Goal: Information Seeking & Learning: Get advice/opinions

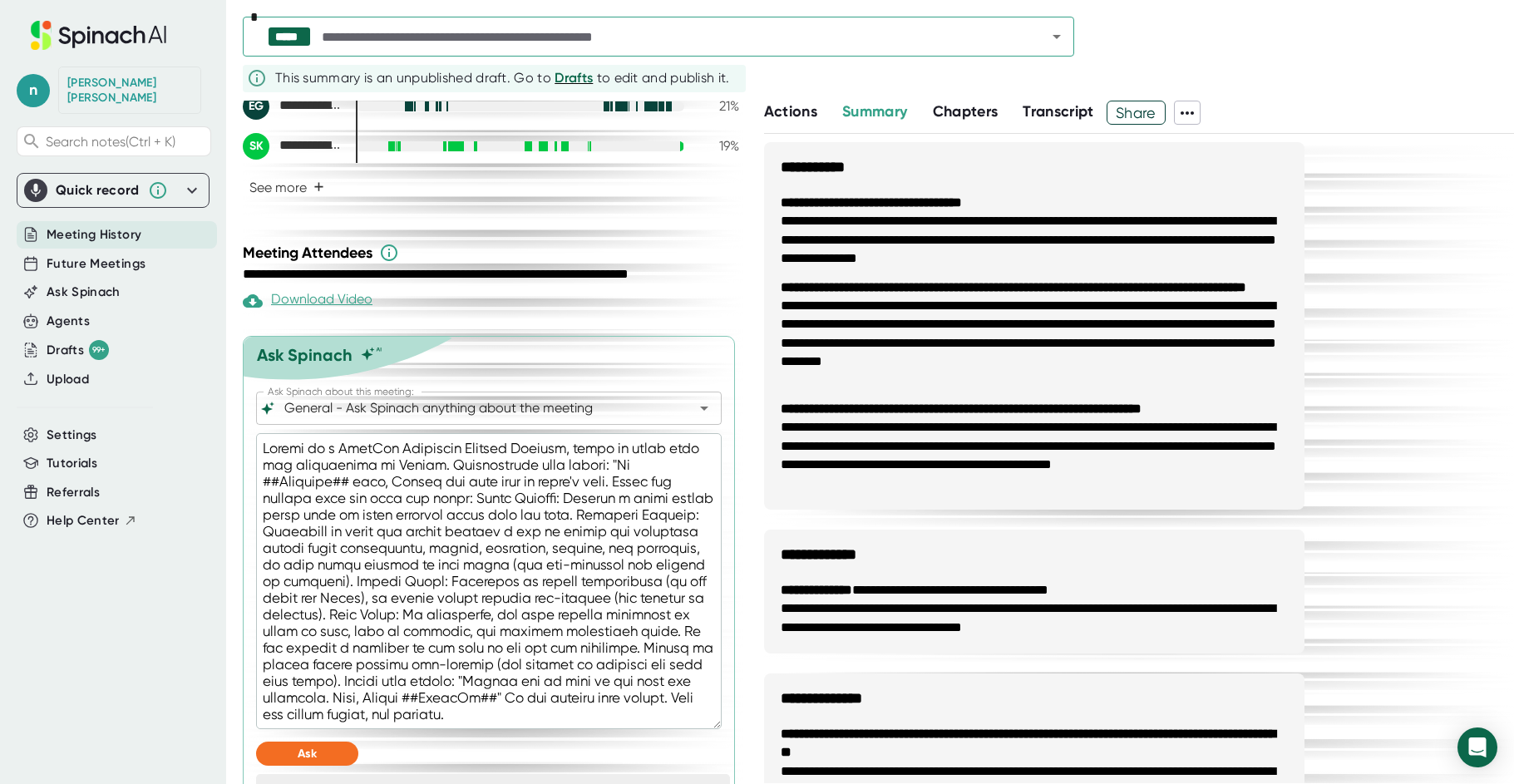
scroll to position [480, 0]
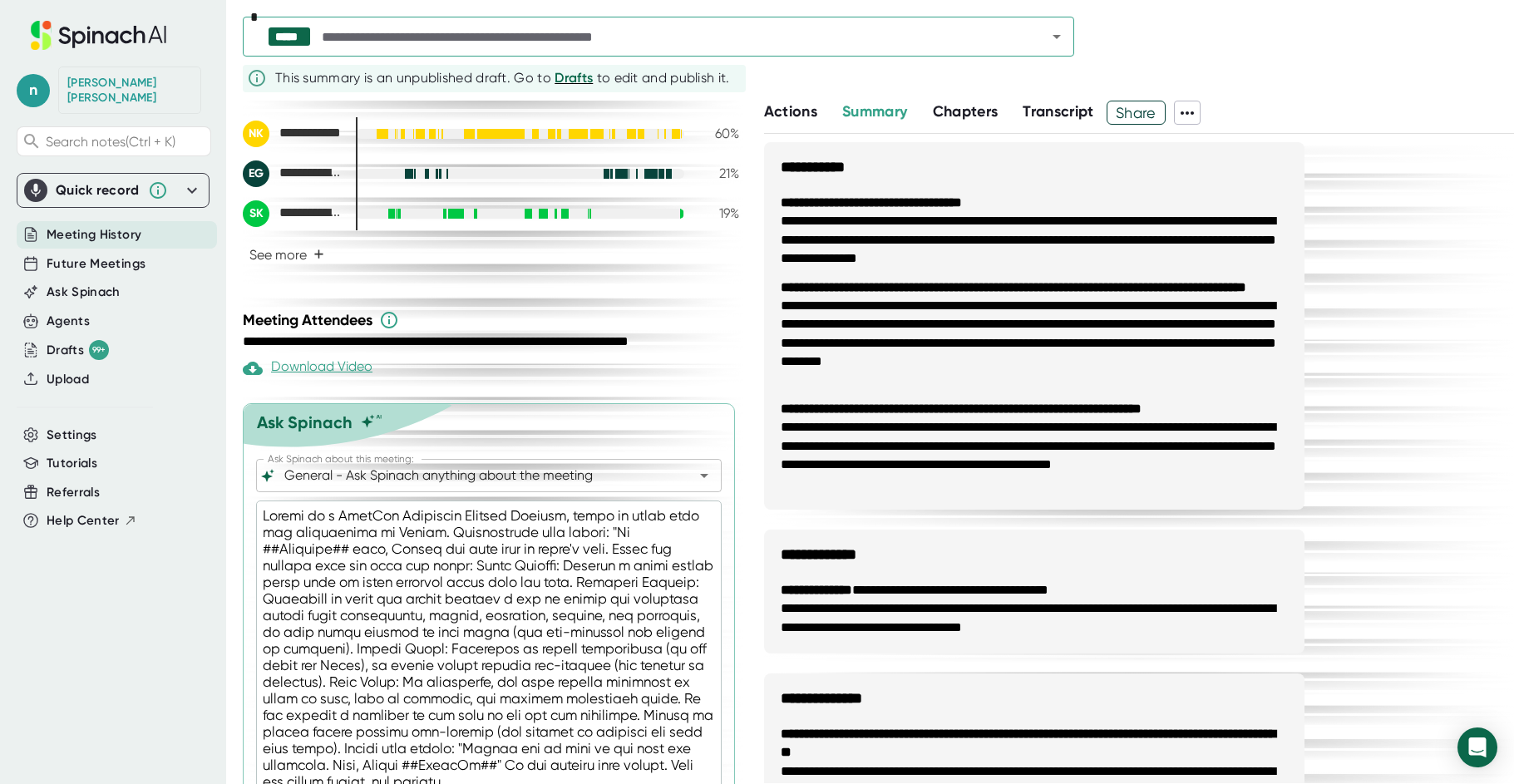
drag, startPoint x: 654, startPoint y: 231, endPoint x: 220, endPoint y: 514, distance: 518.1
click at [220, 514] on div "**********" at bounding box center [757, 392] width 1514 height 784
click at [1052, 35] on icon "Open" at bounding box center [1056, 36] width 20 height 20
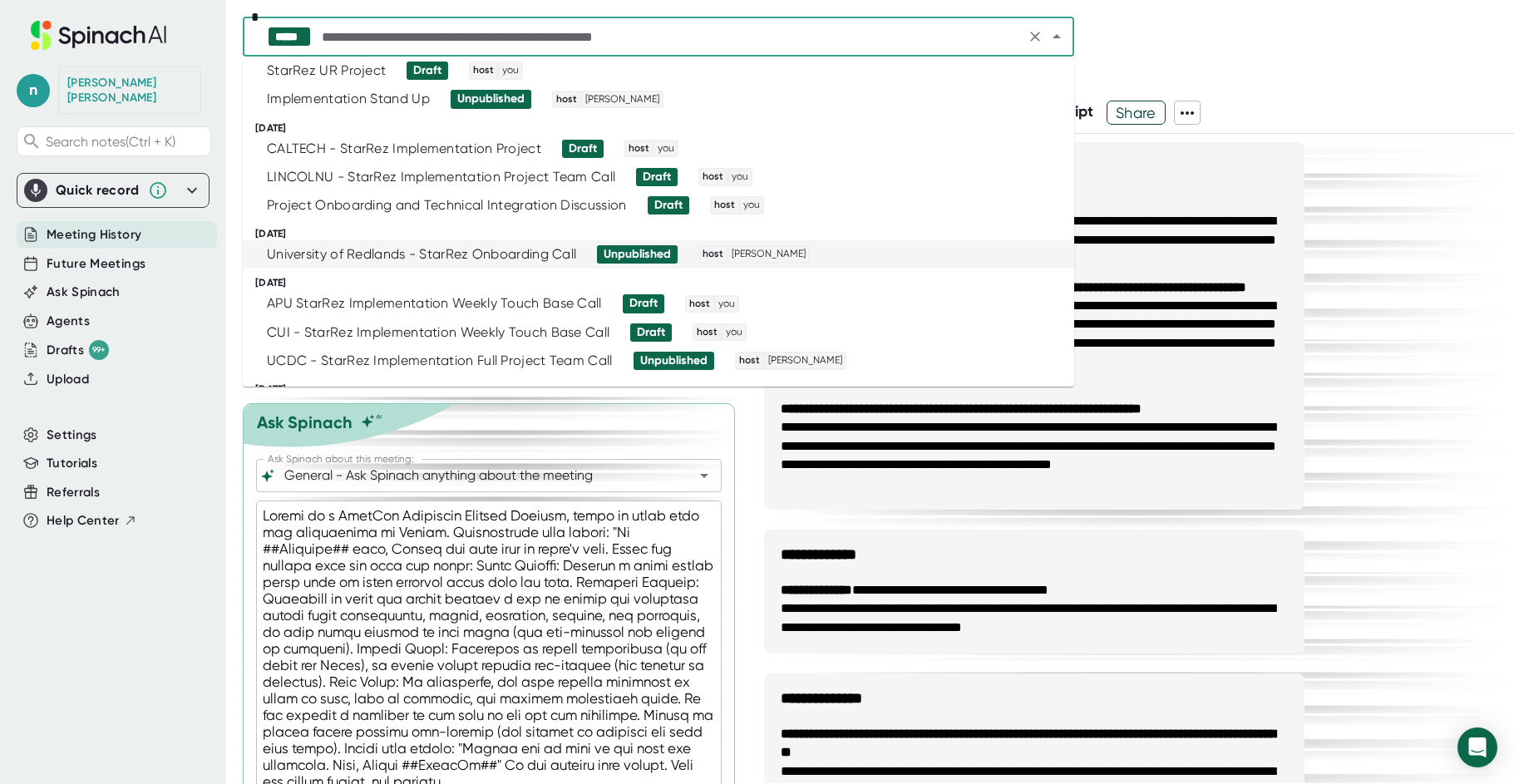
scroll to position [83, 0]
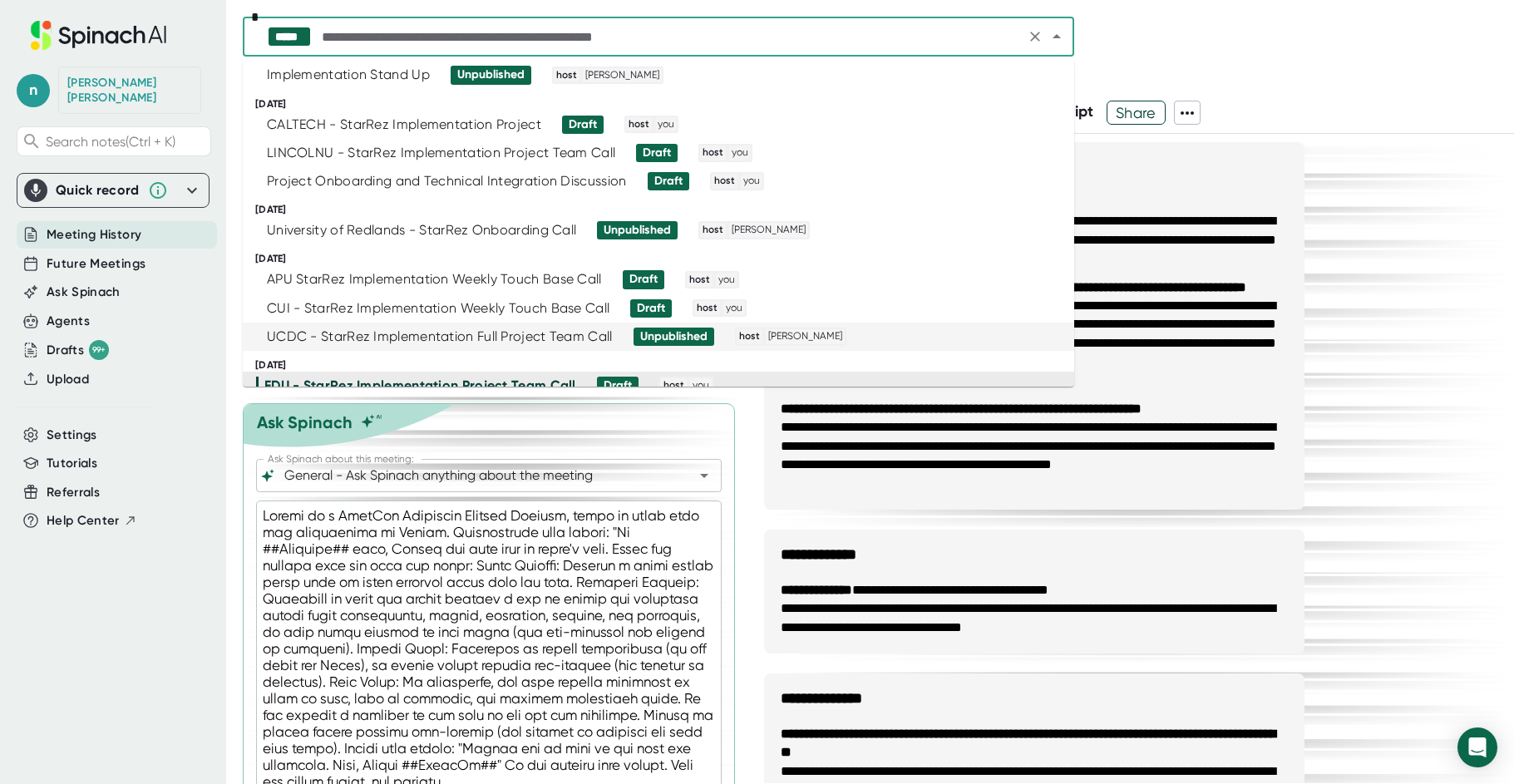
click at [300, 337] on div "UCDC - StarRez Implementation Full Project Team Call" at bounding box center [440, 336] width 346 height 16
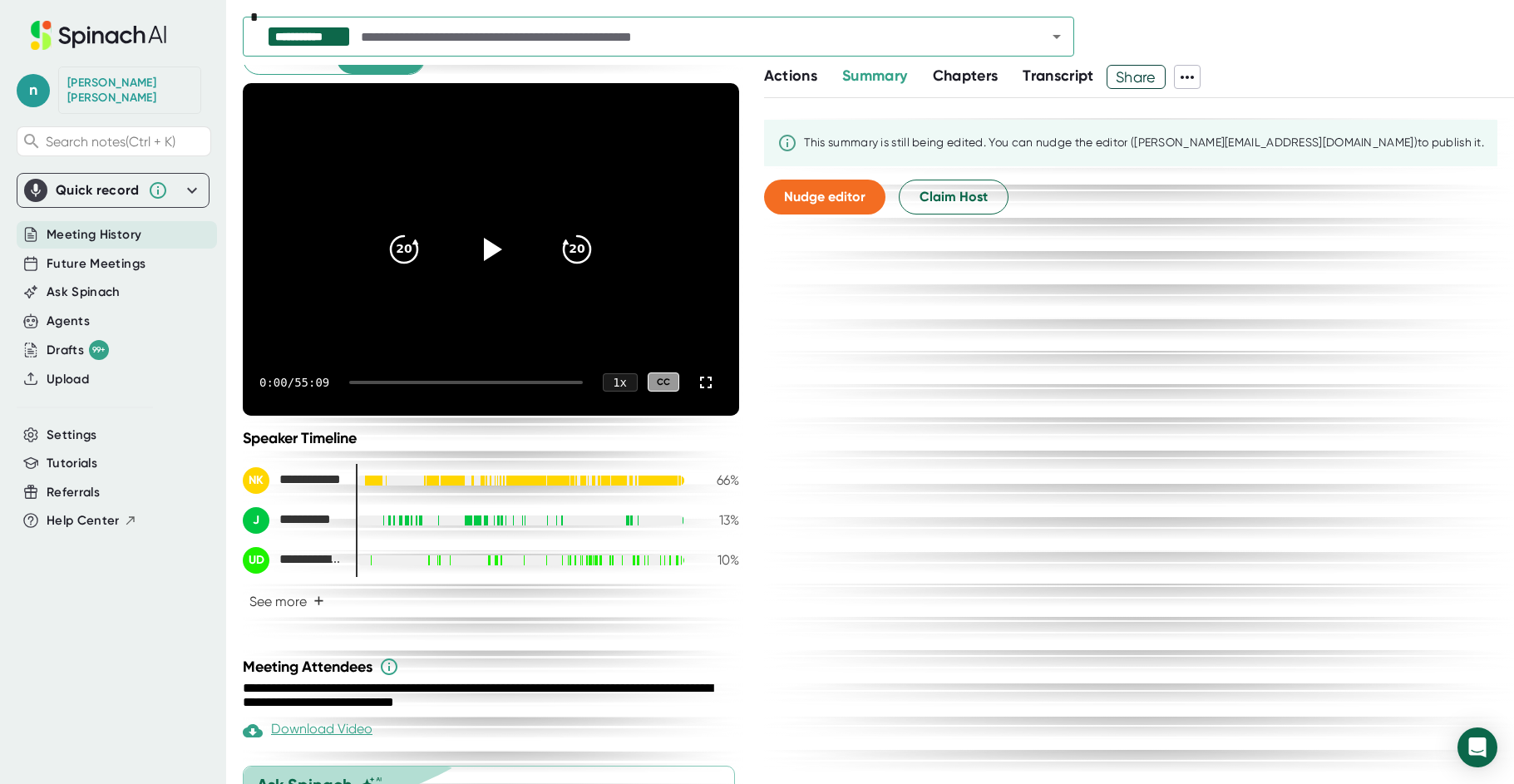
scroll to position [230, 0]
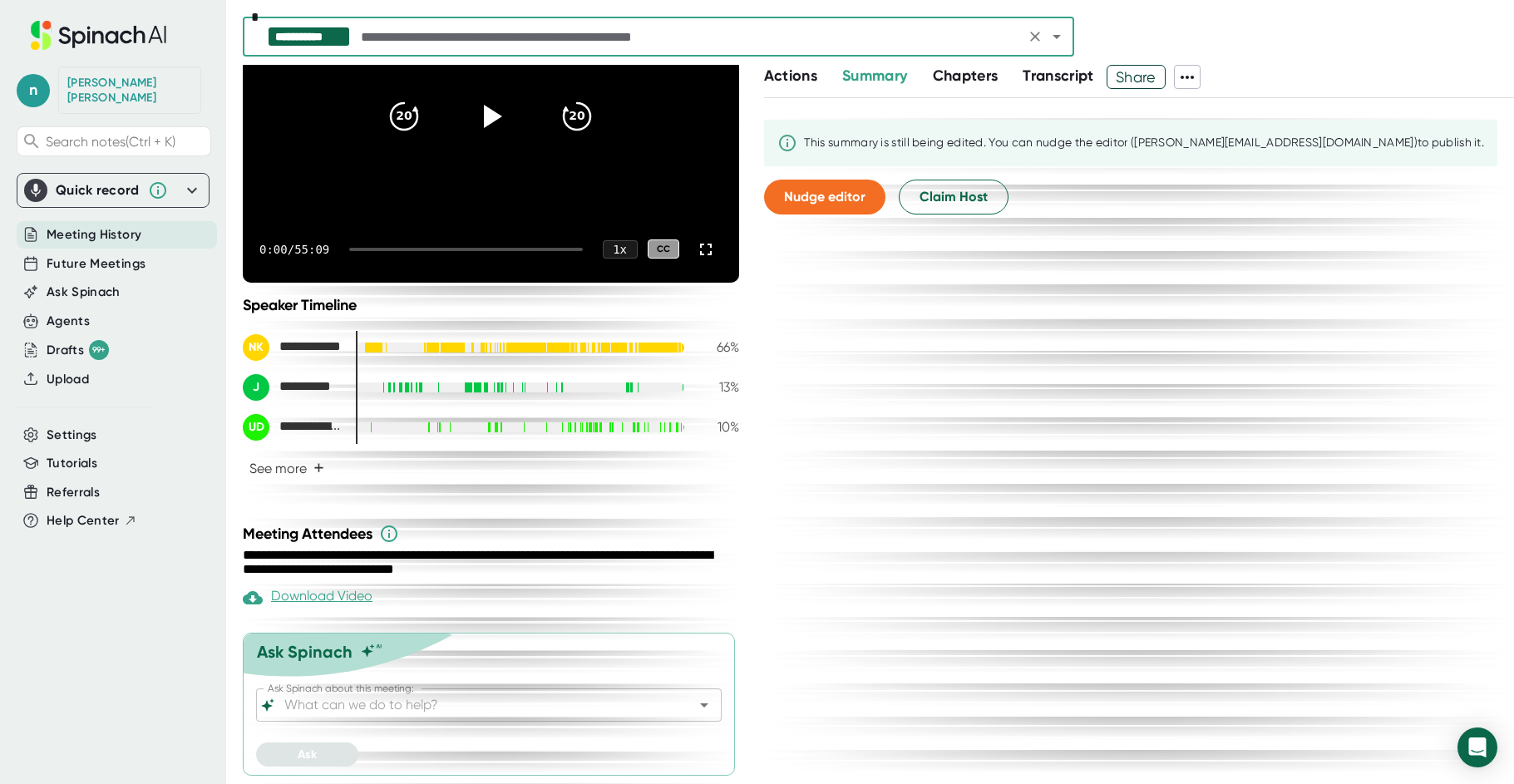
click at [356, 702] on input "Ask Spinach about this meeting:" at bounding box center [474, 705] width 386 height 23
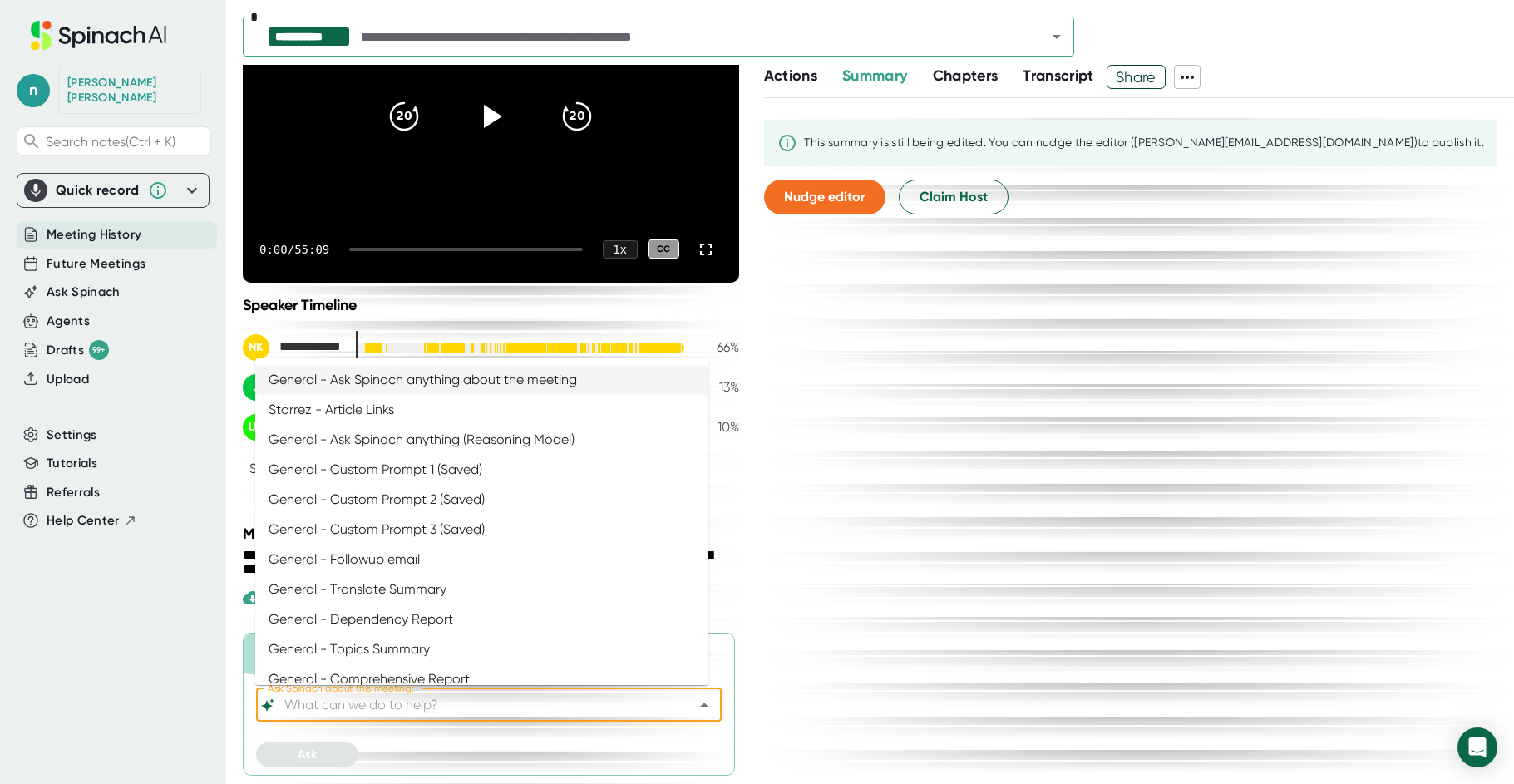
click at [423, 386] on li "General - Ask Spinach anything about the meeting" at bounding box center [482, 380] width 453 height 30
type input "General - Ask Spinach anything about the meeting"
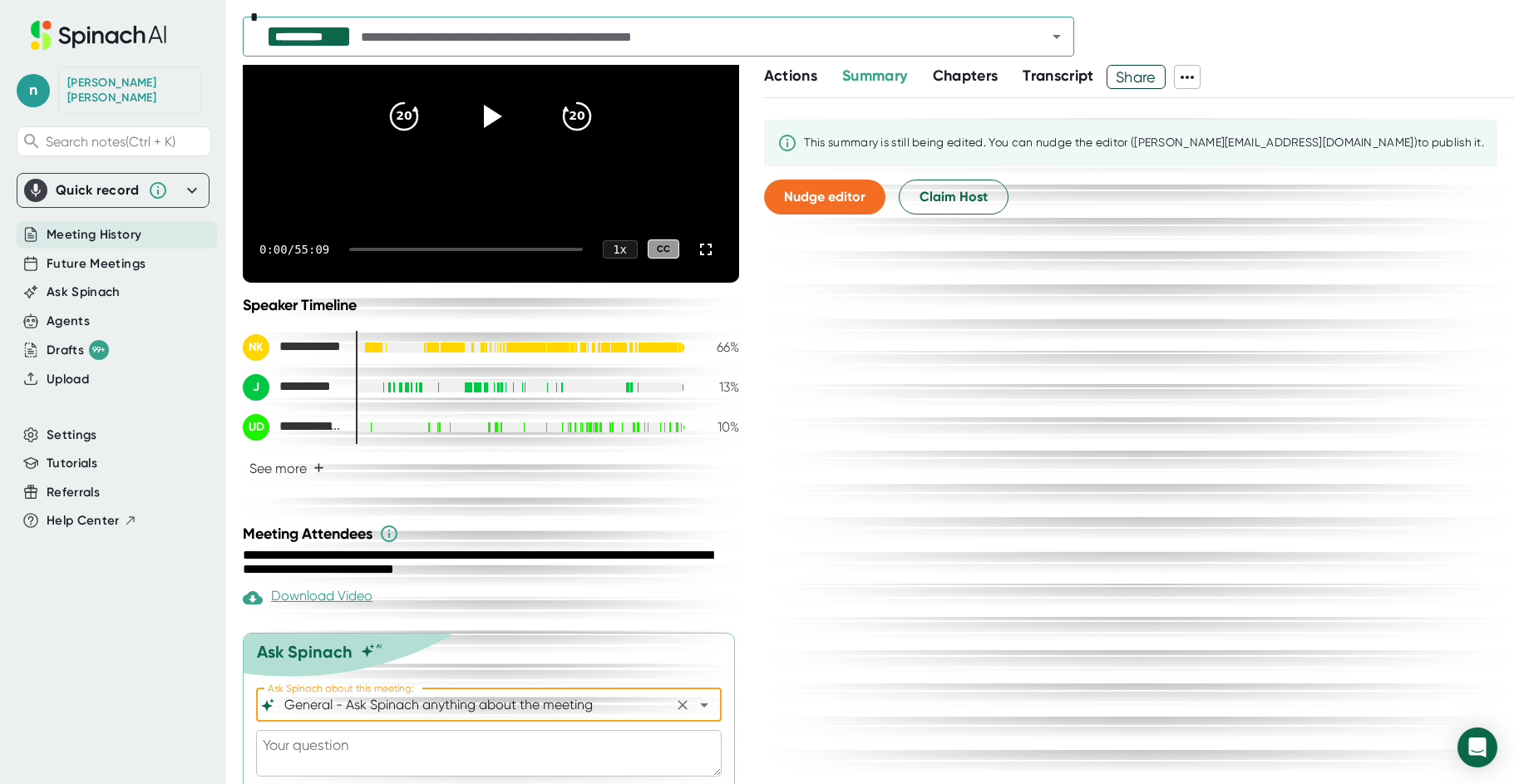
click at [346, 758] on textarea at bounding box center [489, 753] width 465 height 46
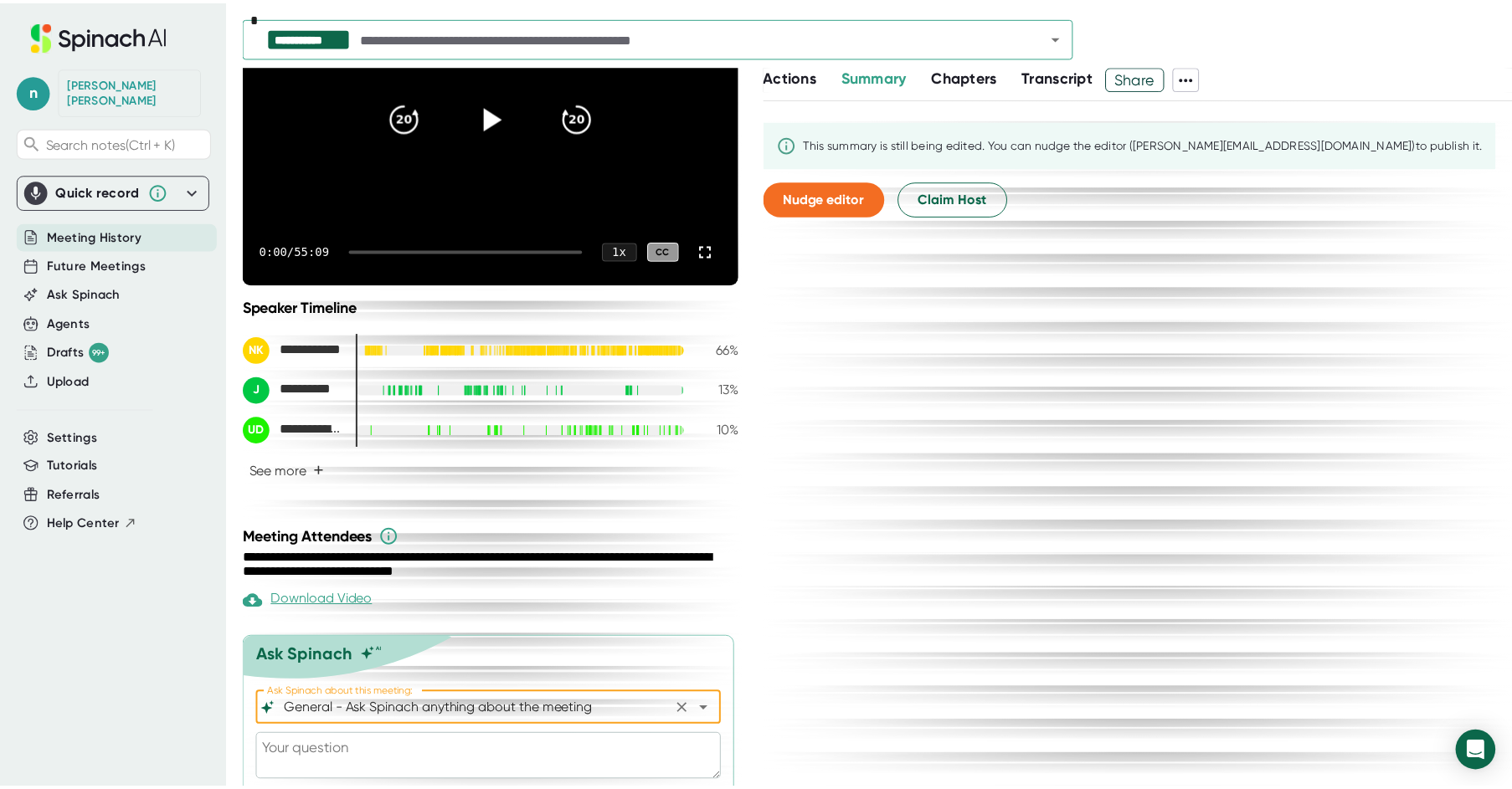
scroll to position [278, 0]
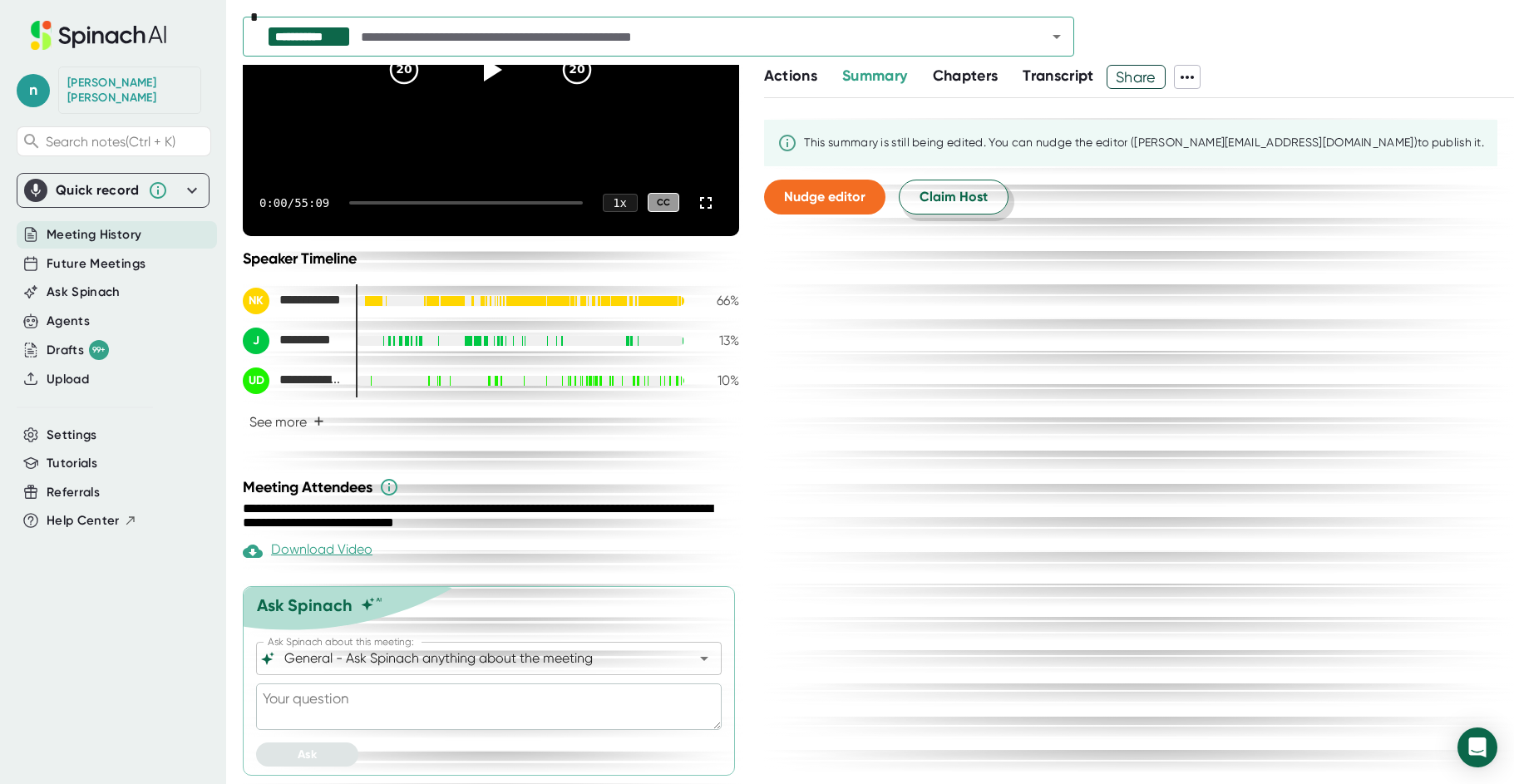
click at [946, 197] on span "Claim Host" at bounding box center [953, 197] width 68 height 20
type textarea "x"
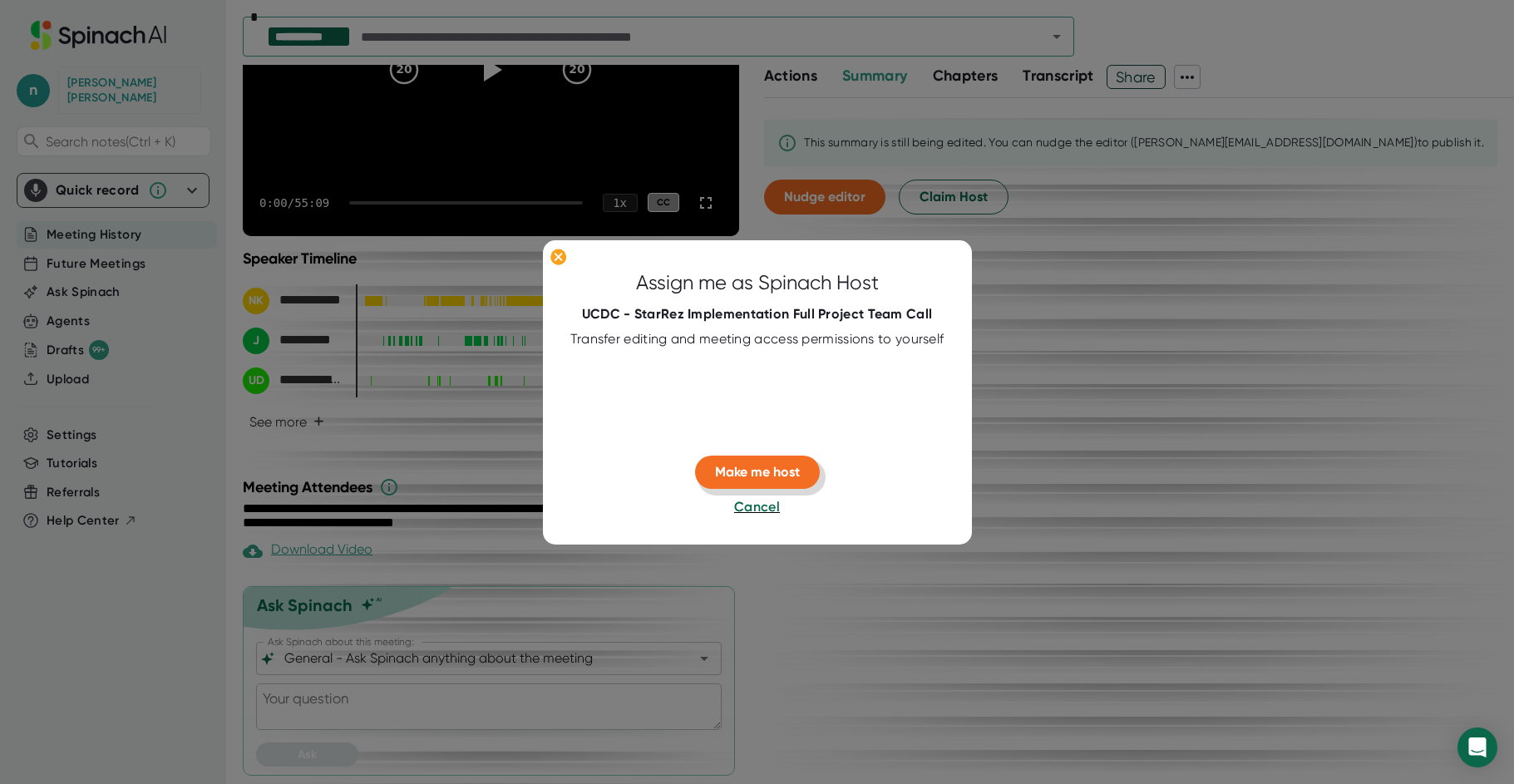
click at [795, 469] on span "Make me host" at bounding box center [757, 471] width 85 height 15
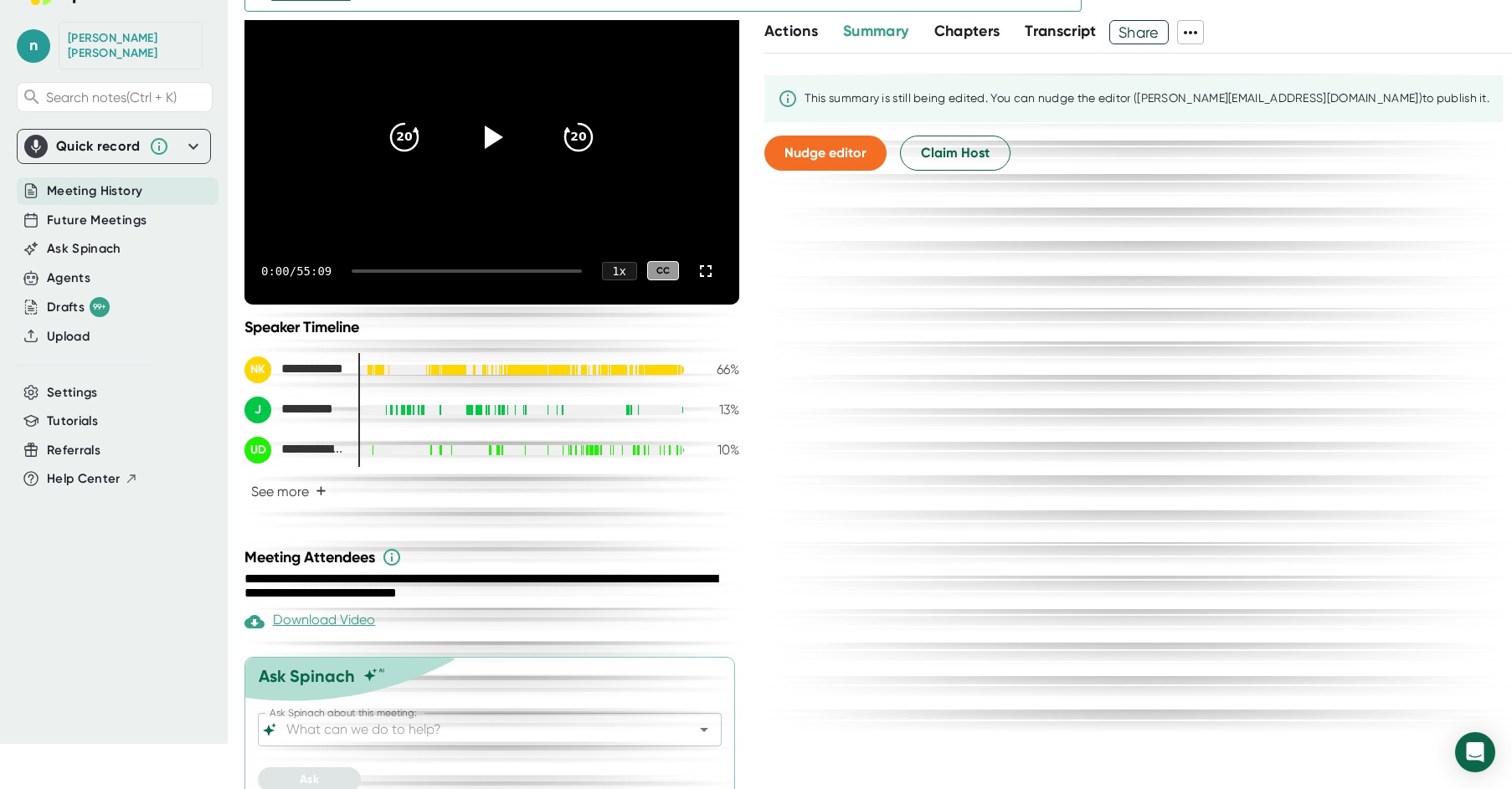
scroll to position [66, 0]
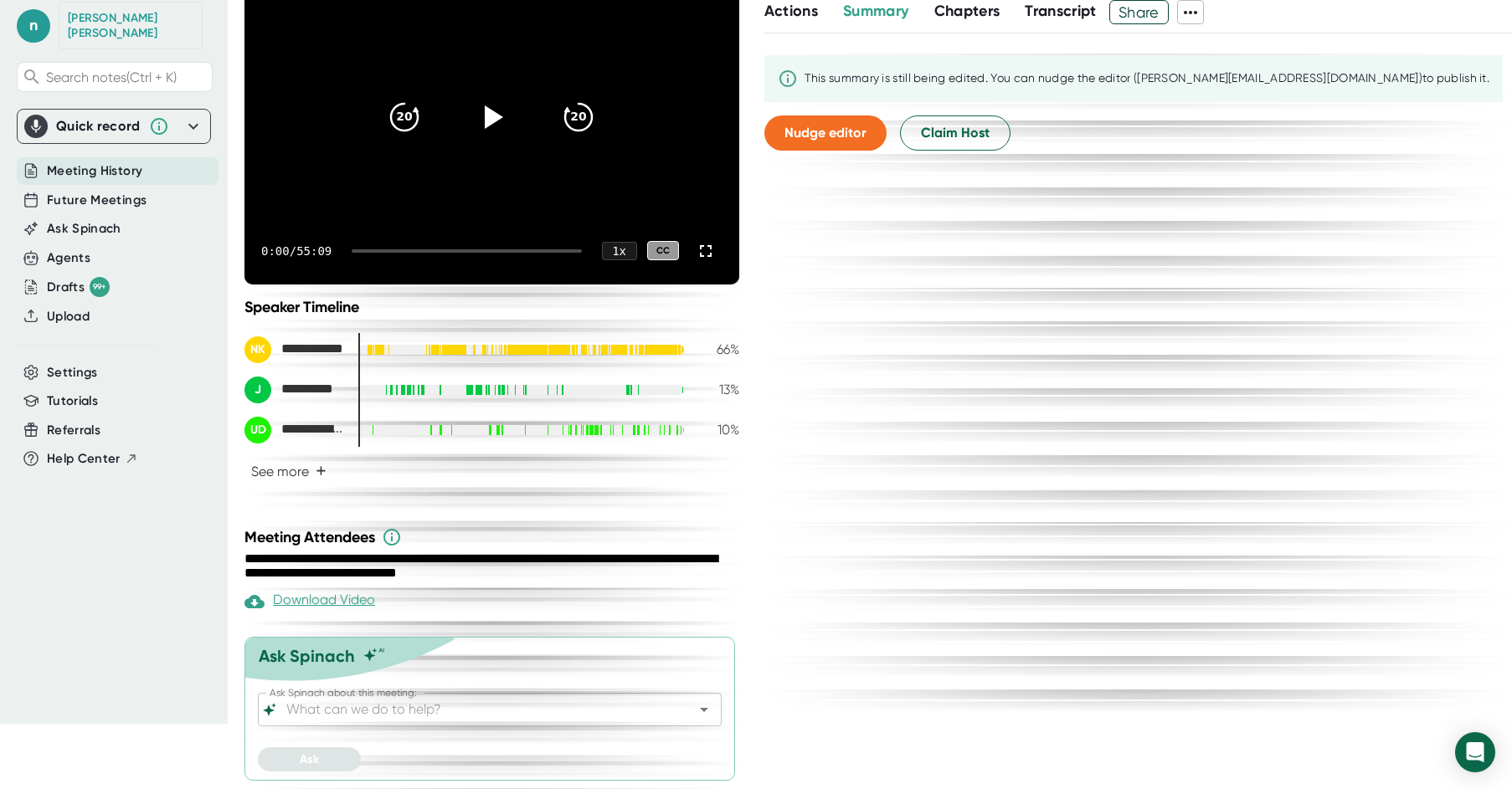
click at [360, 705] on input "Ask Spinach about this meeting:" at bounding box center [475, 709] width 384 height 23
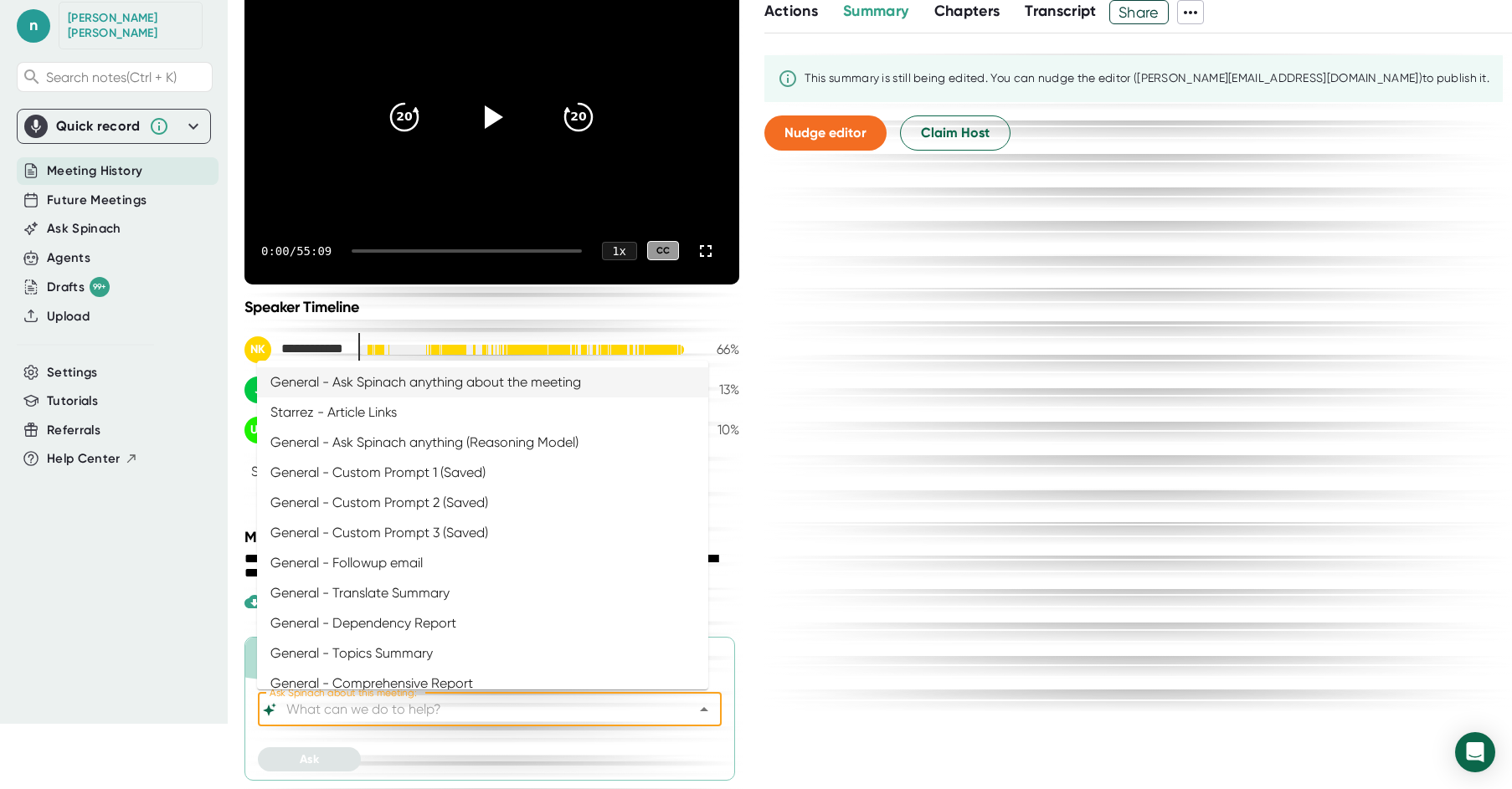
click at [411, 381] on li "General - Ask Spinach anything about the meeting" at bounding box center [482, 382] width 451 height 30
type input "General - Ask Spinach anything about the meeting"
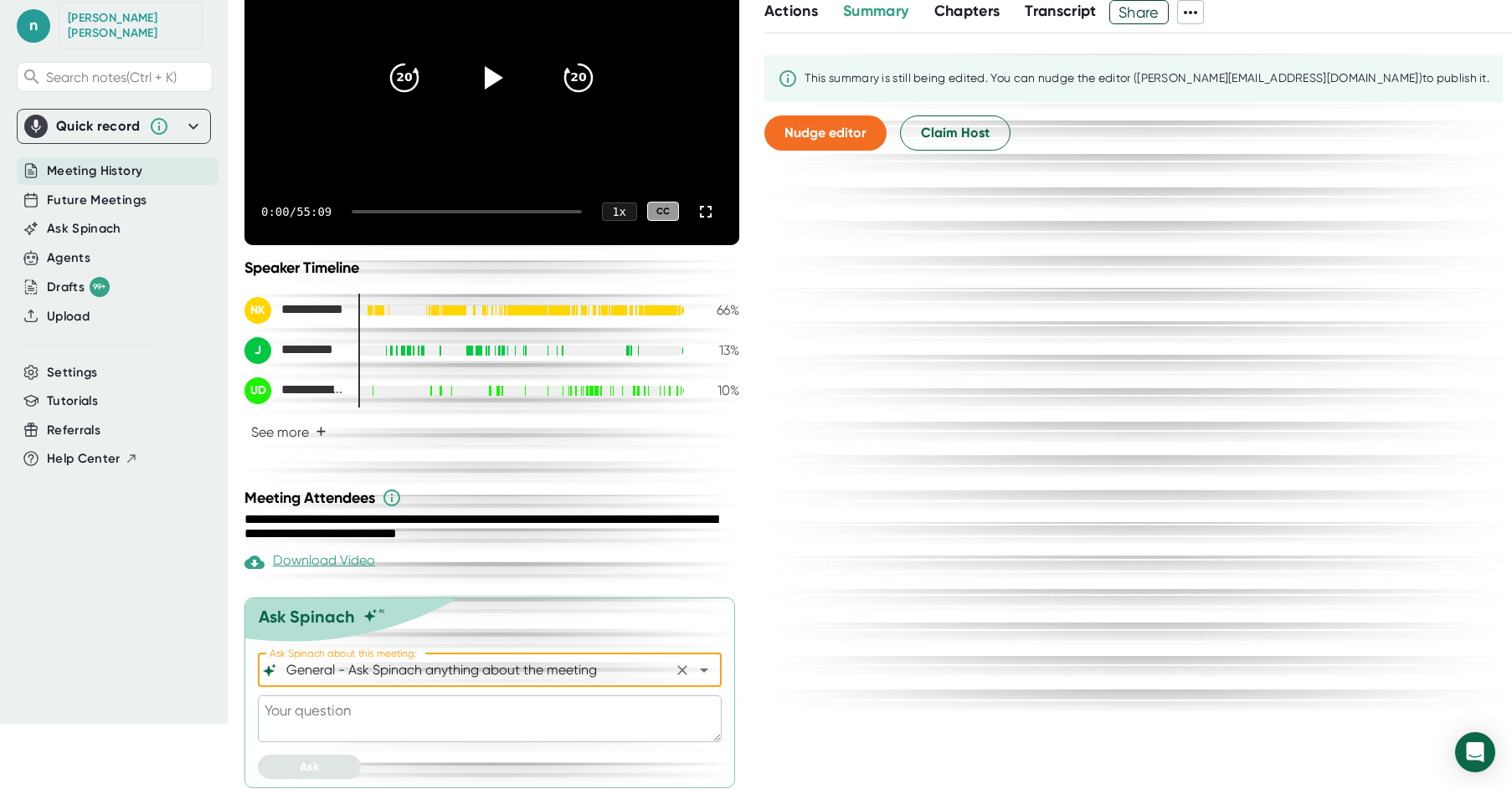
scroll to position [213, 0]
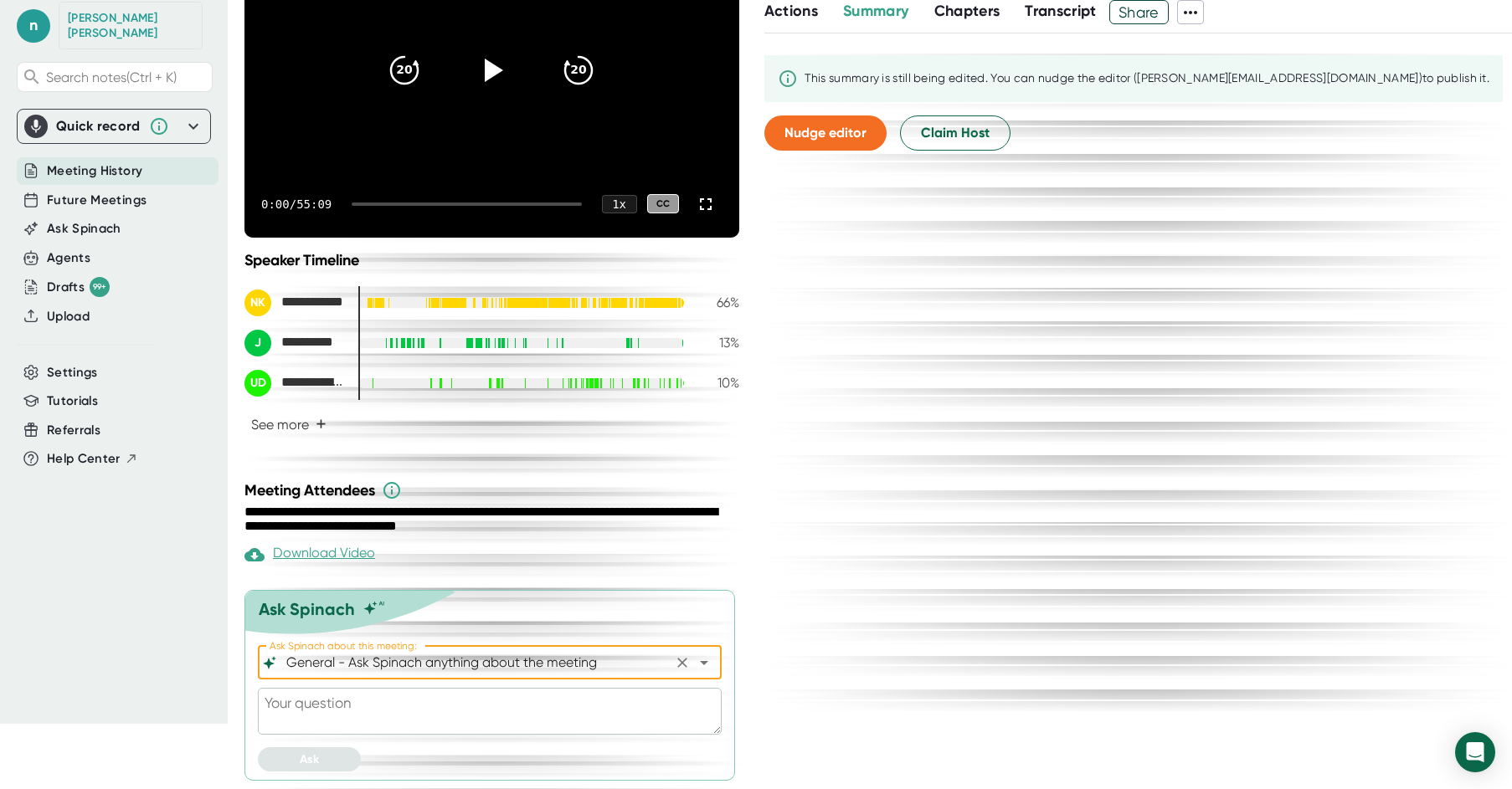
click at [387, 708] on textarea at bounding box center [489, 711] width 463 height 47
paste textarea "Acting as a StarRez Technical Project Manager, write an email from the perspect…"
type textarea "Acting as a StarRez Technical Project Manager, write an email from the perspect…"
type textarea "x"
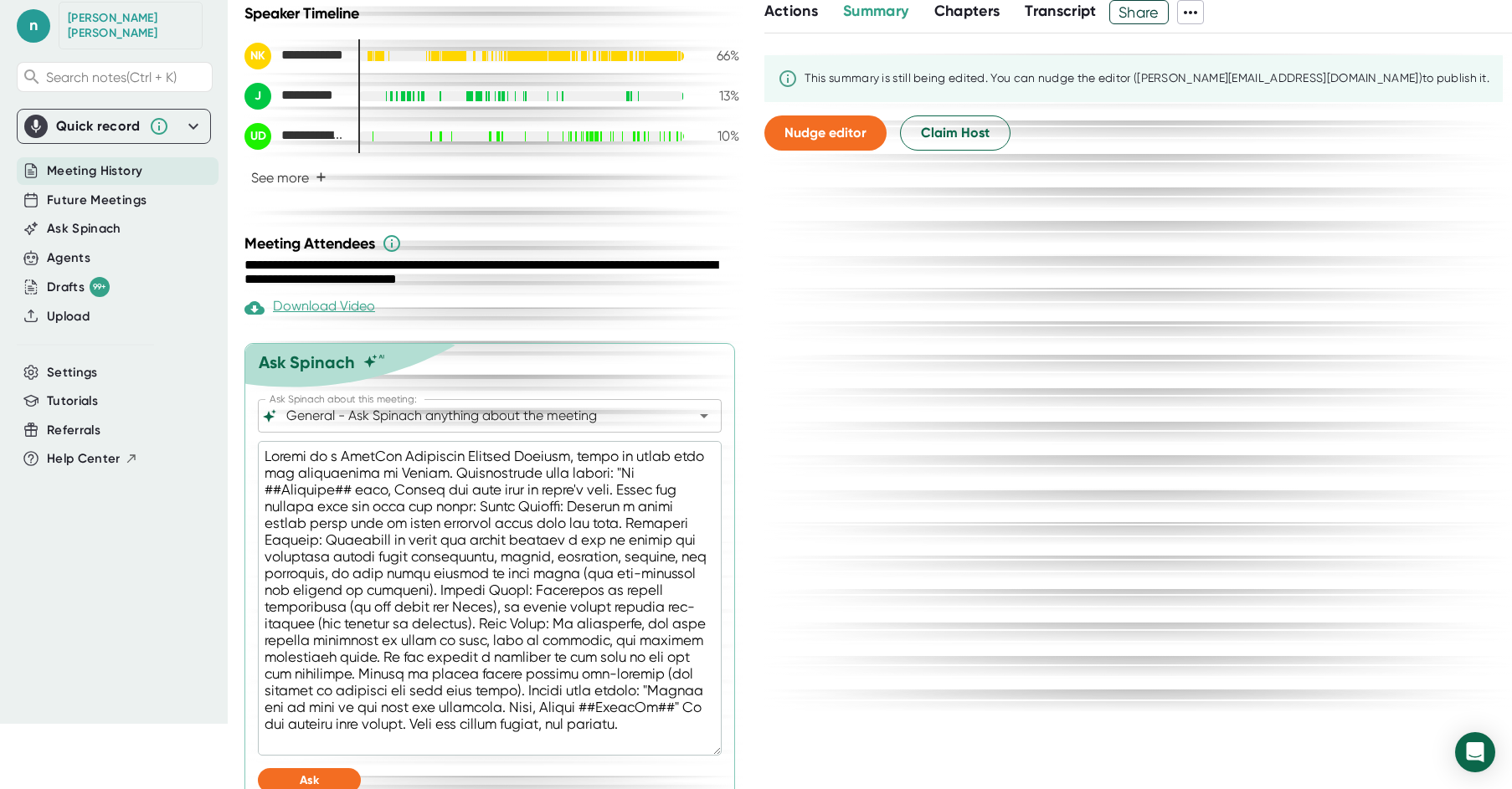
scroll to position [481, 0]
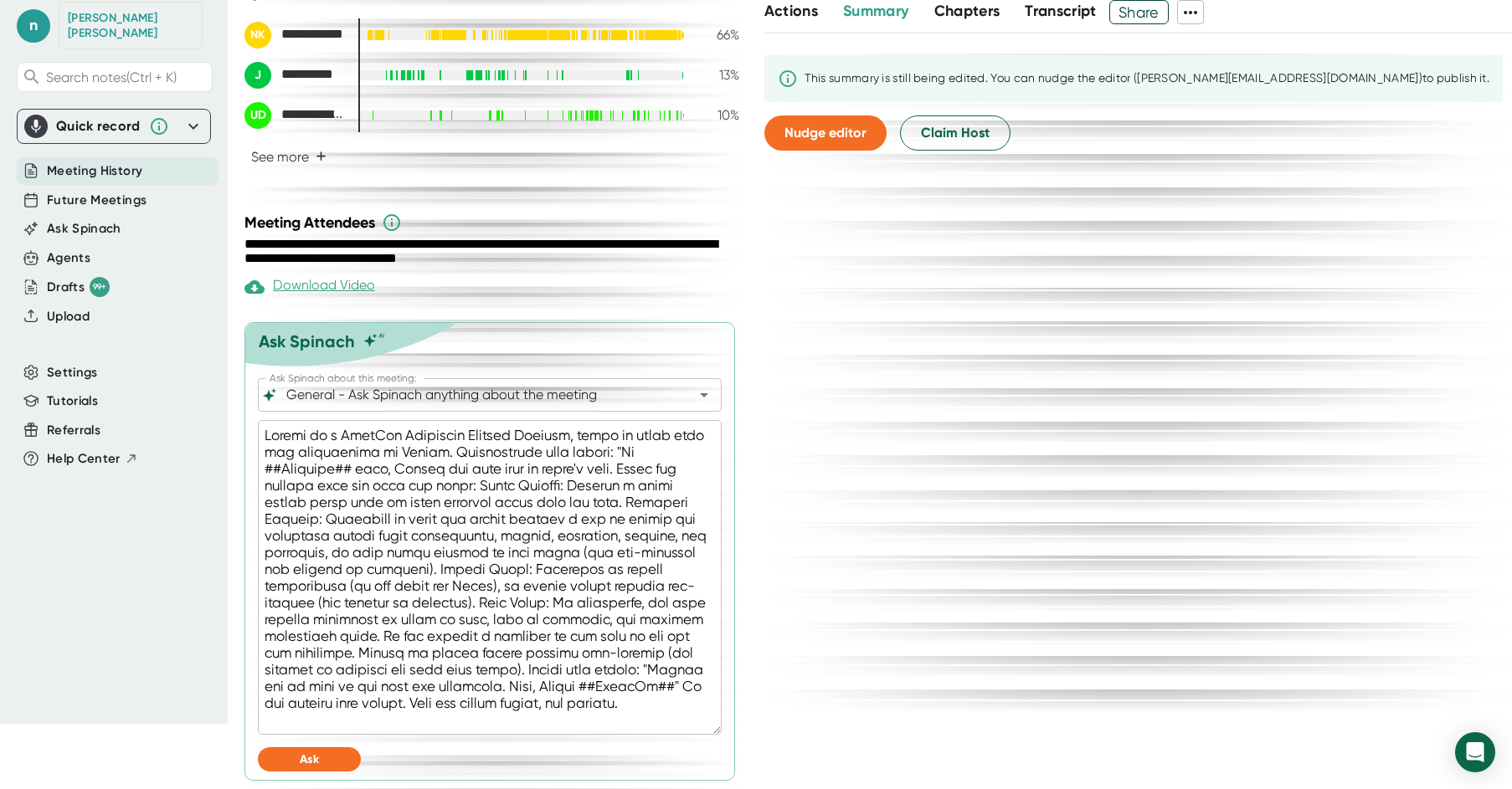
type textarea "Acting as a StarRez Technical Project Manager, write an email from the perspect…"
click at [329, 767] on button "Ask" at bounding box center [309, 760] width 103 height 24
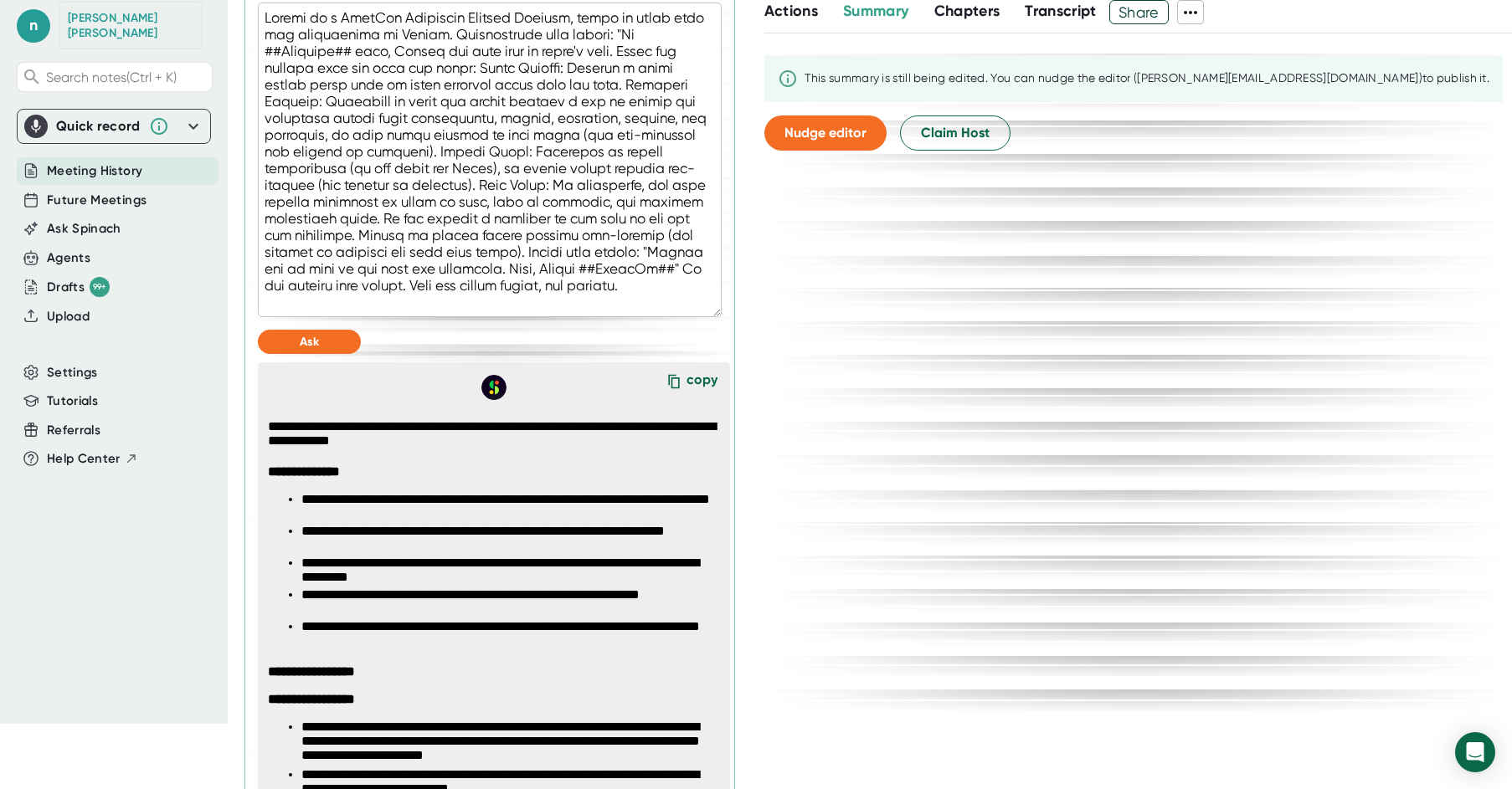
scroll to position [900, 0]
type textarea "x"
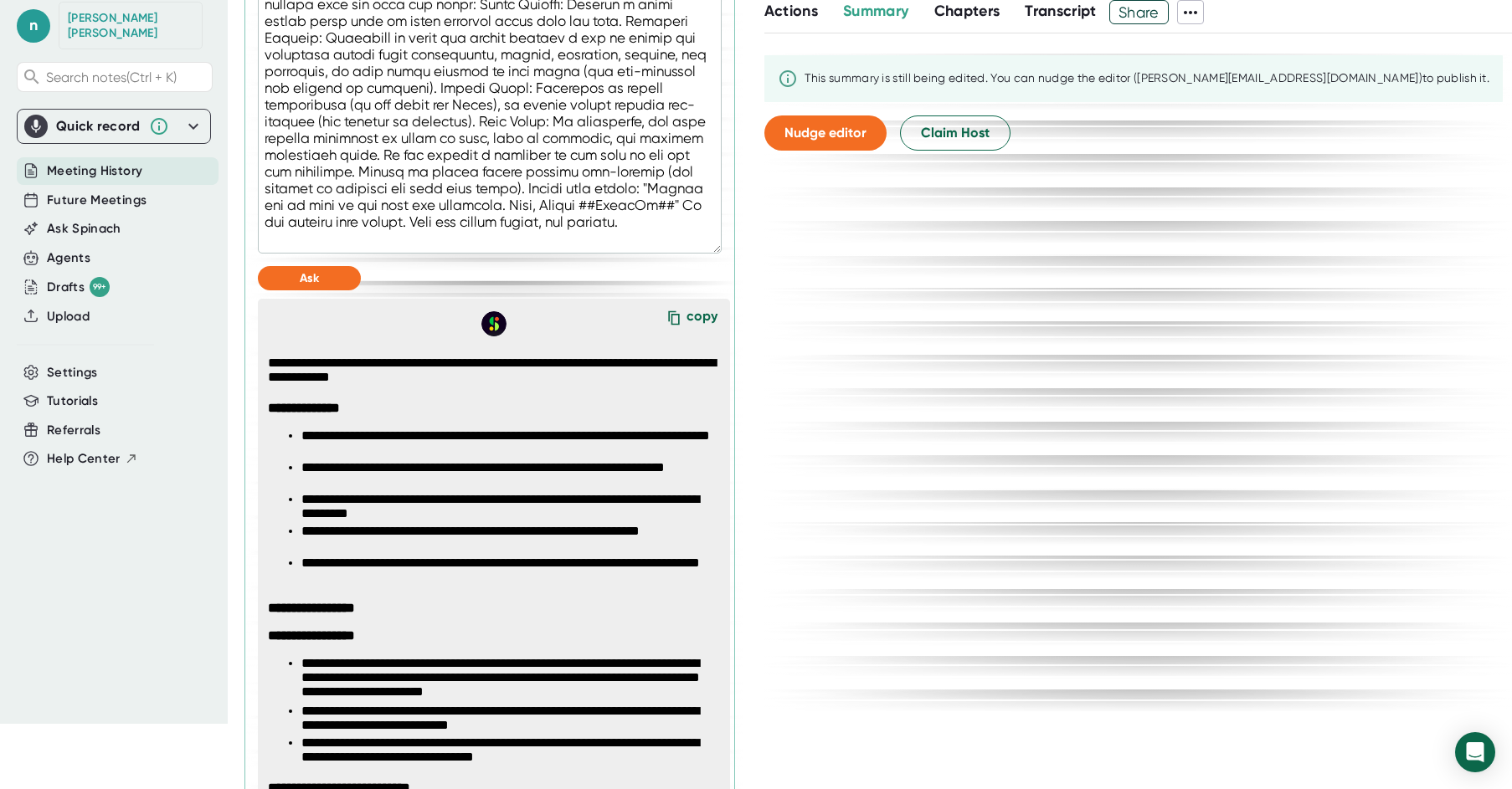
scroll to position [953, 0]
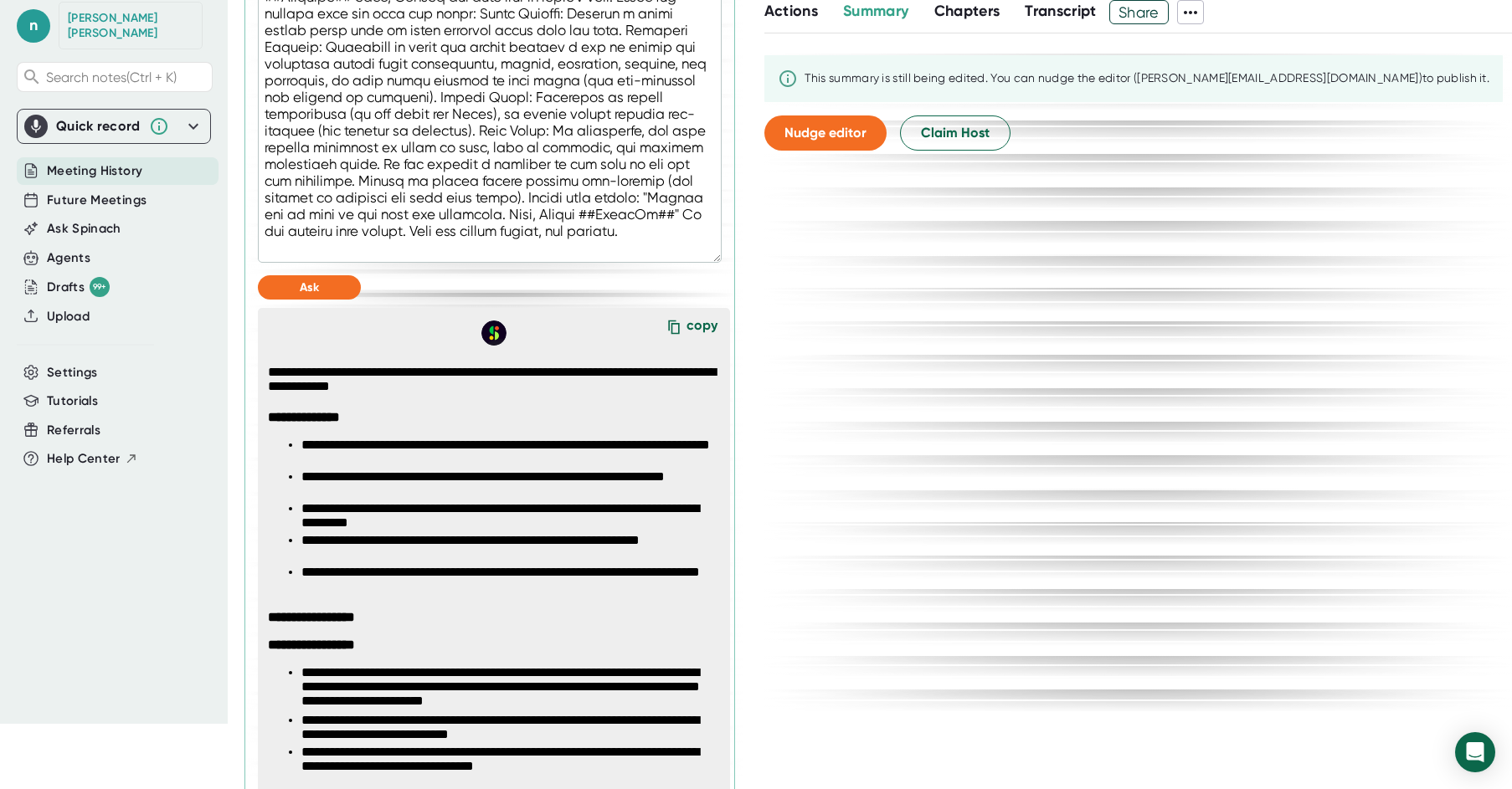
click at [686, 322] on div "copy" at bounding box center [702, 328] width 31 height 22
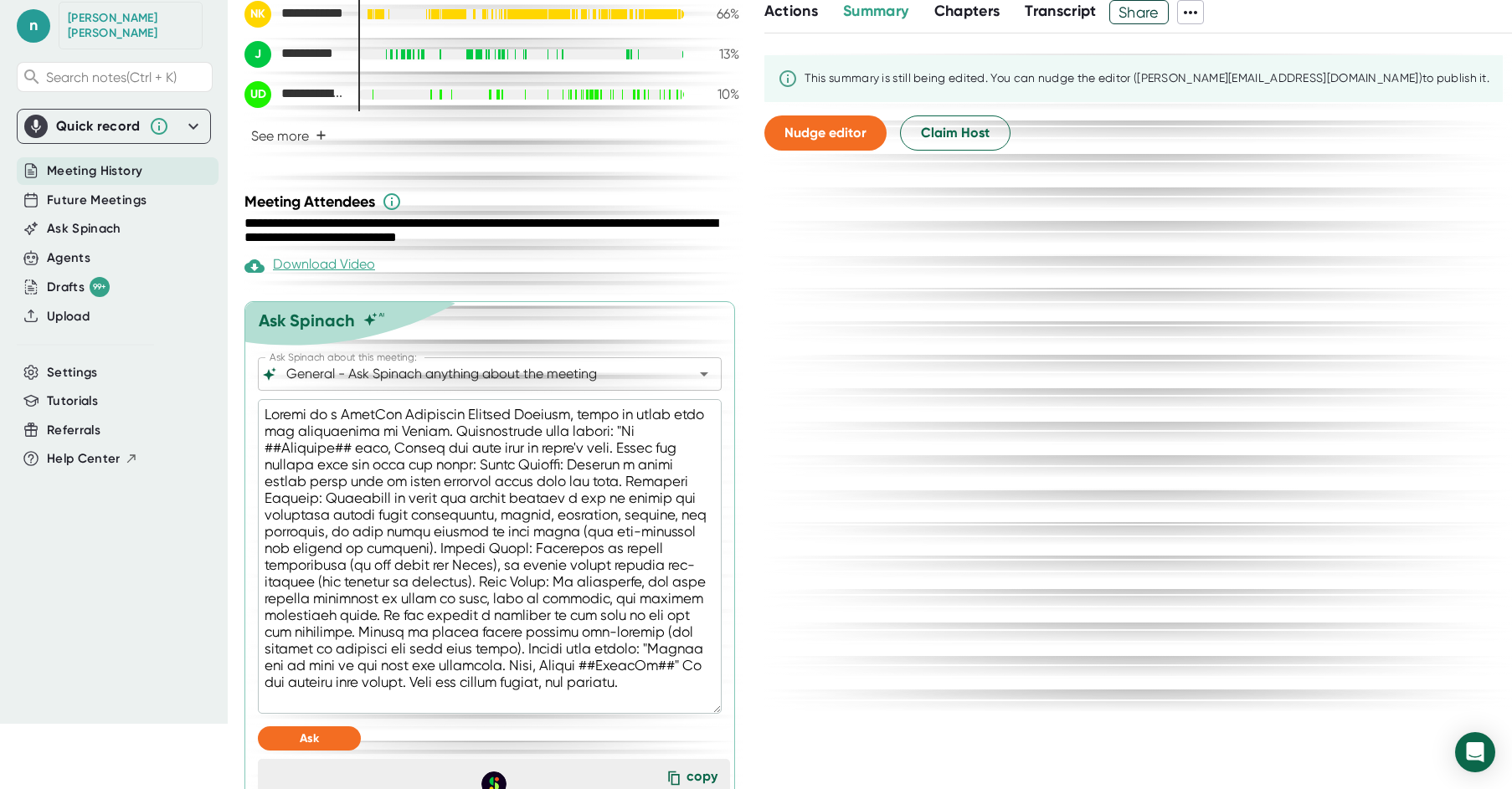
scroll to position [753, 0]
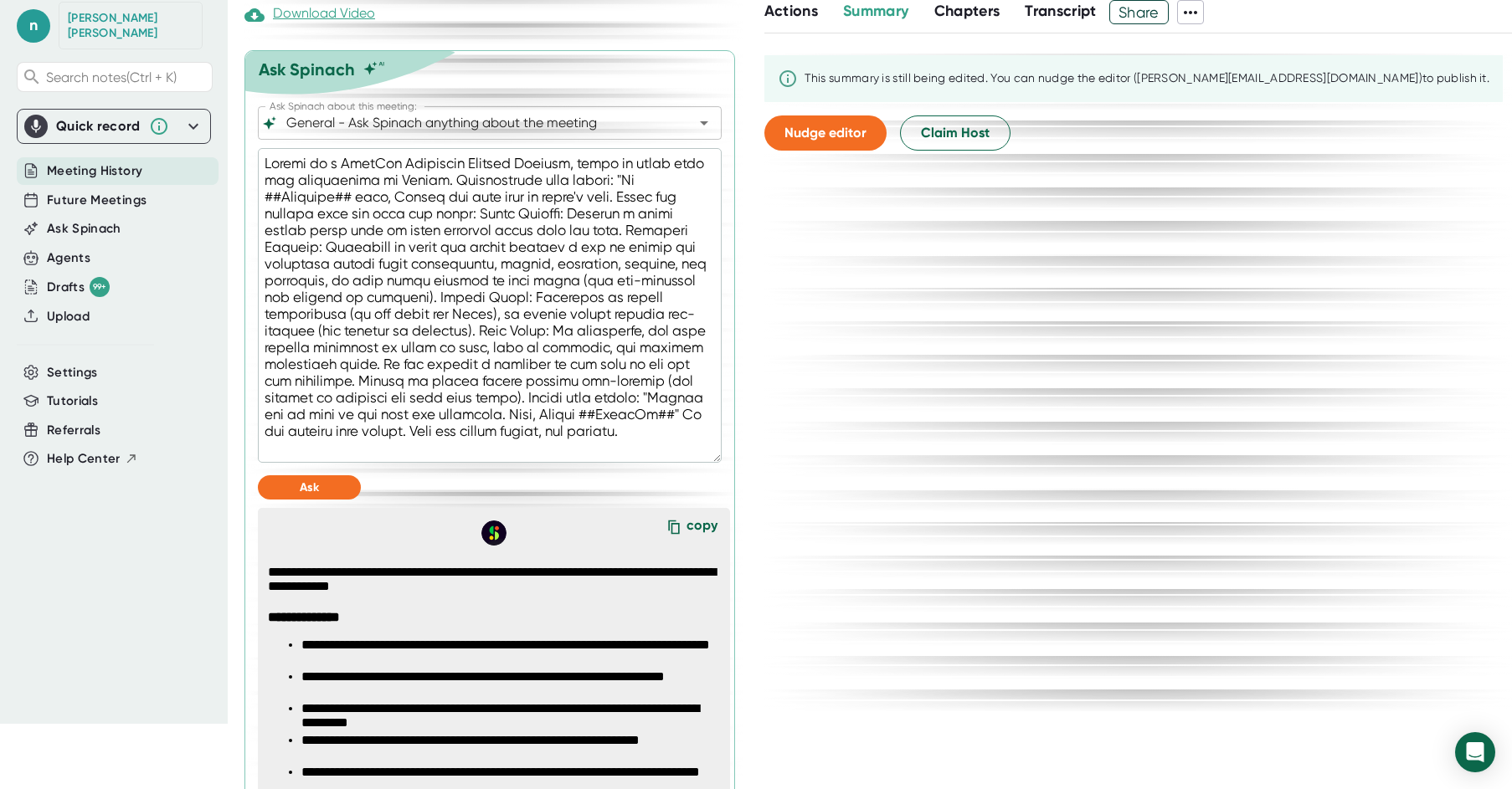
click at [692, 522] on div "copy" at bounding box center [702, 528] width 31 height 22
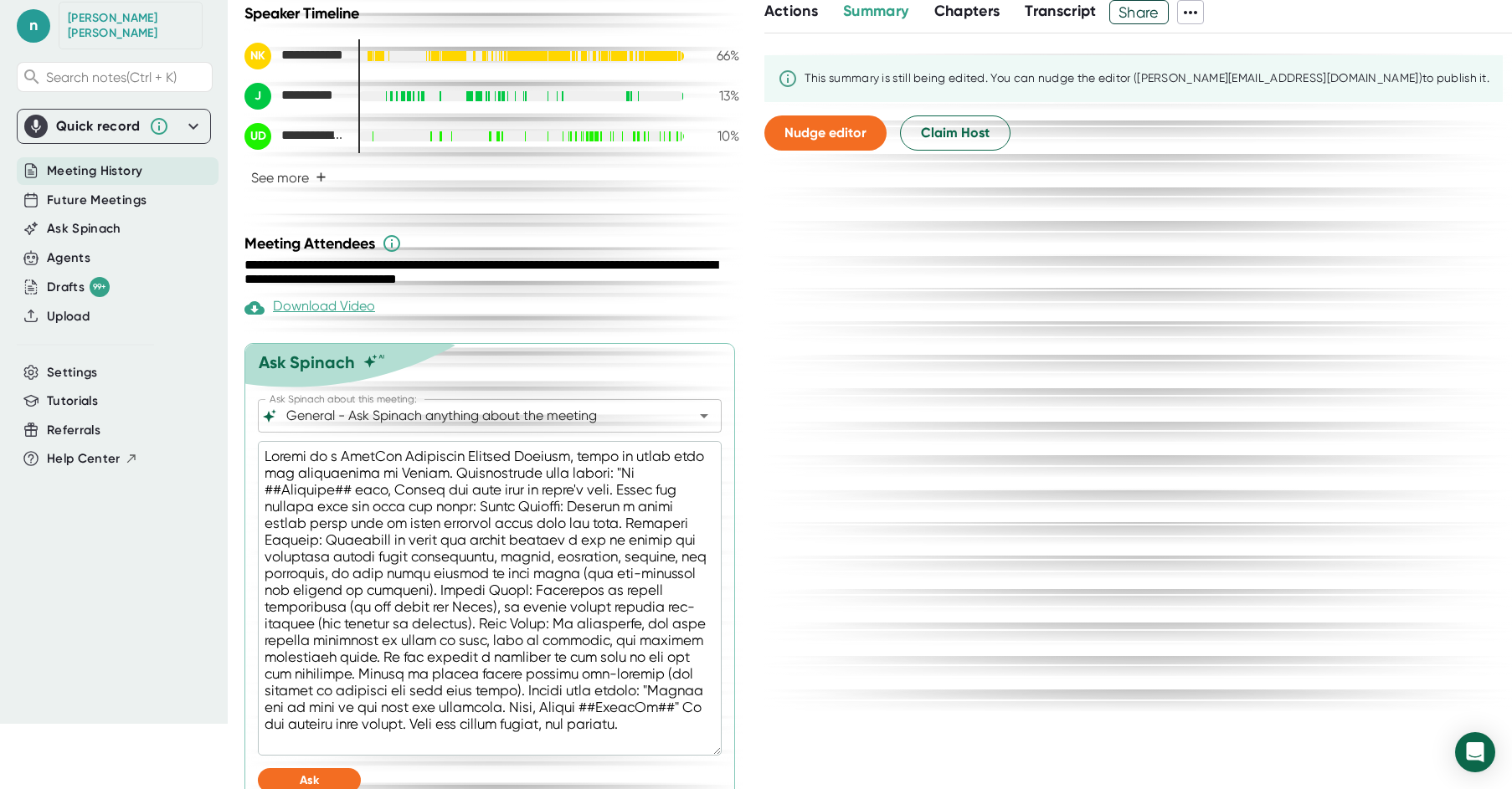
scroll to position [418, 0]
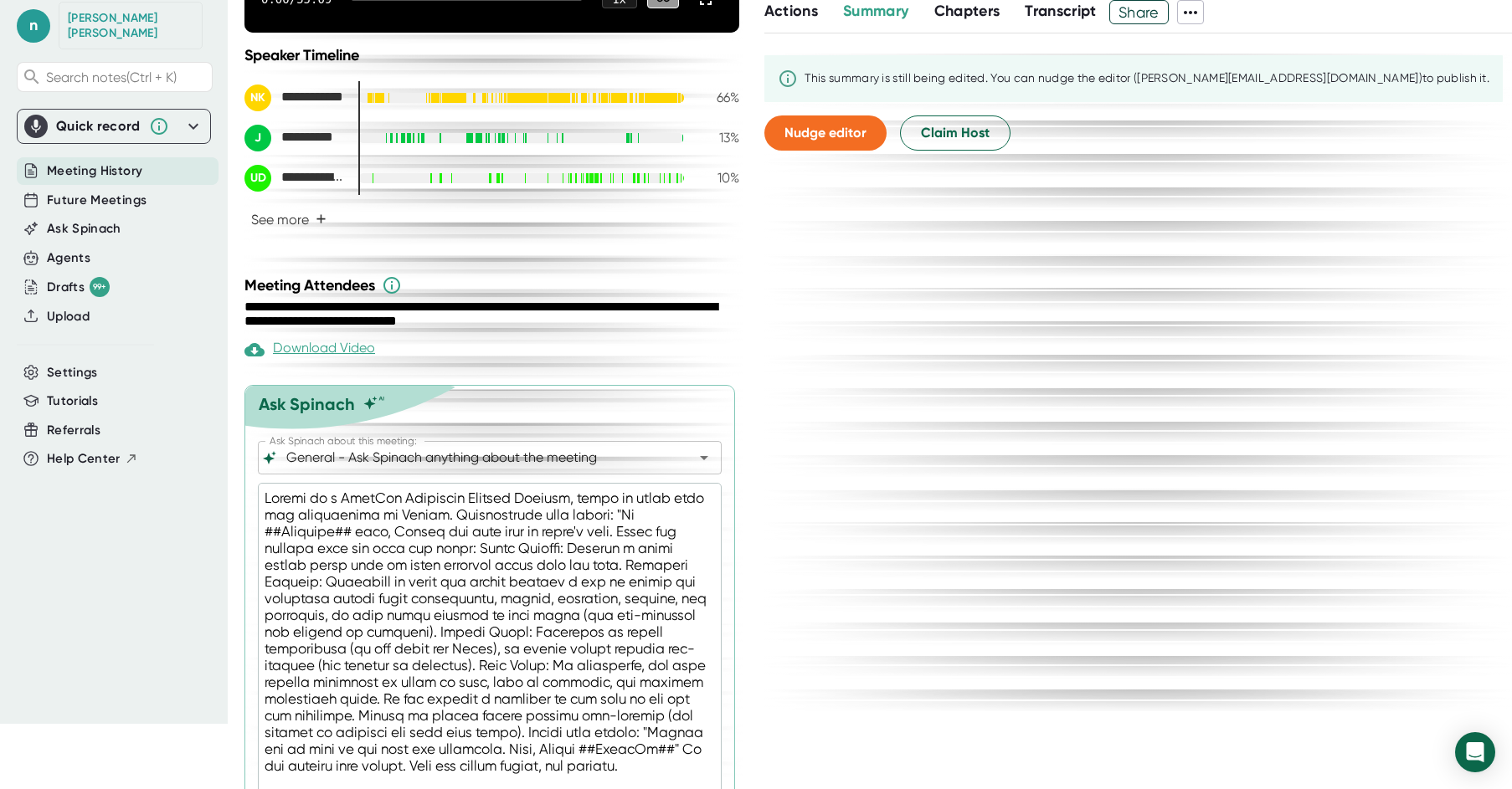
click at [510, 548] on textarea at bounding box center [489, 640] width 463 height 315
type textarea "Acting as a StarRez Technical Project Manager, write an email from the perspect…"
type textarea "x"
type textarea "Acting as a StarRez Technical Project Manager, write an email from the perspect…"
type textarea "x"
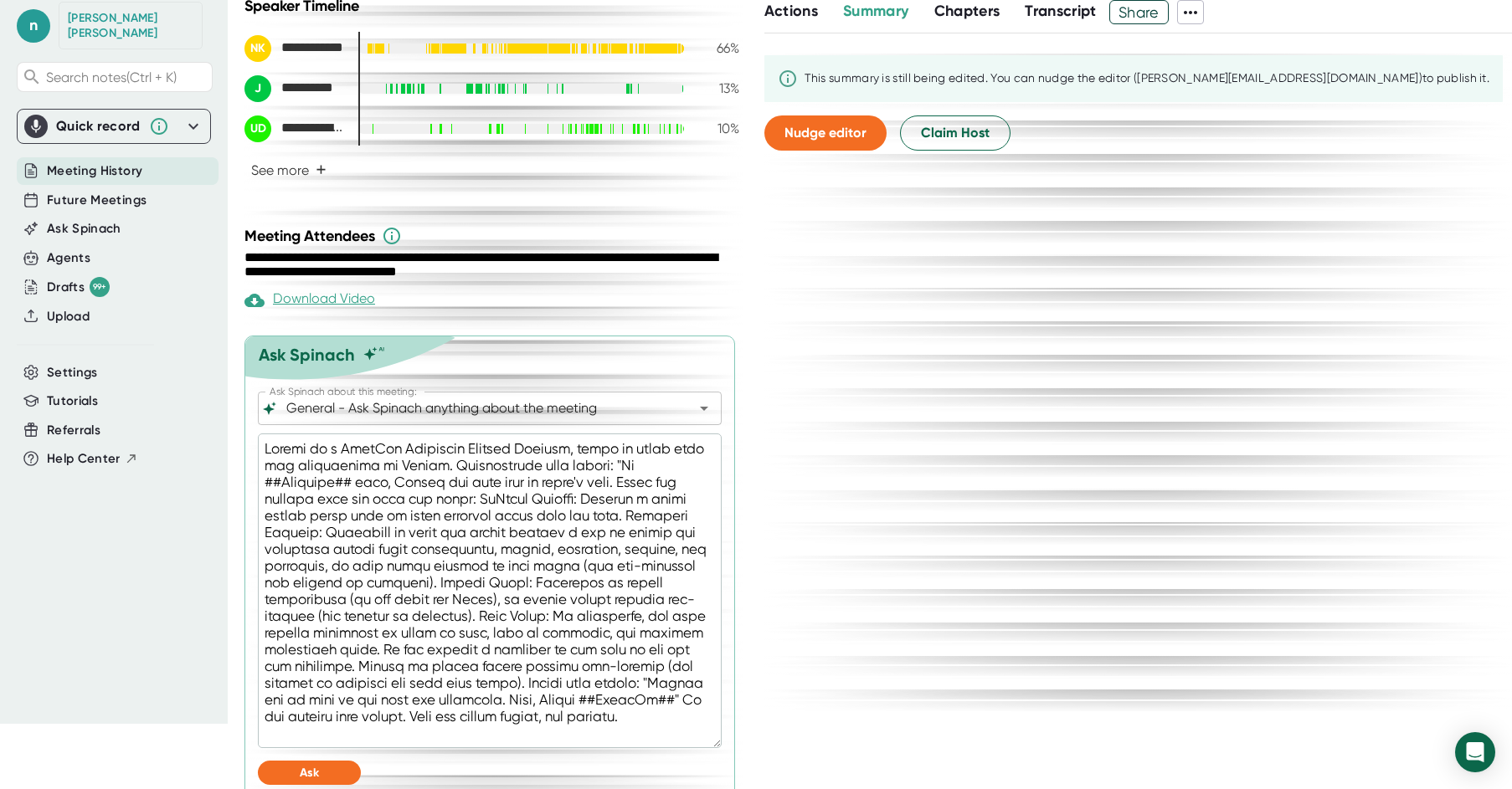
scroll to position [502, 0]
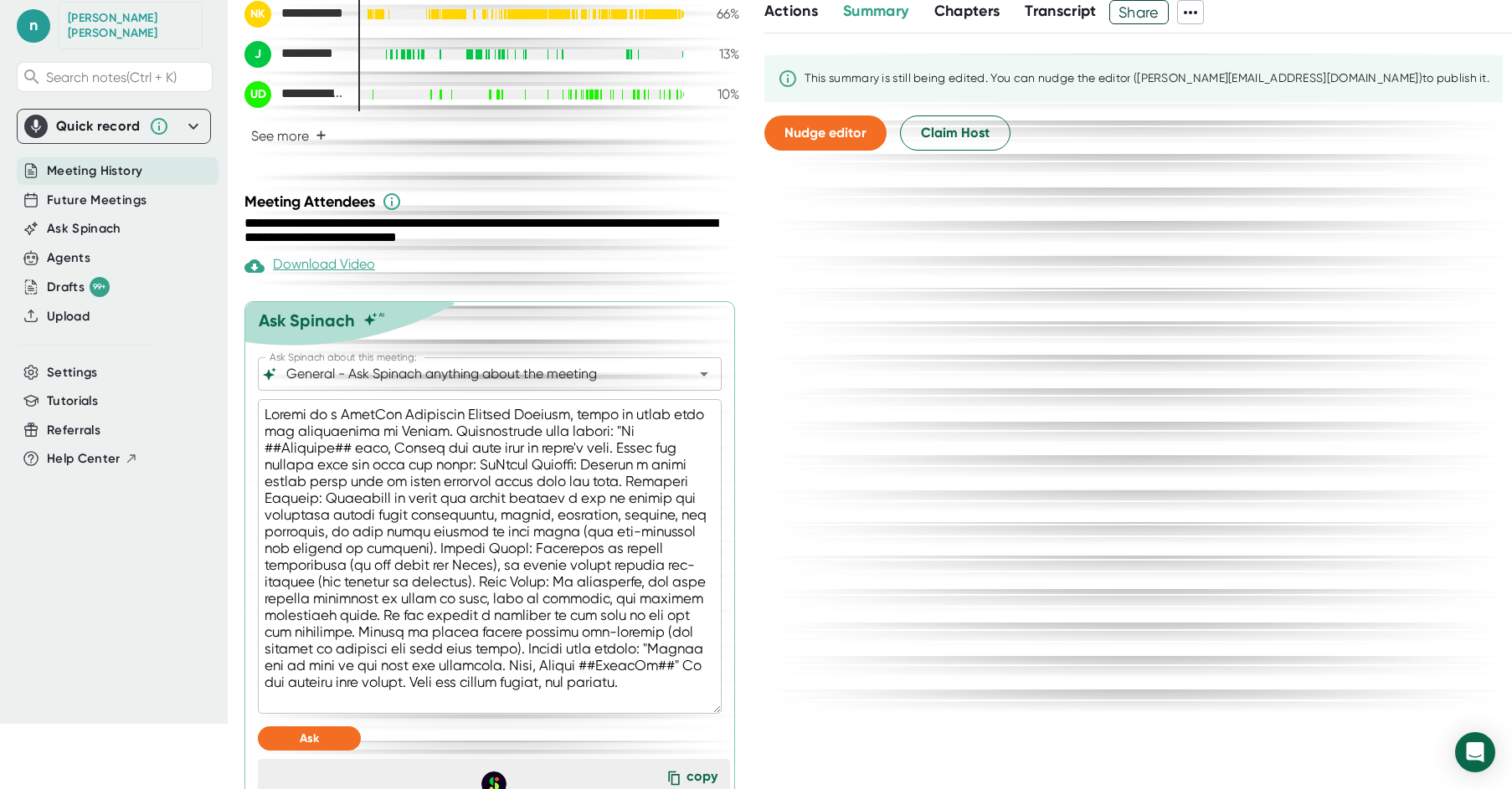
type textarea "Acting as a StarRez Technical Project Manager, write an email from the perspect…"
type textarea "x"
type textarea "Acting as a StarRez Technical Project Manager, write an email from the perspect…"
type textarea "x"
type textarea "Acting as a StarRez Technical Project Manager, write an email from the perspect…"
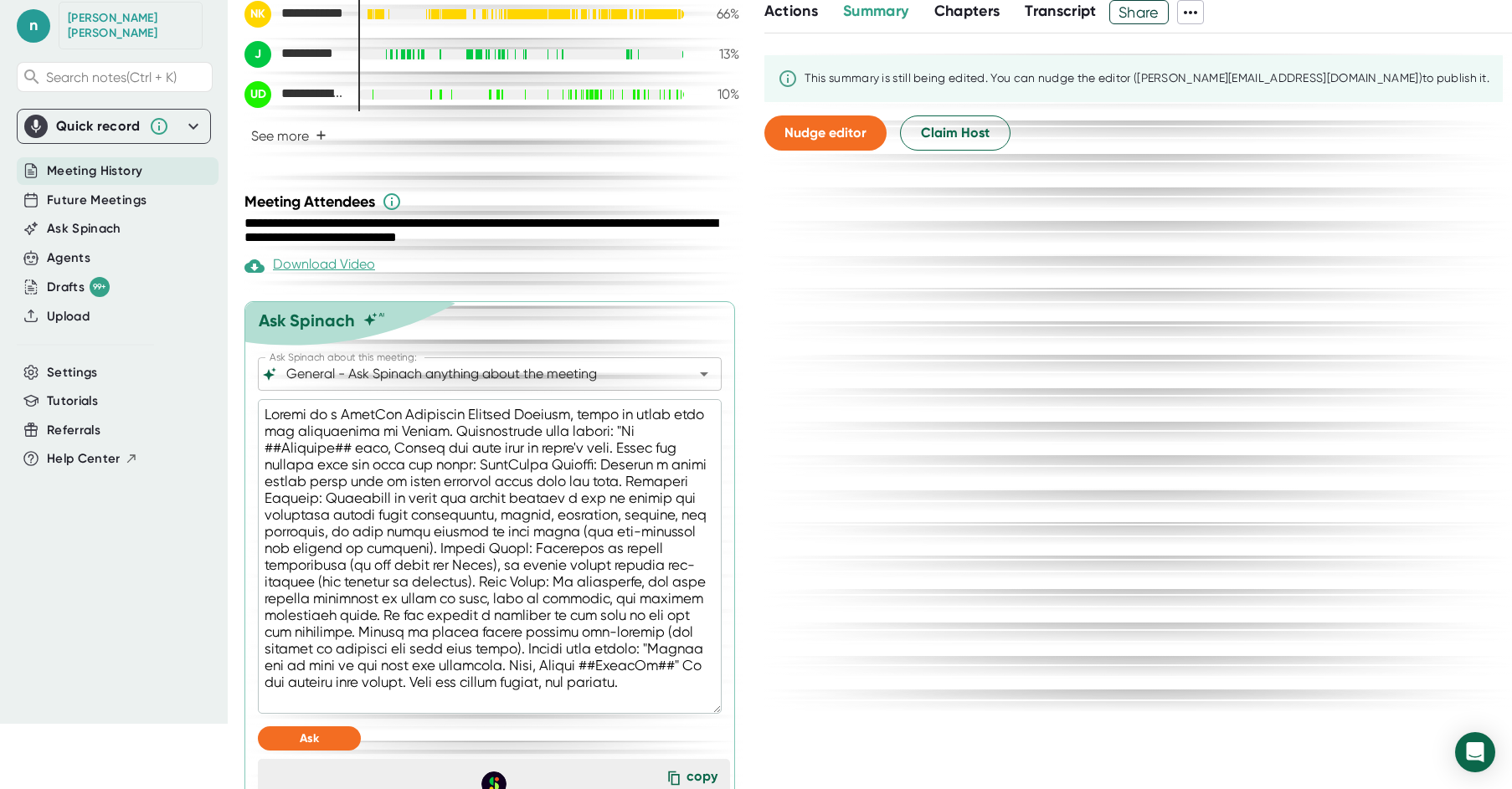
type textarea "x"
type textarea "Acting as a StarRez Technical Project Manager, write an email from the perspect…"
type textarea "x"
type textarea "Acting as a StarRez Technical Project Manager, write an email from the perspect…"
type textarea "x"
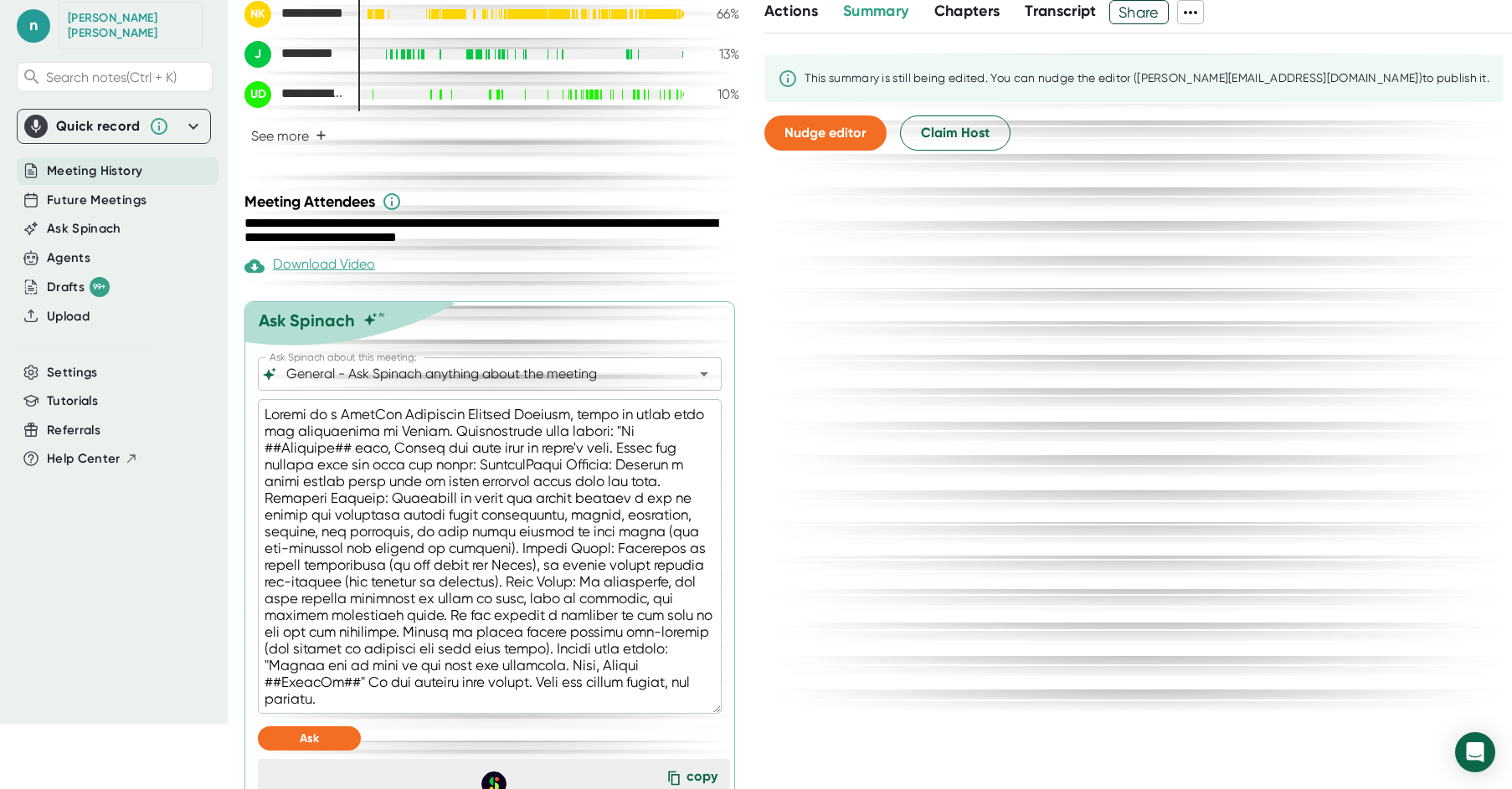
type textarea "Acting as a StarRez Technical Project Manager, write an email from the perspect…"
type textarea "x"
type textarea "Acting as a StarRez Technical Project Manager, write an email from the perspect…"
type textarea "x"
type textarea "Acting as a StarRez Technical Project Manager, write an email from the perspect…"
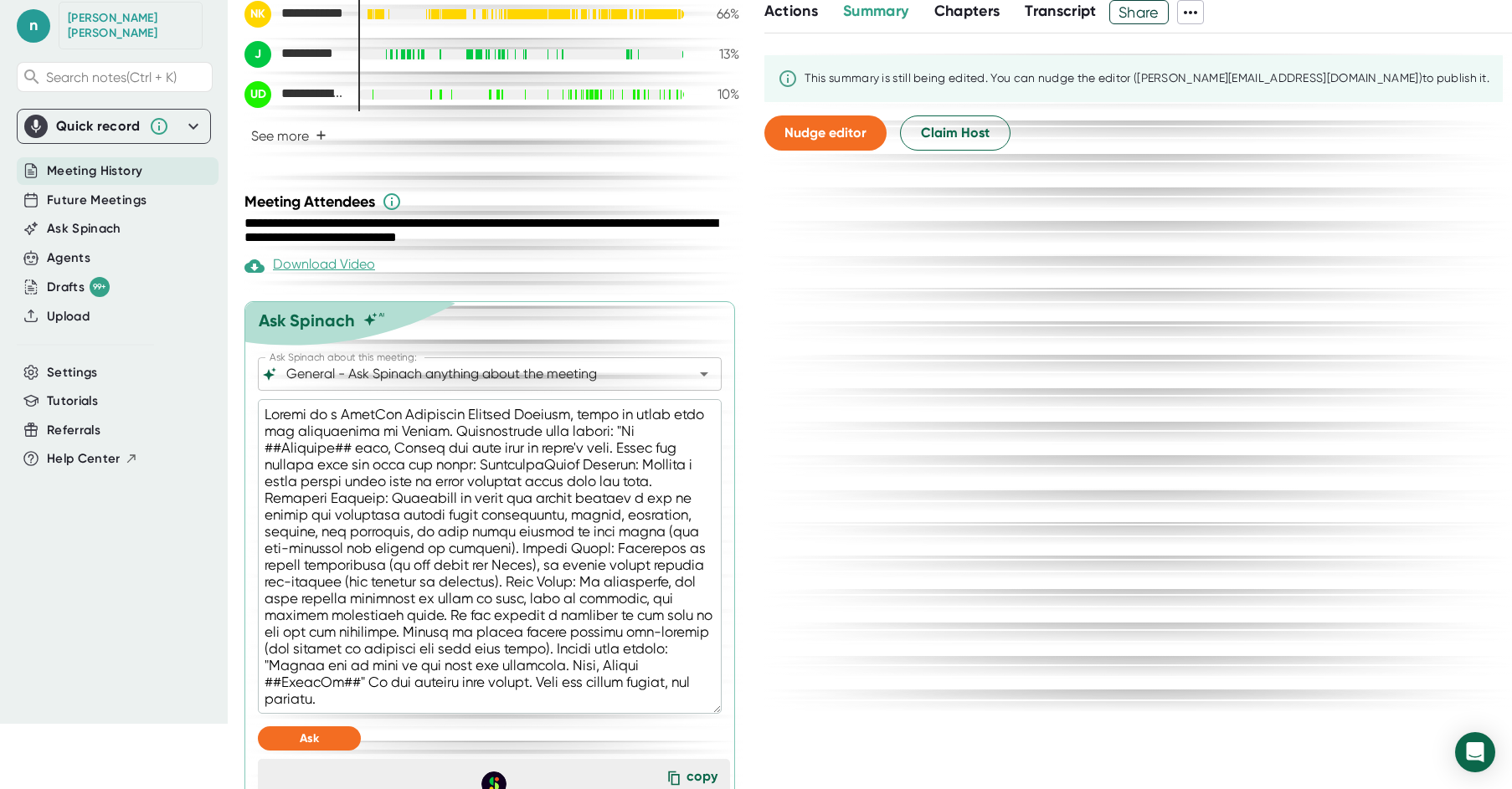
type textarea "x"
type textarea "Acting as a StarRez Technical Project Manager, write an email from the perspect…"
type textarea "x"
type textarea "Acting as a StarRez Technical Project Manager, write an email from the perspect…"
type textarea "x"
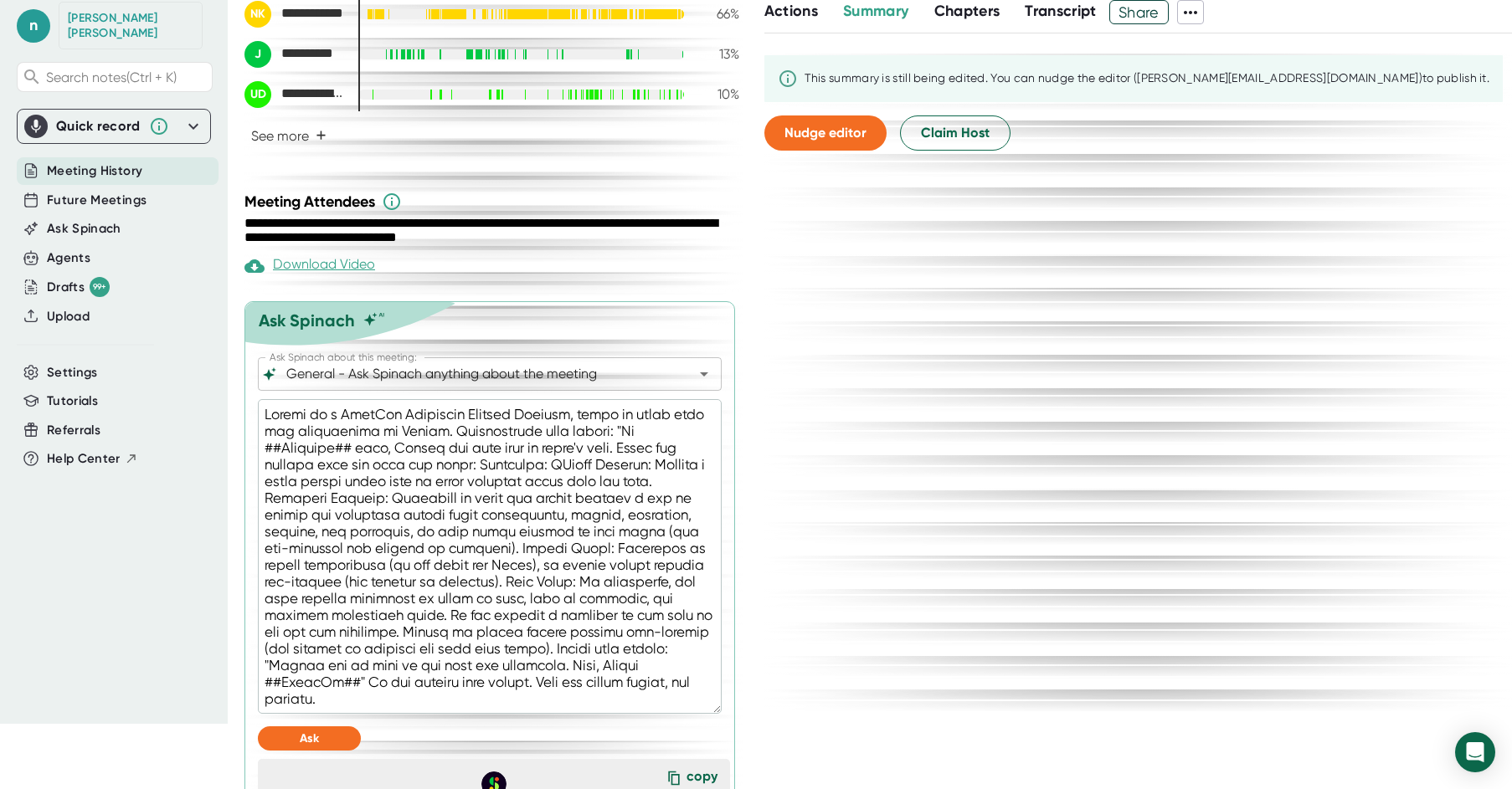
type textarea "Acting as a StarRez Technical Project Manager, write an email from the perspect…"
type textarea "x"
type textarea "Acting as a StarRez Technical Project Manager, write an email from the perspect…"
type textarea "x"
type textarea "Acting as a StarRez Technical Project Manager, write an email from the perspect…"
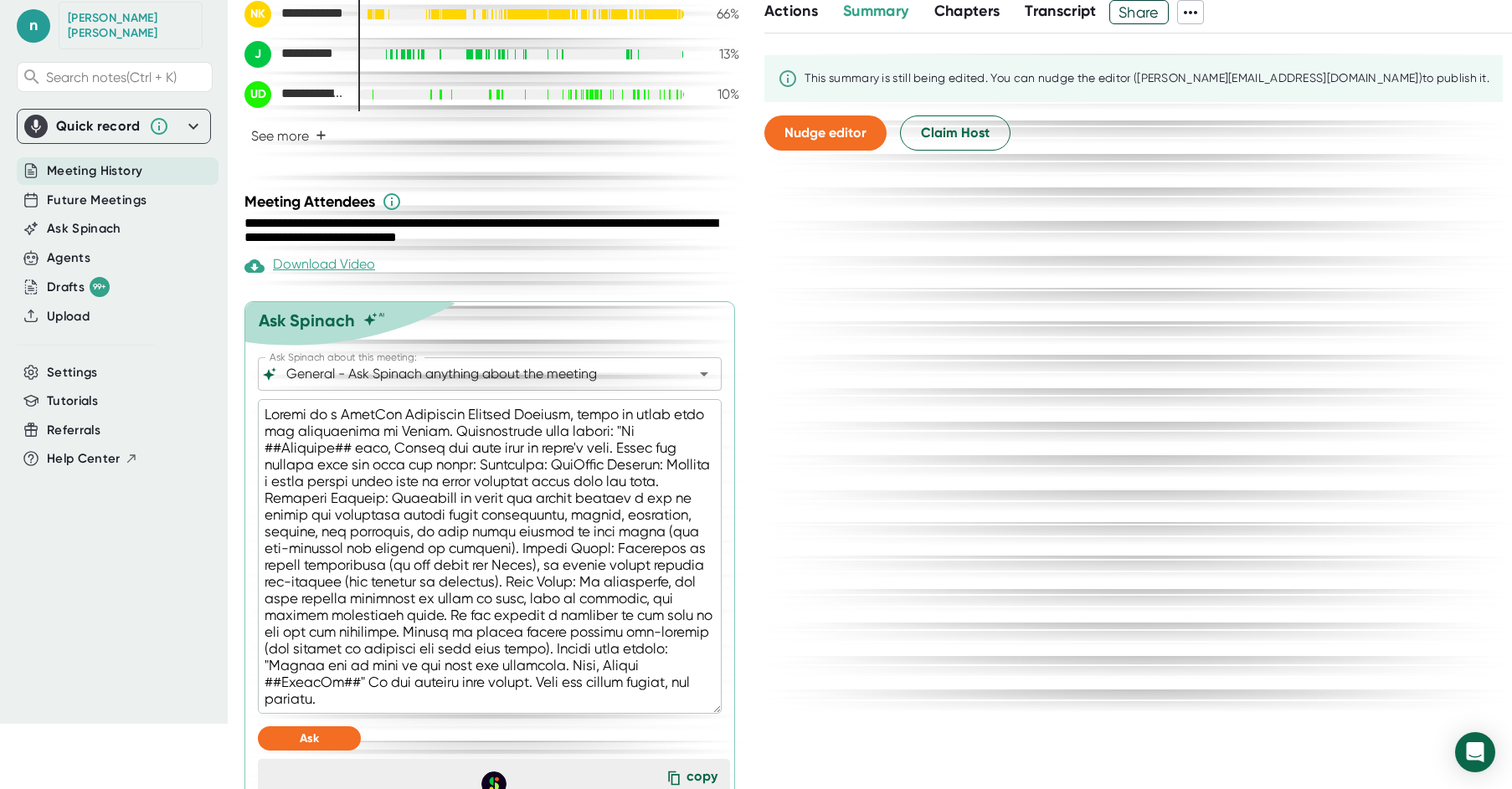
type textarea "x"
type textarea "Acting as a StarRez Technical Project Manager, write an email from the perspect…"
type textarea "x"
type textarea "Acting as a StarRez Technical Project Manager, write an email from the perspect…"
type textarea "x"
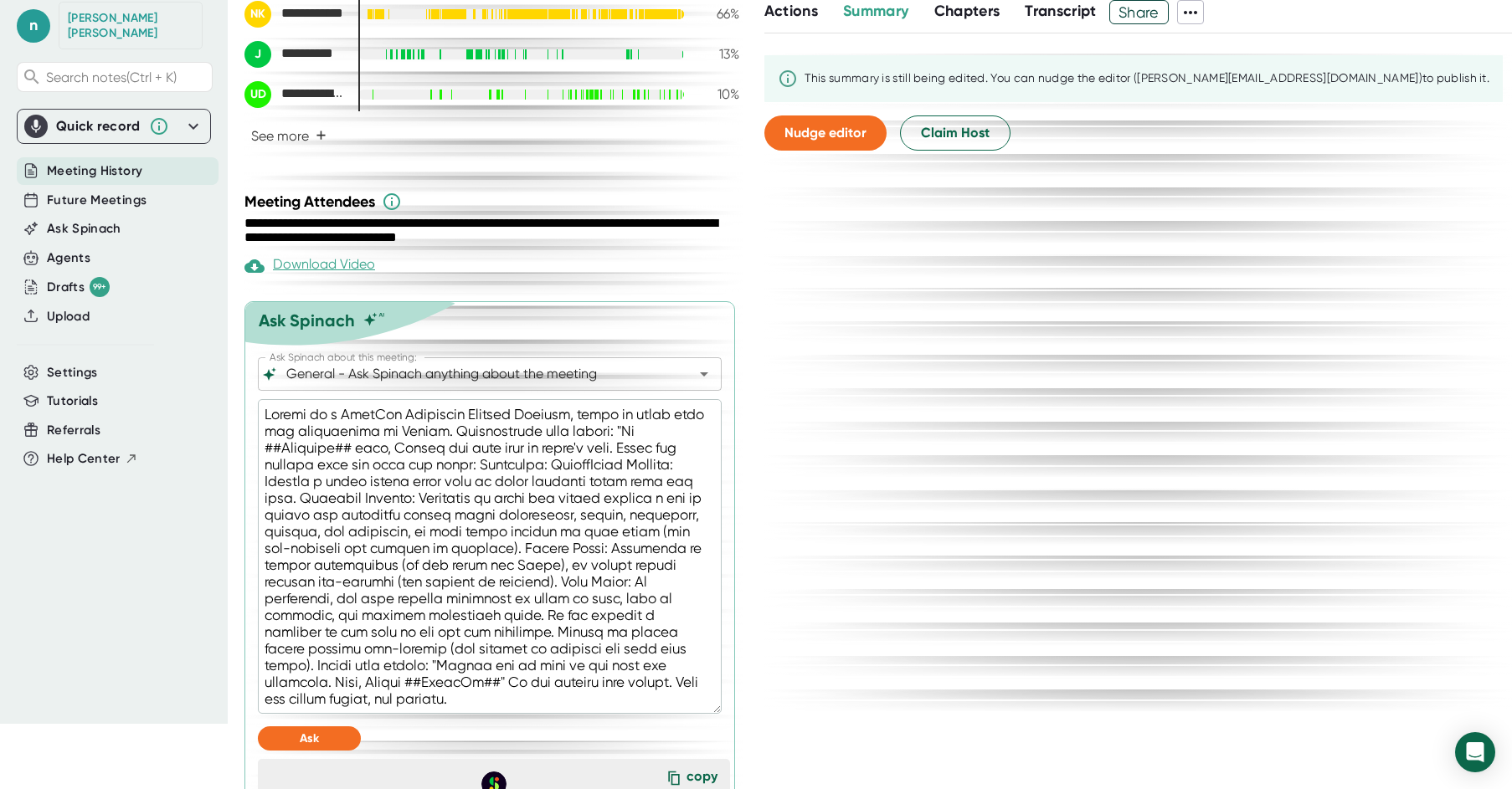
type textarea "Acting as a StarRez Technical Project Manager, write an email from the perspect…"
type textarea "x"
type textarea "Acting as a StarRez Technical Project Manager, write an email from the perspect…"
type textarea "x"
type textarea "Acting as a StarRez Technical Project Manager, write an email from the perspect…"
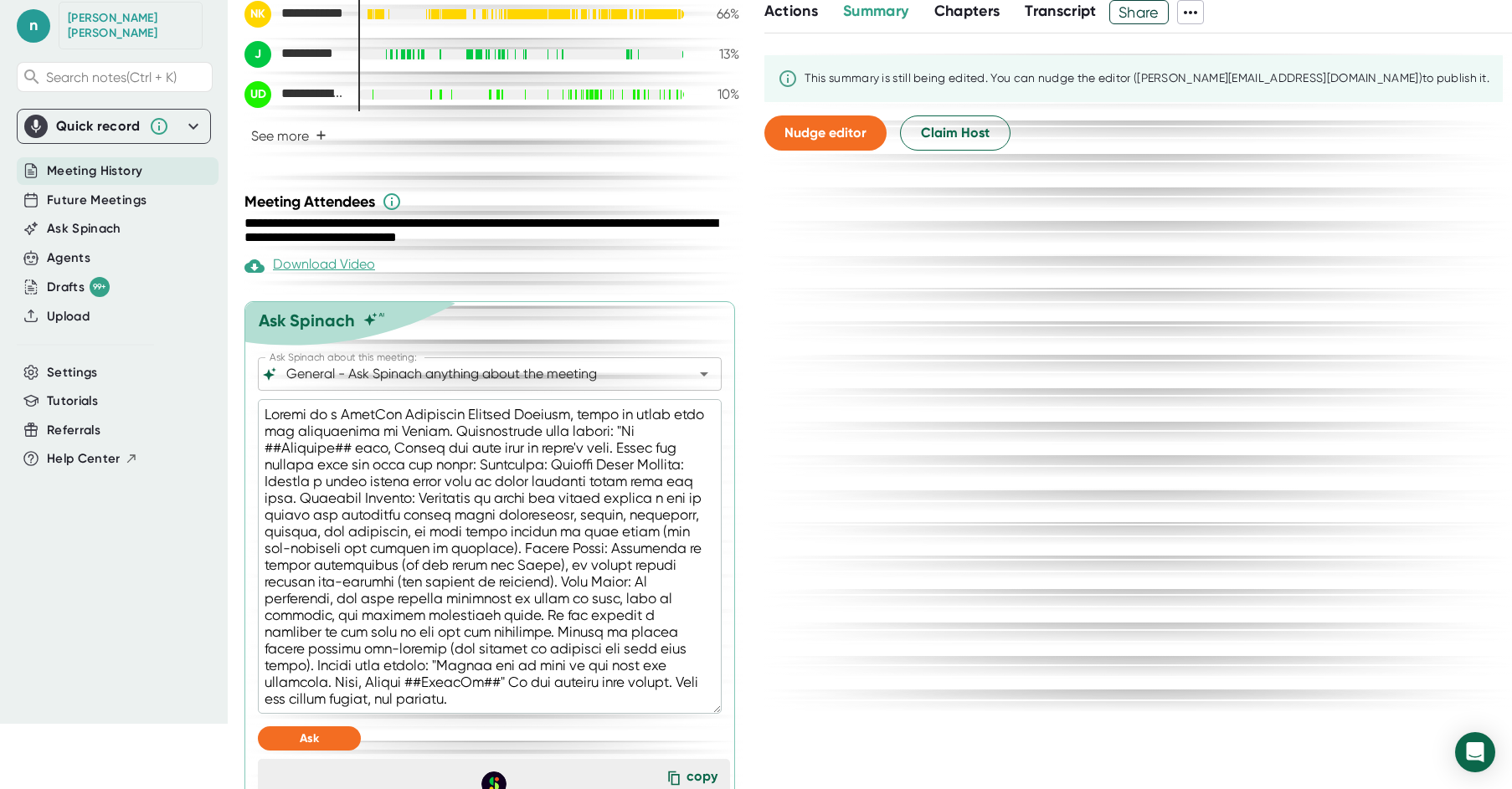
type textarea "x"
type textarea "Acting as a StarRez Technical Project Manager, write an email from the perspect…"
type textarea "x"
type textarea "Acting as a StarRez Technical Project Manager, write an email from the perspect…"
type textarea "x"
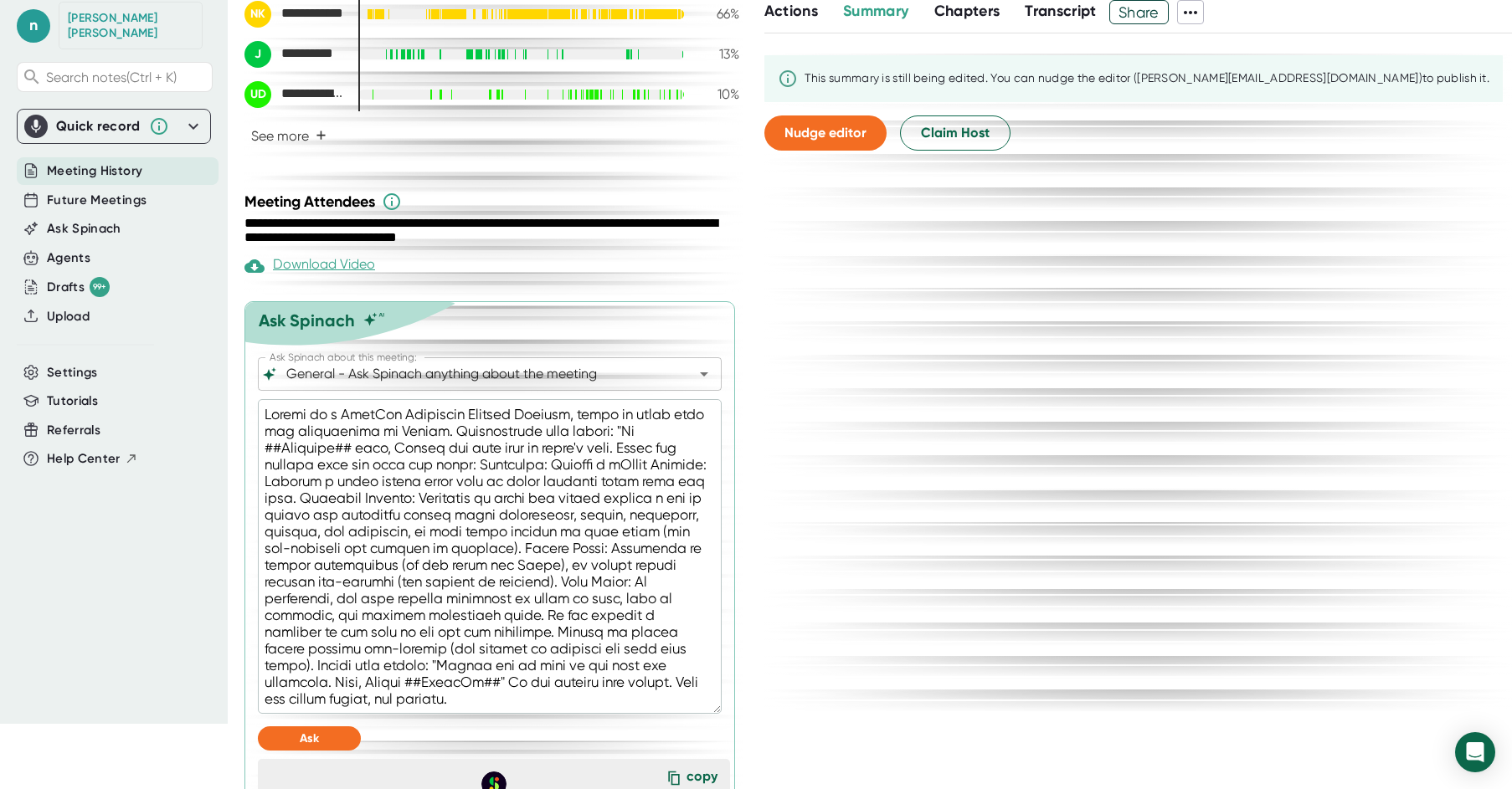
type textarea "Acting as a StarRez Technical Project Manager, write an email from the perspect…"
type textarea "x"
type textarea "Acting as a StarRez Technical Project Manager, write an email from the perspect…"
type textarea "x"
type textarea "Acting as a StarRez Technical Project Manager, write an email from the perspect…"
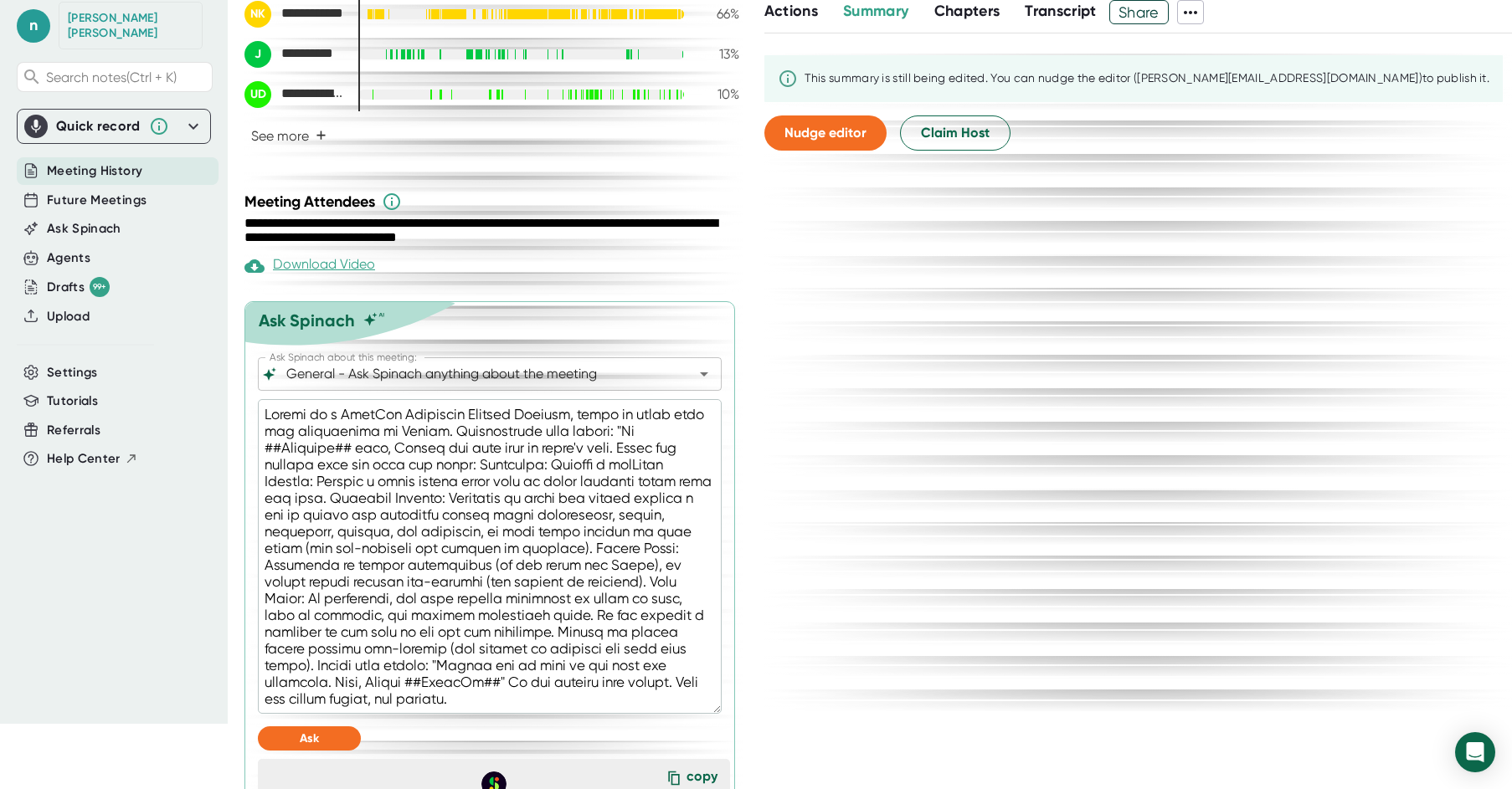
type textarea "x"
type textarea "Acting as a StarRez Technical Project Manager, write an email from the perspect…"
type textarea "x"
type textarea "Acting as a StarRez Technical Project Manager, write an email from the perspect…"
type textarea "x"
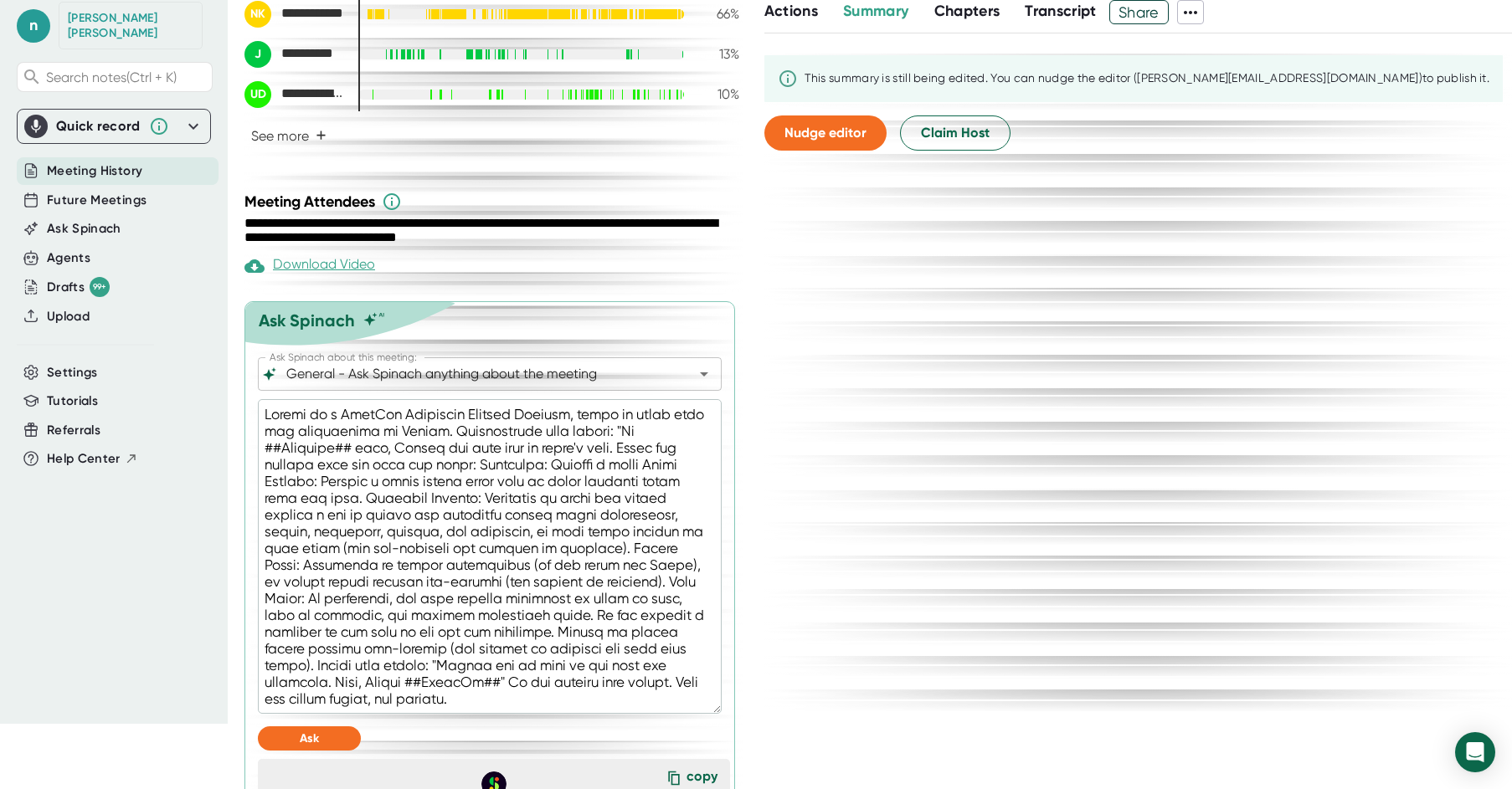
type textarea "Acting as a StarRez Technical Project Manager, write an email from the perspect…"
type textarea "x"
type textarea "Acting as a StarRez Technical Project Manager, write an email from the perspect…"
type textarea "x"
type textarea "Acting as a StarRez Technical Project Manager, write an email from the perspect…"
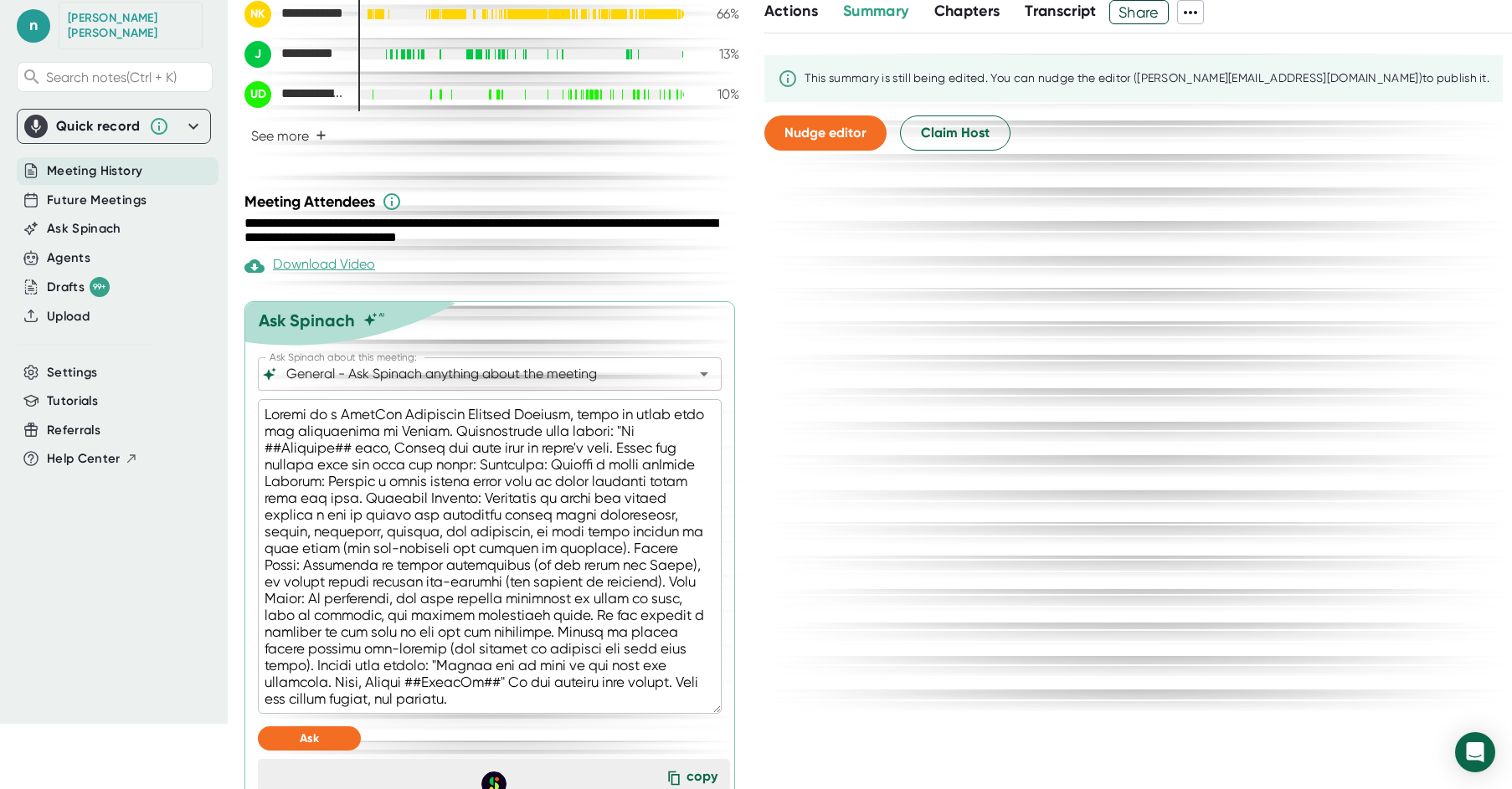
type textarea "x"
type textarea "Acting as a StarRez Technical Project Manager, write an email from the perspect…"
type textarea "x"
type textarea "Acting as a StarRez Technical Project Manager, write an email from the perspect…"
type textarea "x"
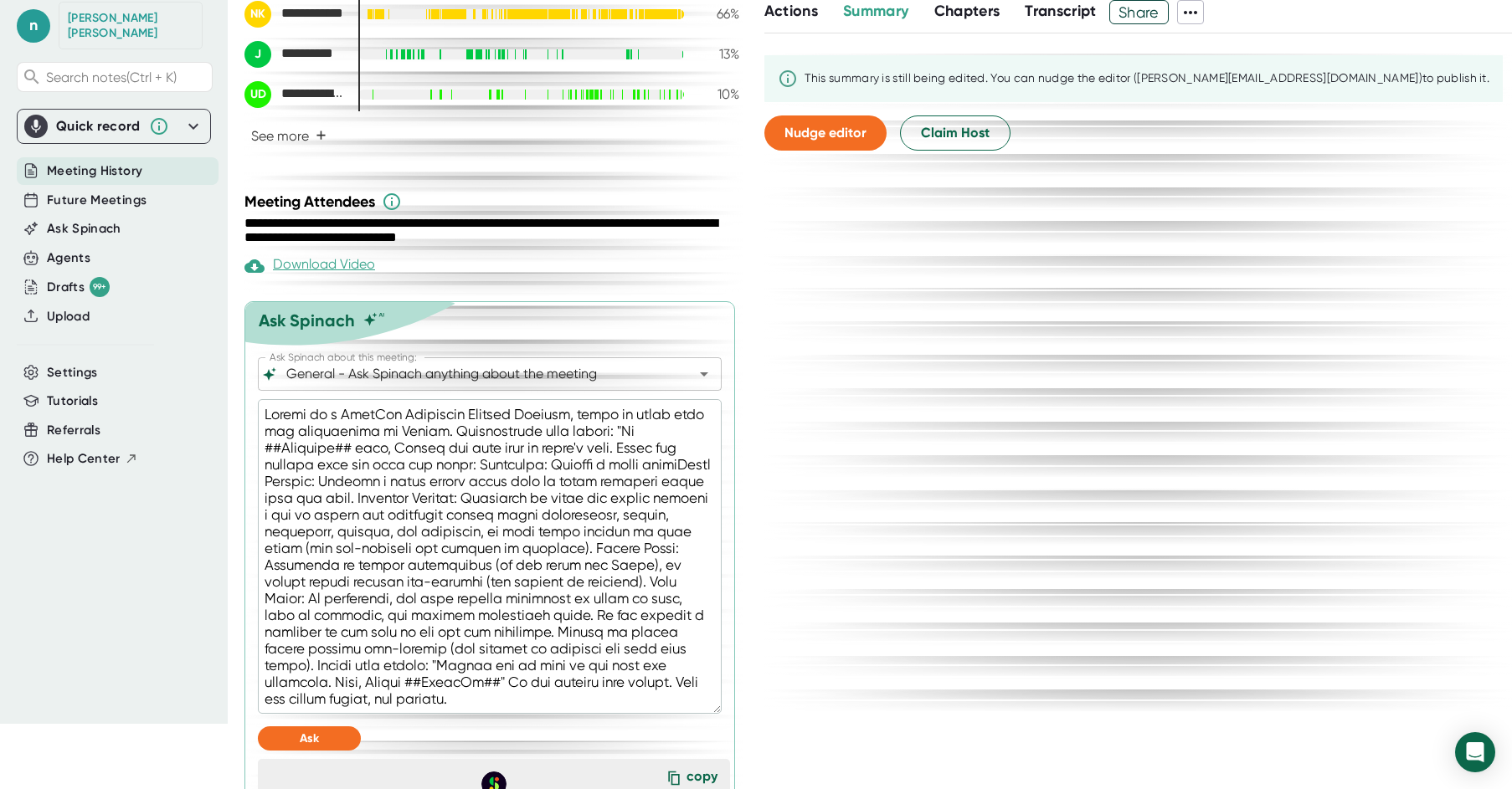
type textarea "Acting as a StarRez Technical Project Manager, write an email from the perspect…"
type textarea "x"
type textarea "Acting as a StarRez Technical Project Manager, write an email from the perspect…"
type textarea "x"
type textarea "Acting as a StarRez Technical Project Manager, write an email from the perspect…"
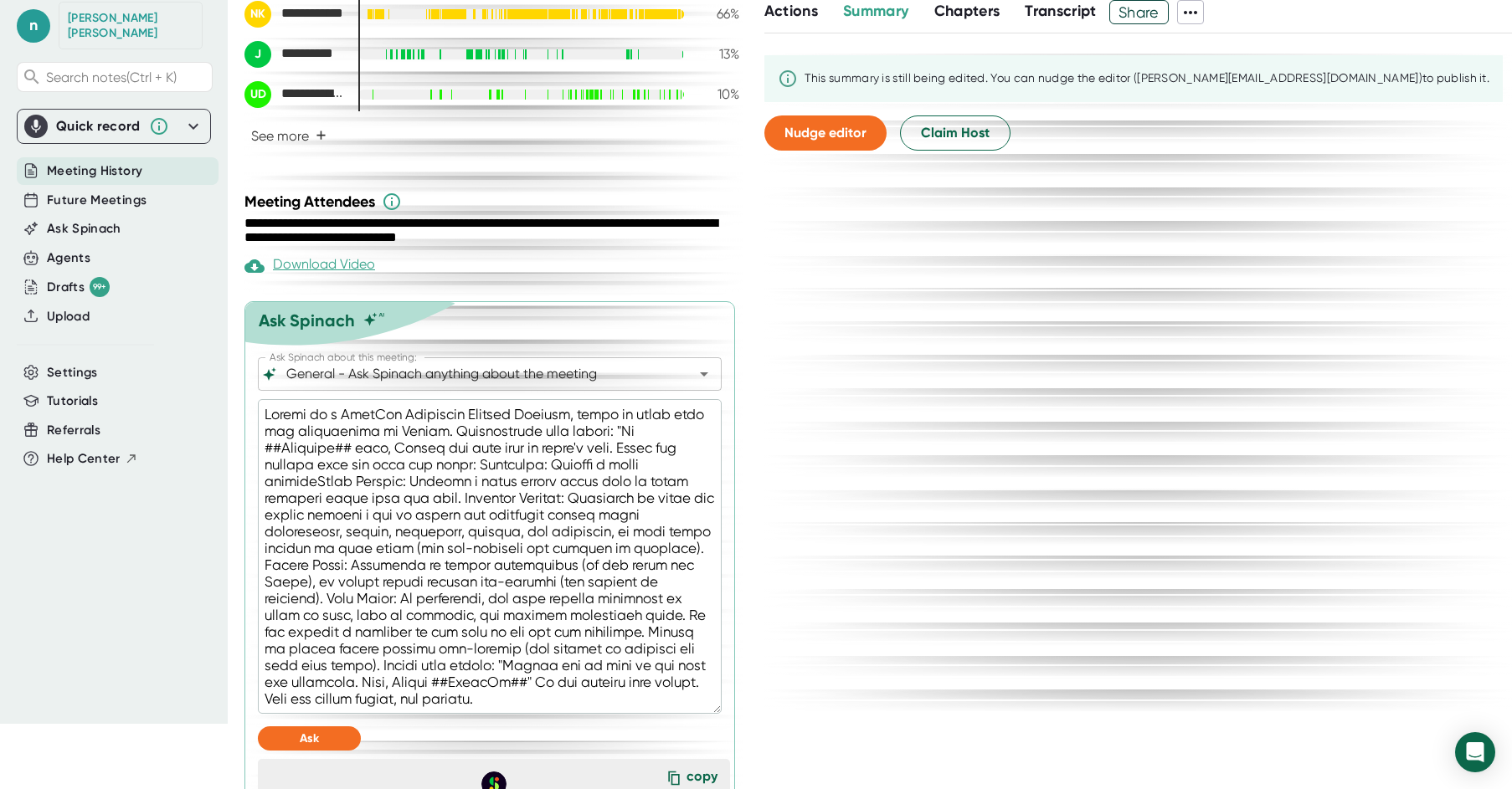
type textarea "x"
type textarea "Acting as a StarRez Technical Project Manager, write an email from the perspect…"
type textarea "x"
type textarea "Acting as a StarRez Technical Project Manager, write an email from the perspect…"
type textarea "x"
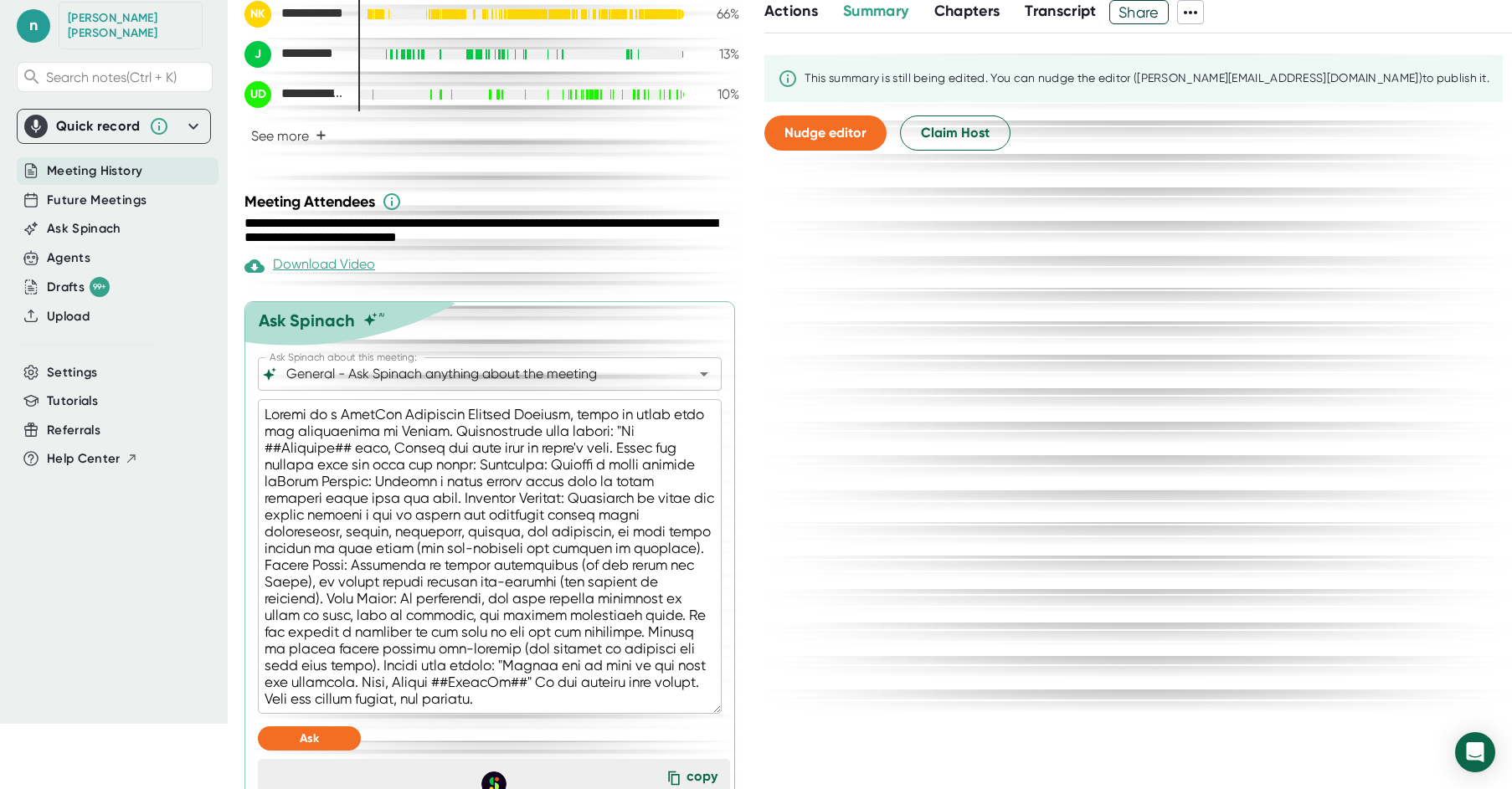
type textarea "Acting as a StarRez Technical Project Manager, write an email from the perspect…"
type textarea "x"
type textarea "Acting as a StarRez Technical Project Manager, write an email from the perspect…"
type textarea "x"
type textarea "Acting as a StarRez Technical Project Manager, write an email from the perspect…"
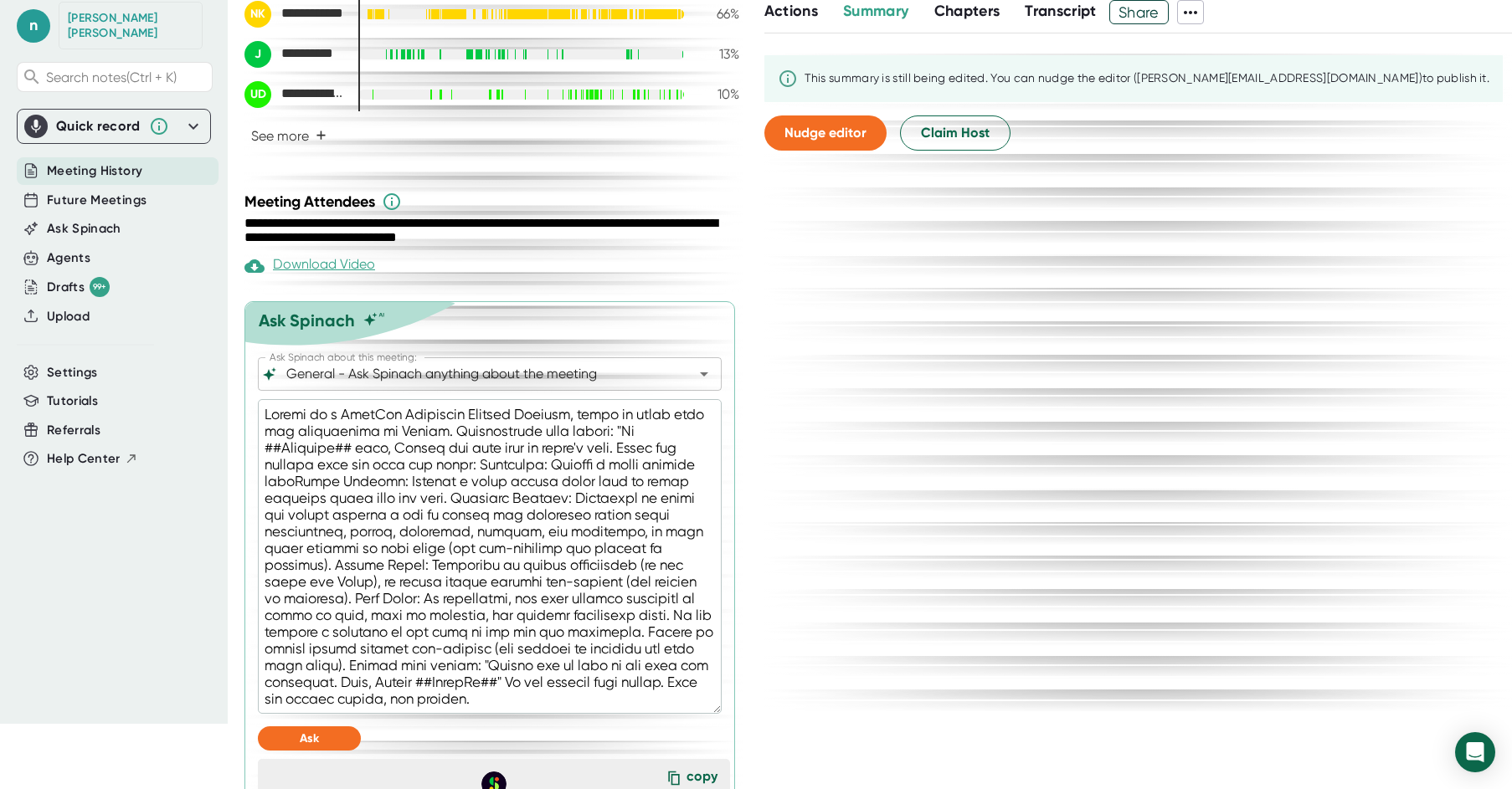
type textarea "x"
type textarea "Acting as a StarRez Technical Project Manager, write an email from the perspect…"
type textarea "x"
type textarea "Acting as a StarRez Technical Project Manager, write an email from the perspect…"
type textarea "x"
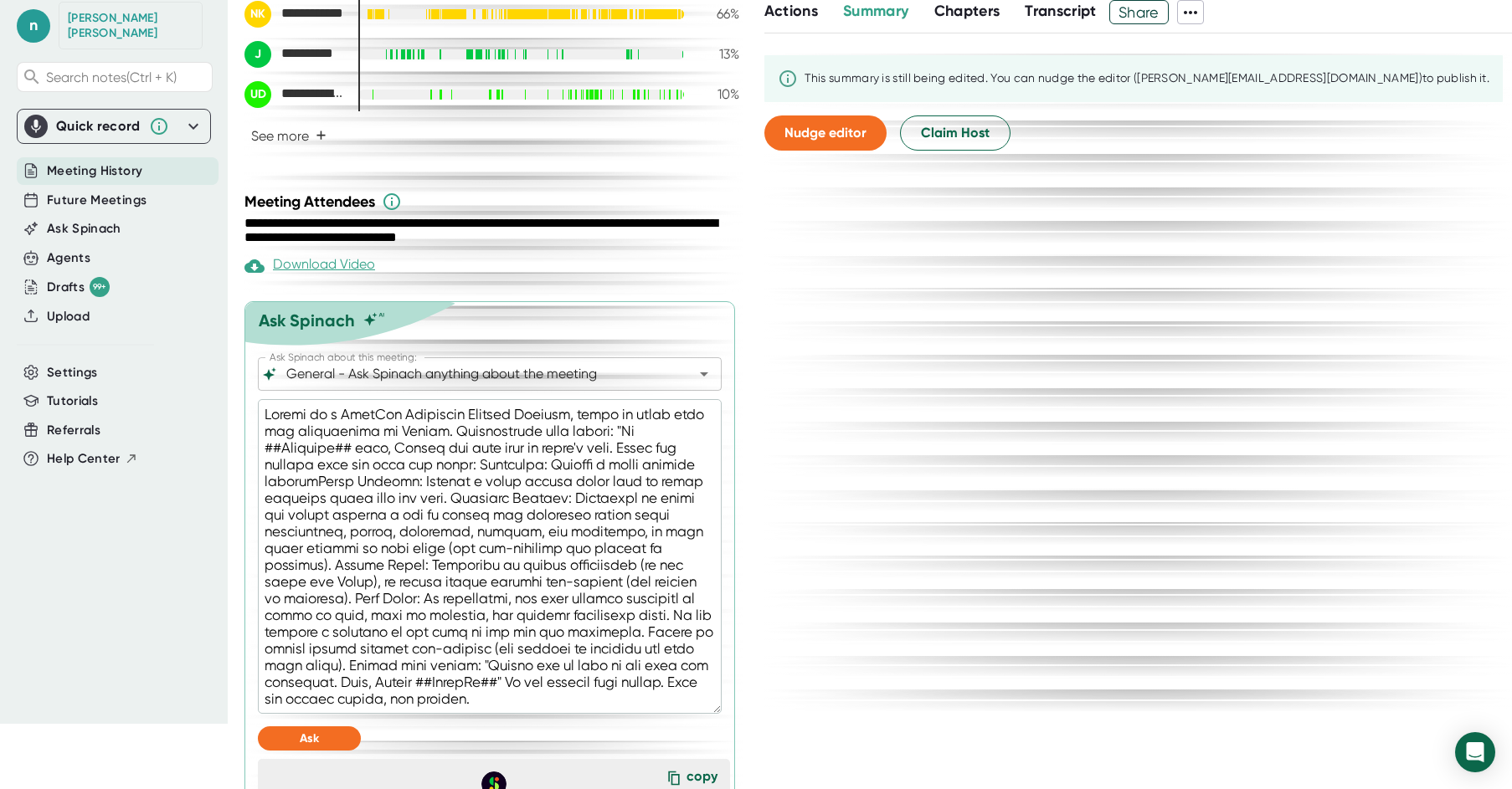
type textarea "Acting as a StarRez Technical Project Manager, write an email from the perspect…"
type textarea "x"
type textarea "Acting as a StarRez Technical Project Manager, write an email from the perspect…"
type textarea "x"
type textarea "Acting as a StarRez Technical Project Manager, write an email from the perspect…"
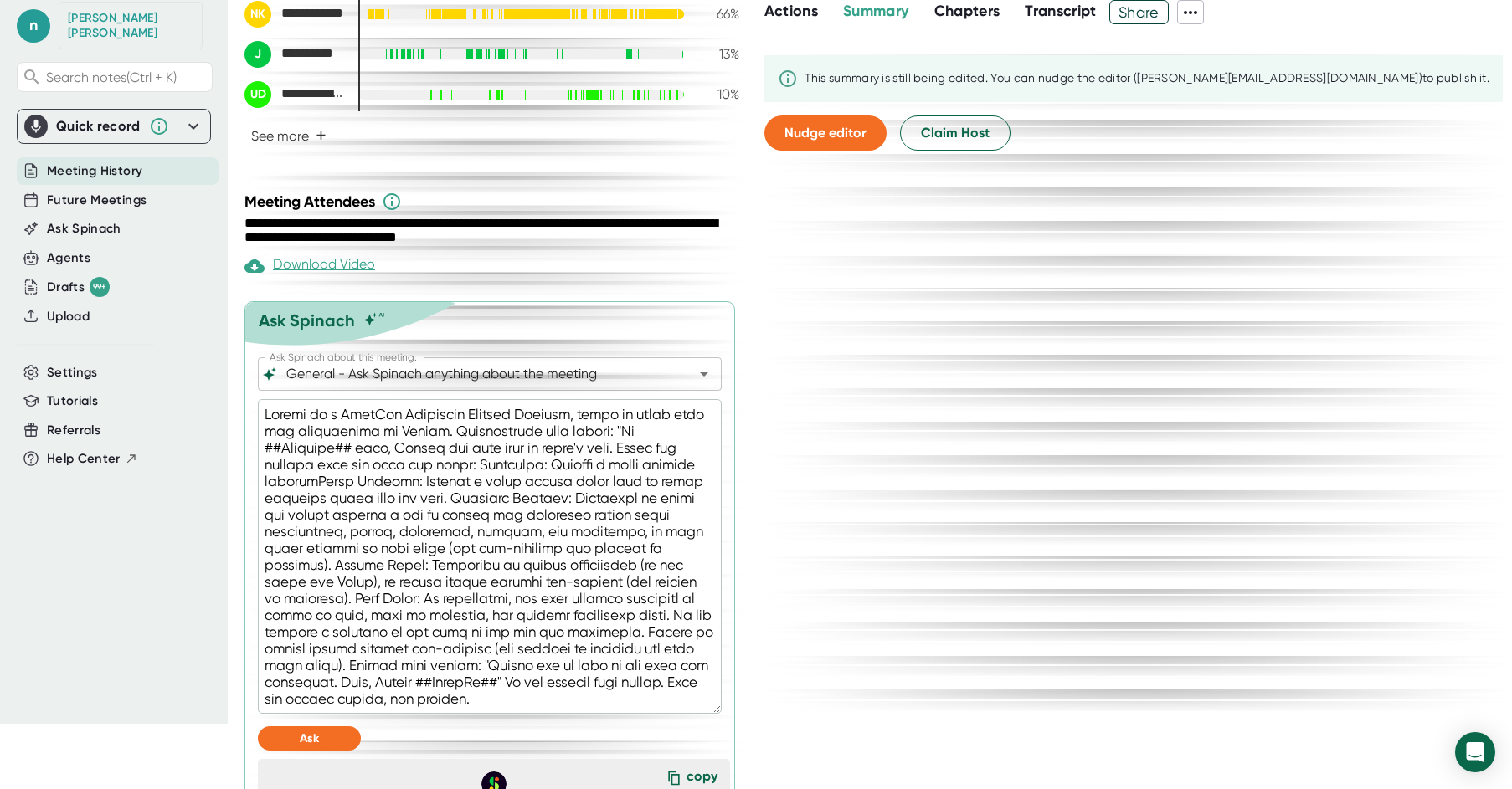
type textarea "x"
type textarea "Acting as a StarRez Technical Project Manager, write an email from the perspect…"
type textarea "x"
type textarea "Acting as a StarRez Technical Project Manager, write an email from the perspect…"
type textarea "x"
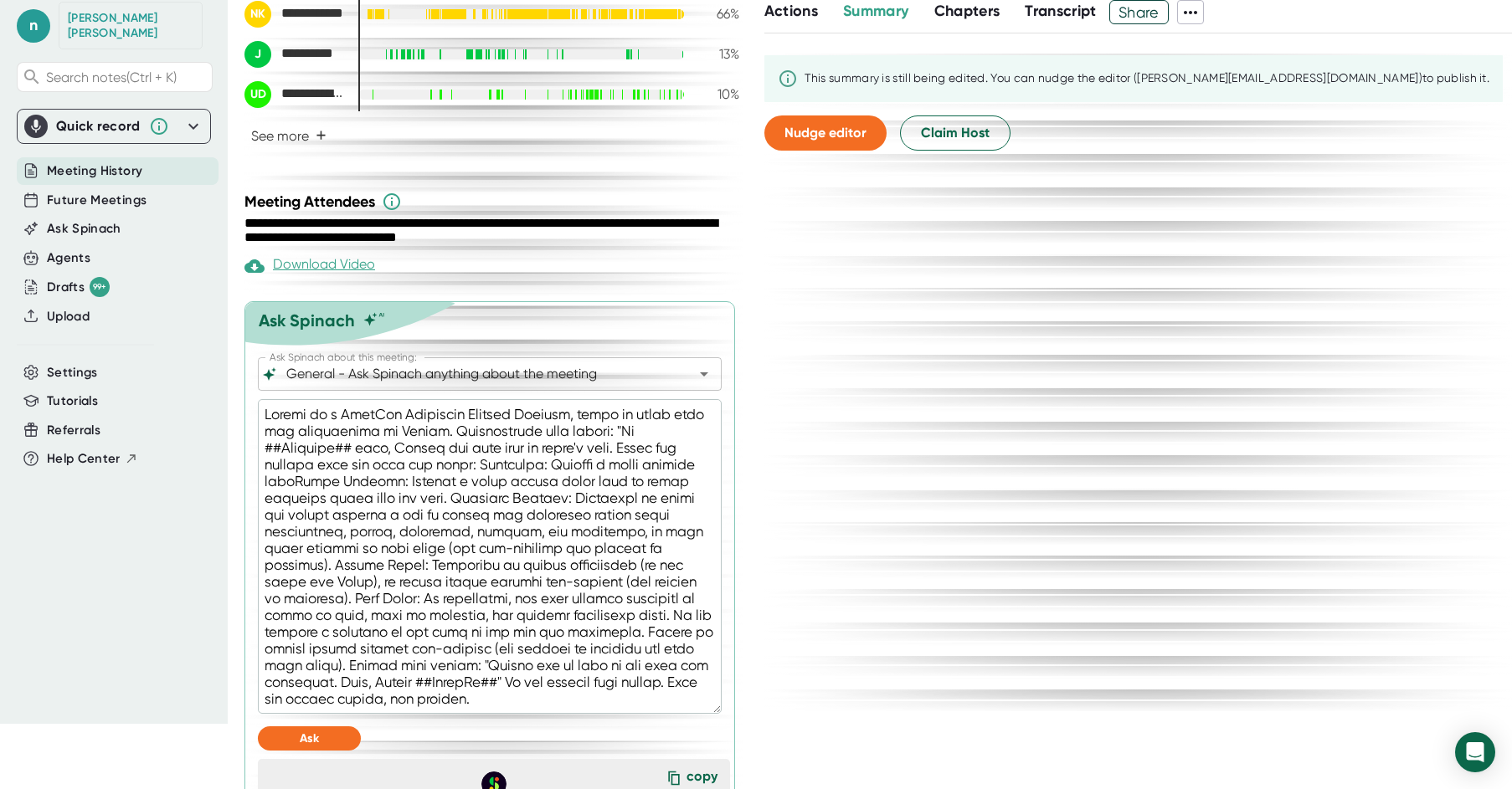
type textarea "Acting as a StarRez Technical Project Manager, write an email from the perspect…"
type textarea "x"
type textarea "Acting as a StarRez Technical Project Manager, write an email from the perspect…"
type textarea "x"
type textarea "Acting as a StarRez Technical Project Manager, write an email from the perspect…"
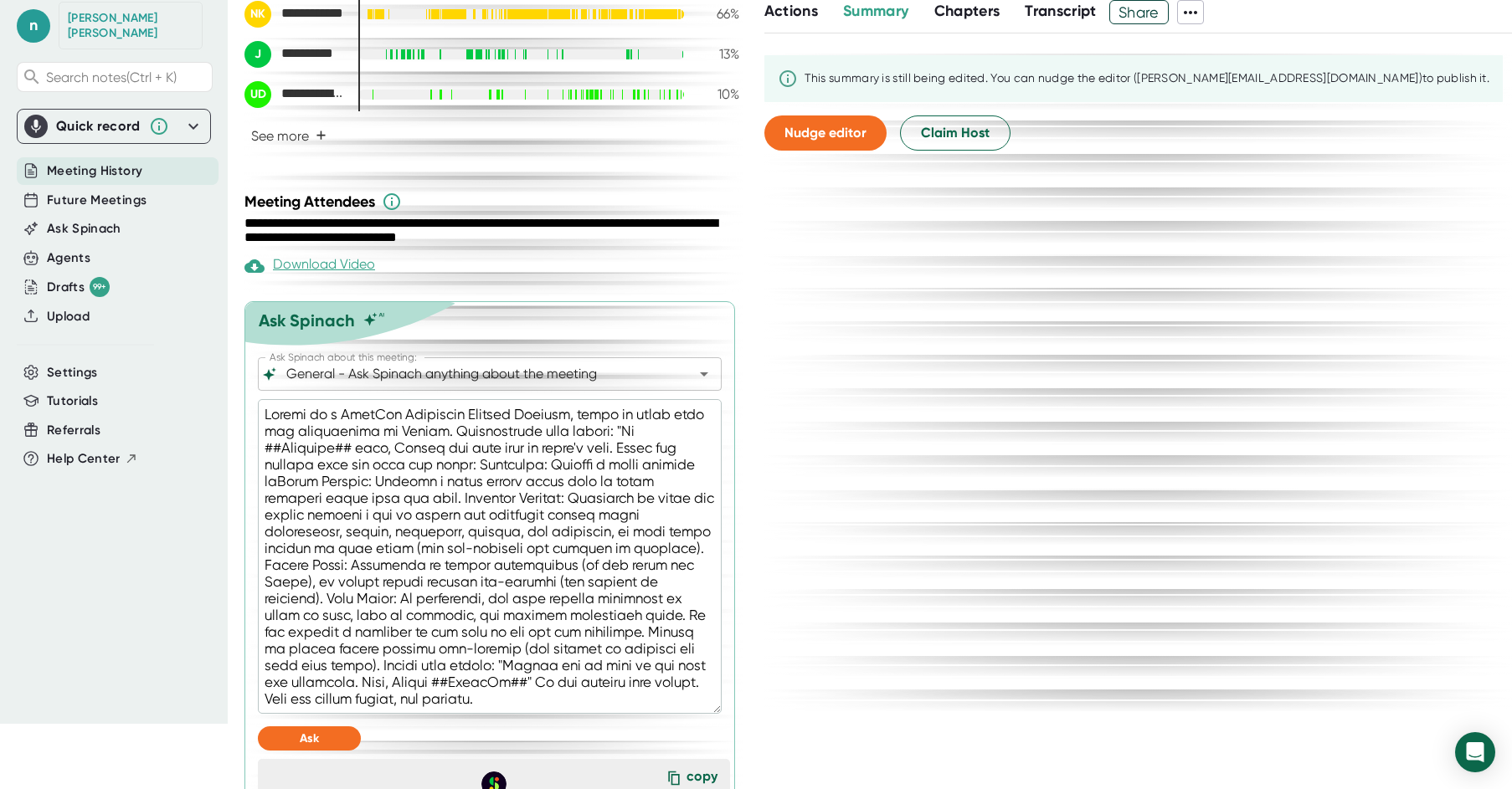
type textarea "x"
type textarea "Acting as a StarRez Technical Project Manager, write an email from the perspect…"
type textarea "x"
type textarea "Acting as a StarRez Technical Project Manager, write an email from the perspect…"
type textarea "x"
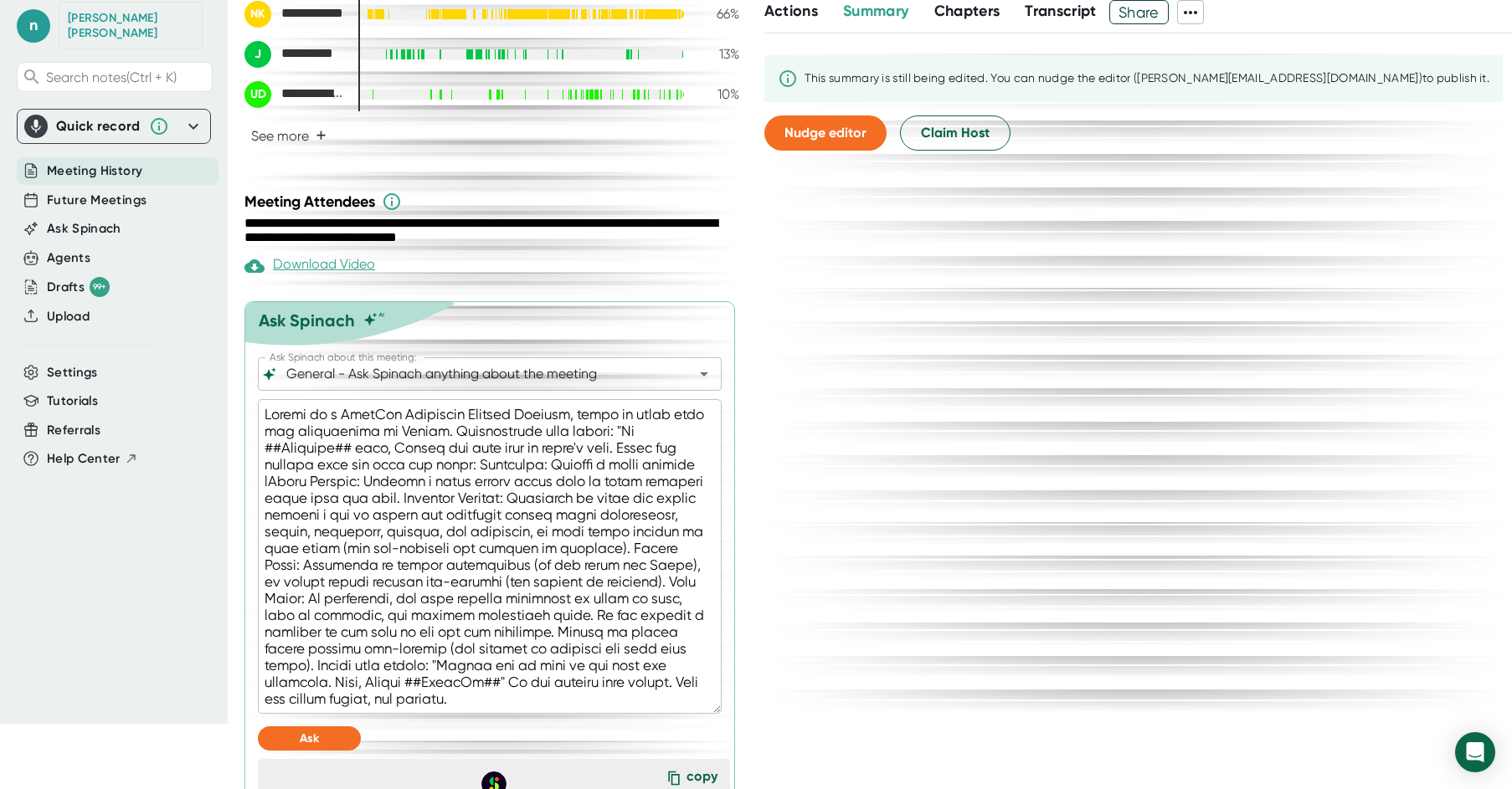
type textarea "Acting as a StarRez Technical Project Manager, write an email from the perspect…"
type textarea "x"
type textarea "Acting as a StarRez Technical Project Manager, write an email from the perspect…"
type textarea "x"
type textarea "Acting as a StarRez Technical Project Manager, write an email from the perspect…"
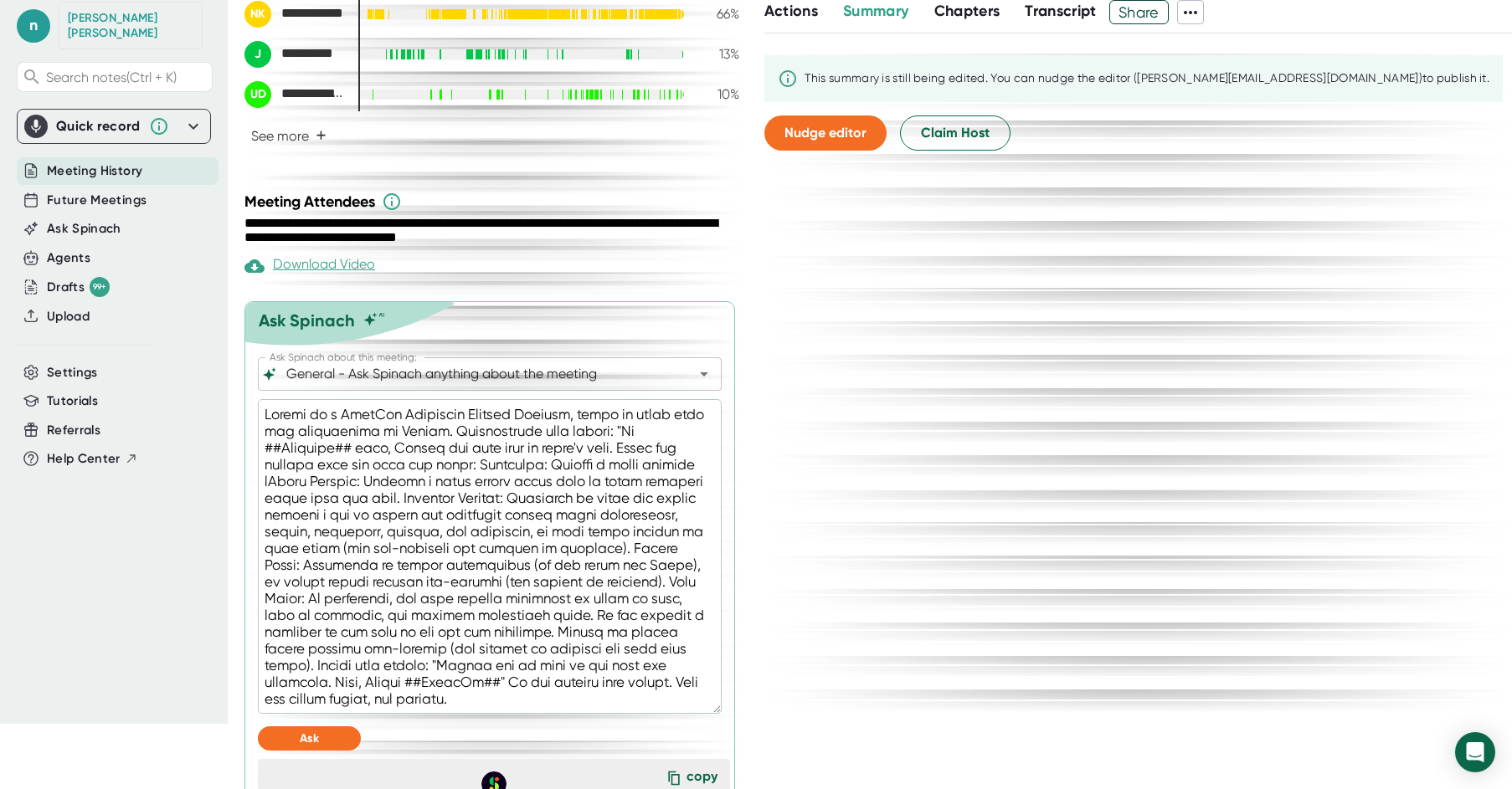
type textarea "x"
type textarea "Acting as a StarRez Technical Project Manager, write an email from the perspect…"
type textarea "x"
type textarea "Acting as a StarRez Technical Project Manager, write an email from the perspect…"
type textarea "x"
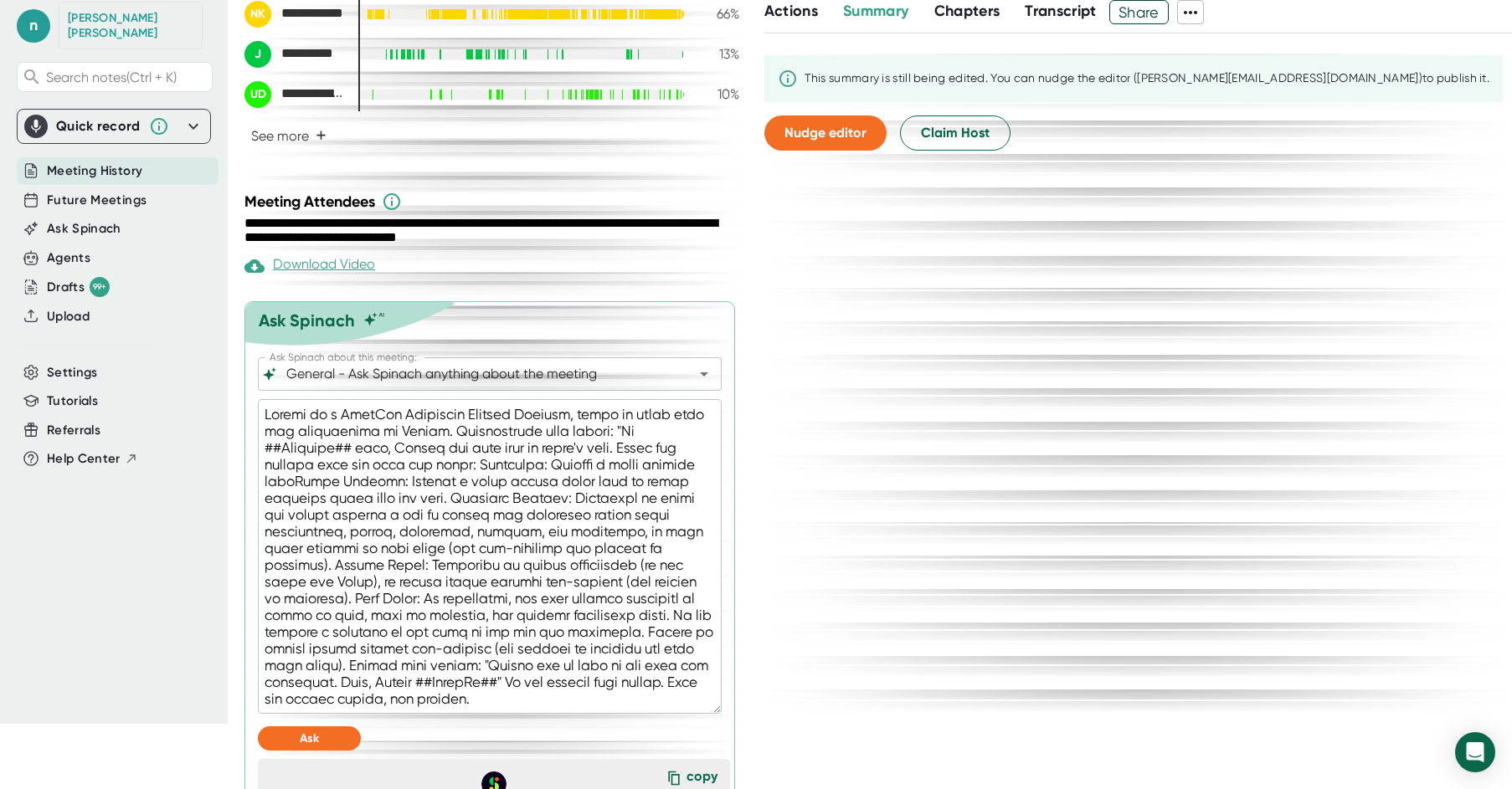
type textarea "Acting as a StarRez Technical Project Manager, write an email from the perspect…"
type textarea "x"
type textarea "Acting as a StarRez Technical Project Manager, write an email from the perspect…"
type textarea "x"
type textarea "Acting as a StarRez Technical Project Manager, write an email from the perspect…"
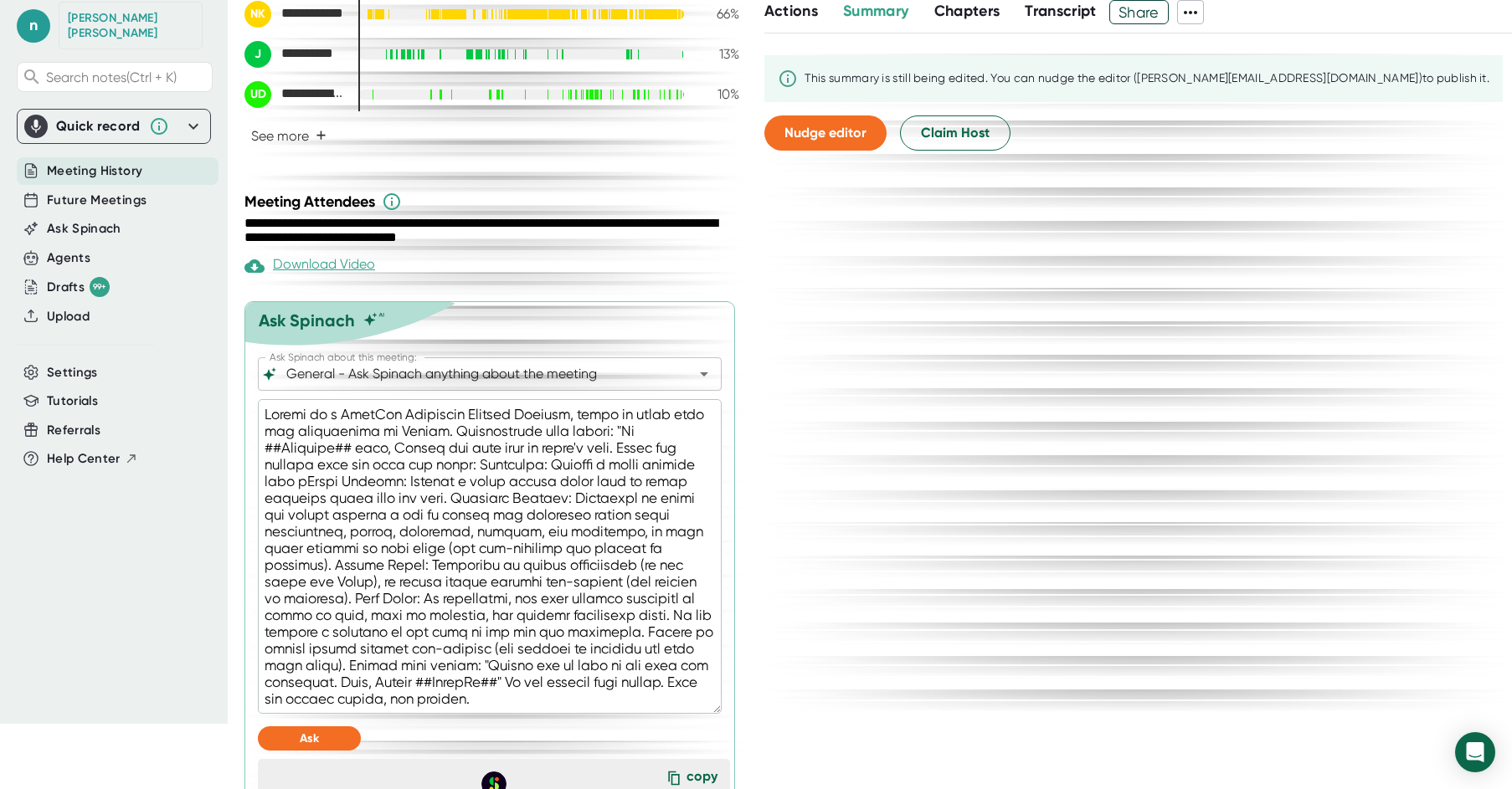
type textarea "x"
type textarea "Acting as a StarRez Technical Project Manager, write an email from the perspect…"
type textarea "x"
type textarea "Acting as a StarRez Technical Project Manager, write an email from the perspect…"
type textarea "x"
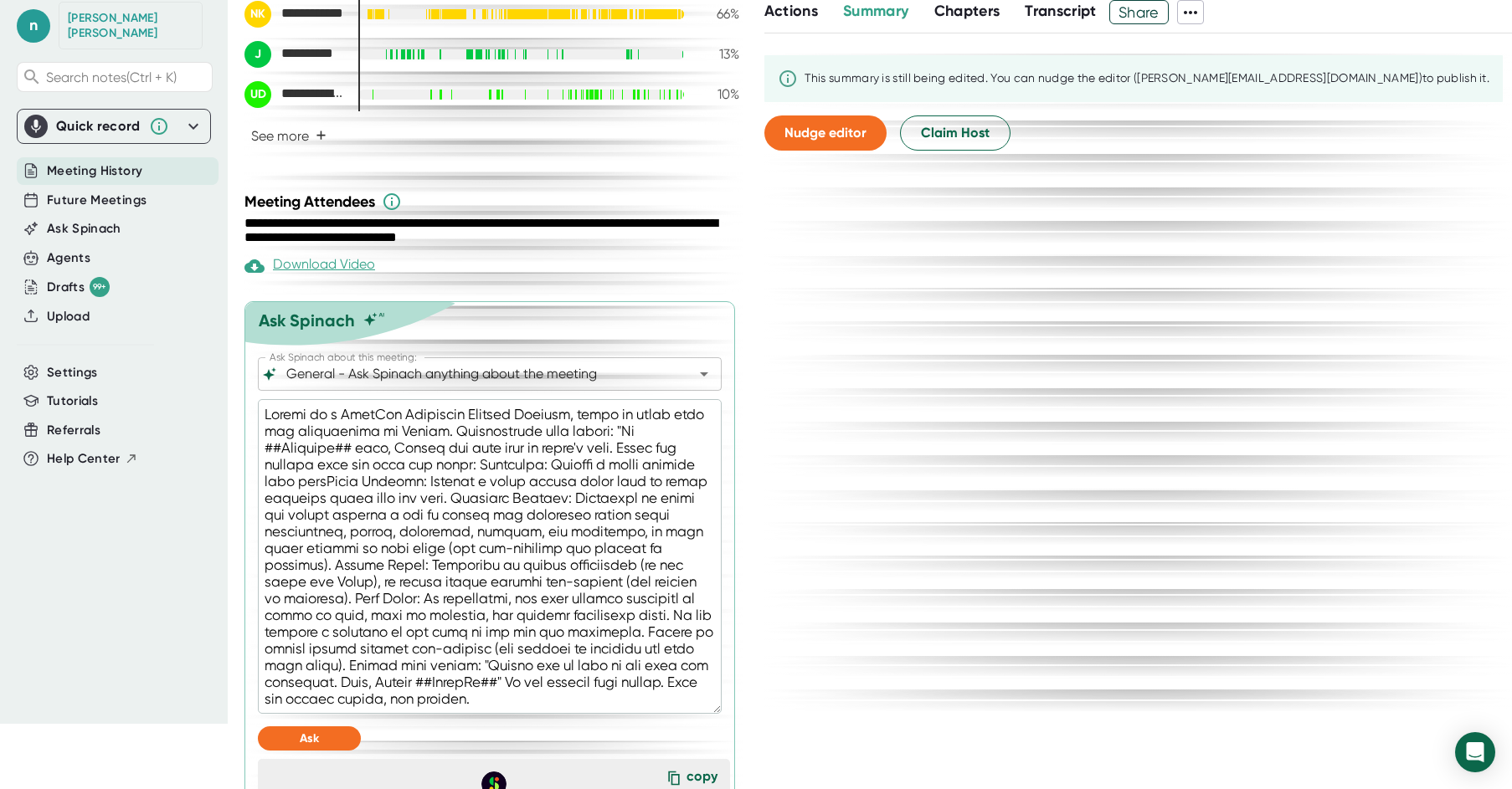
type textarea "Acting as a StarRez Technical Project Manager, write an email from the perspect…"
type textarea "x"
type textarea "Acting as a StarRez Technical Project Manager, write an email from the perspect…"
type textarea "x"
type textarea "Acting as a StarRez Technical Project Manager, write an email from the perspect…"
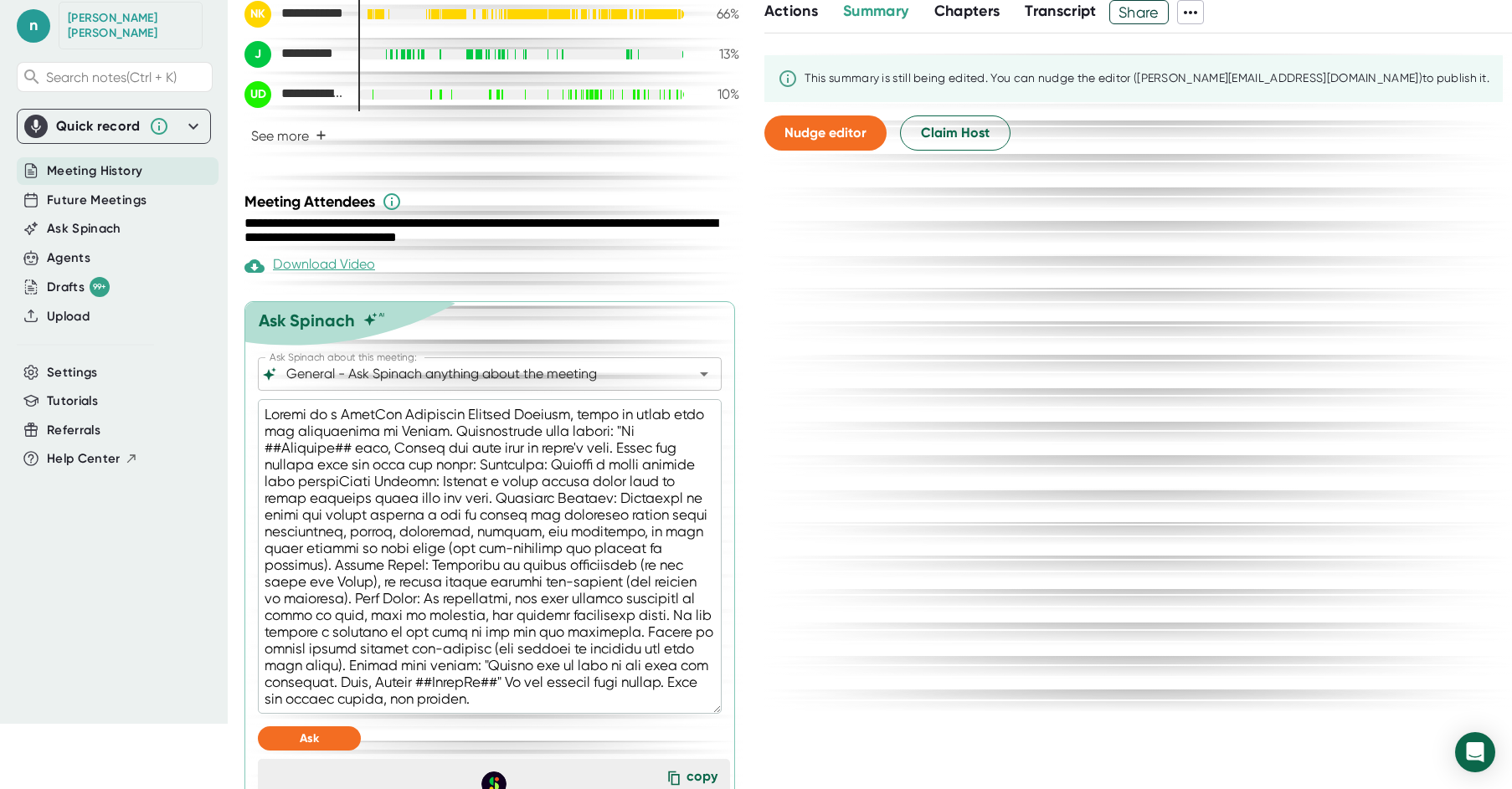
type textarea "x"
type textarea "Acting as a StarRez Technical Project Manager, write an email from the perspect…"
type textarea "x"
type textarea "Acting as a StarRez Technical Project Manager, write an email from the perspect…"
type textarea "x"
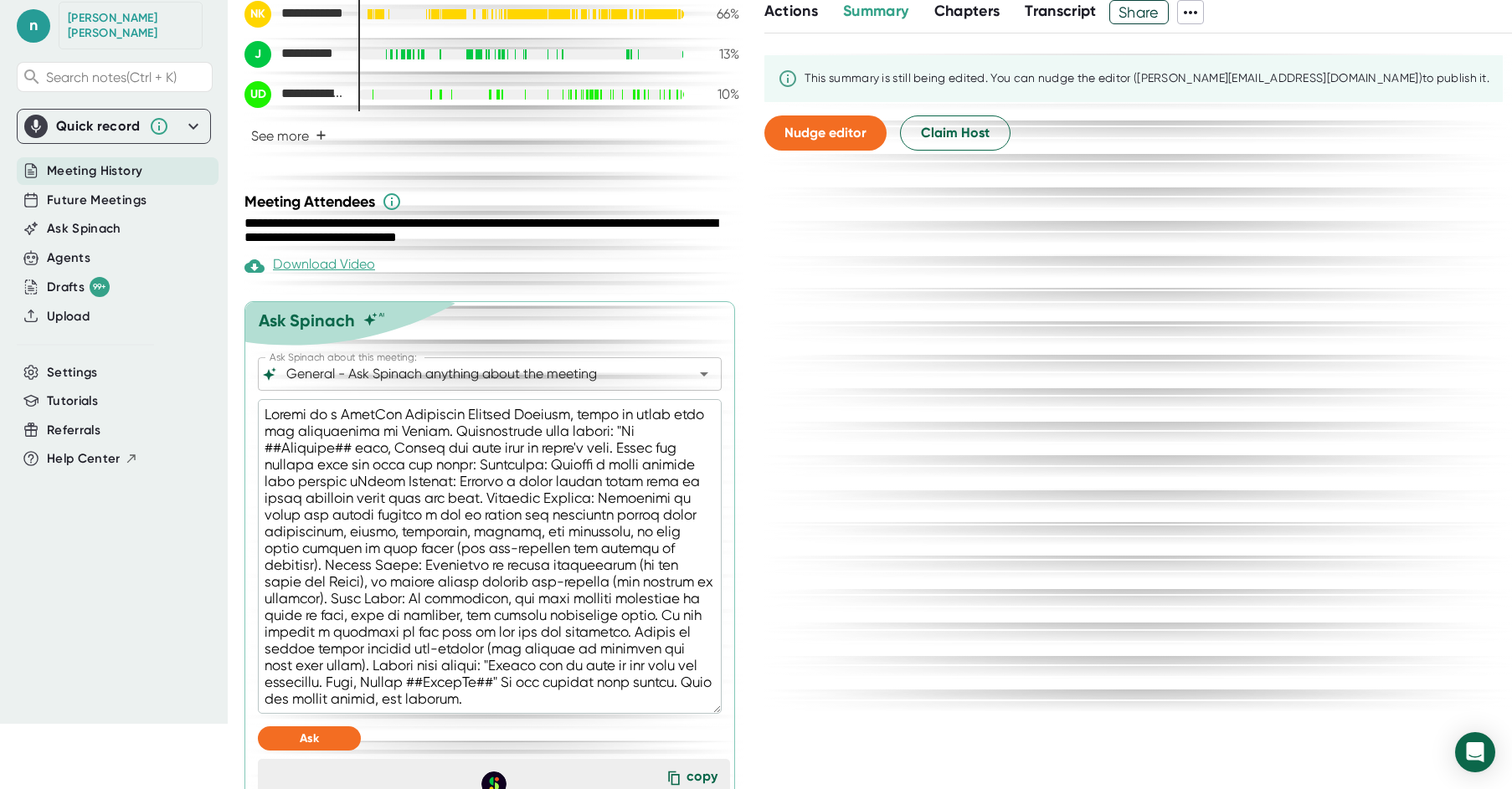
type textarea "Acting as a StarRez Technical Project Manager, write an email from the perspect…"
type textarea "x"
type textarea "Acting as a StarRez Technical Project Manager, write an email from the perspect…"
type textarea "x"
type textarea "Acting as a StarRez Technical Project Manager, write an email from the perspect…"
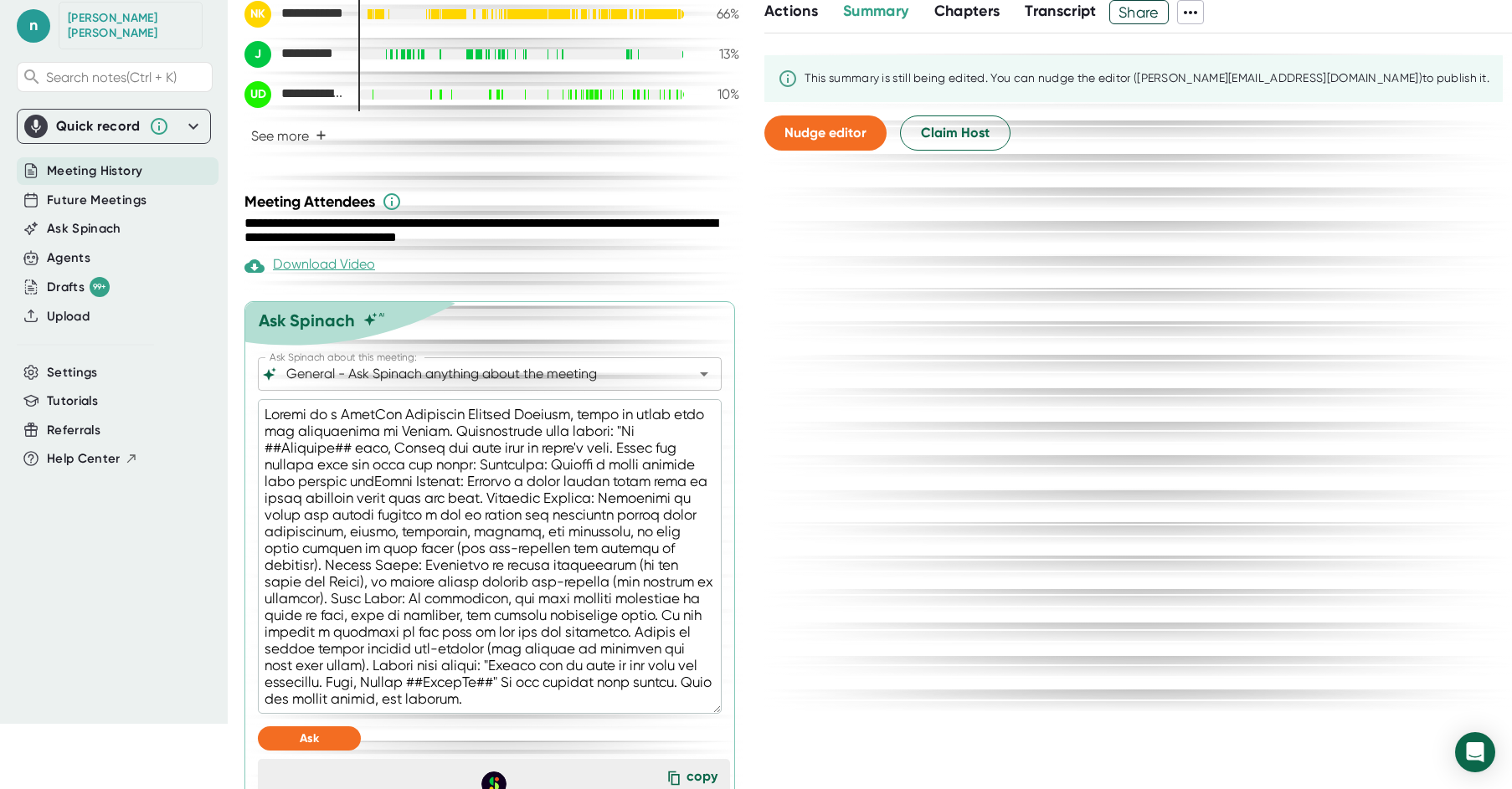
type textarea "x"
type textarea "Acting as a StarRez Technical Project Manager, write an email from the perspect…"
type textarea "x"
type textarea "Acting as a StarRez Technical Project Manager, write an email from the perspect…"
type textarea "x"
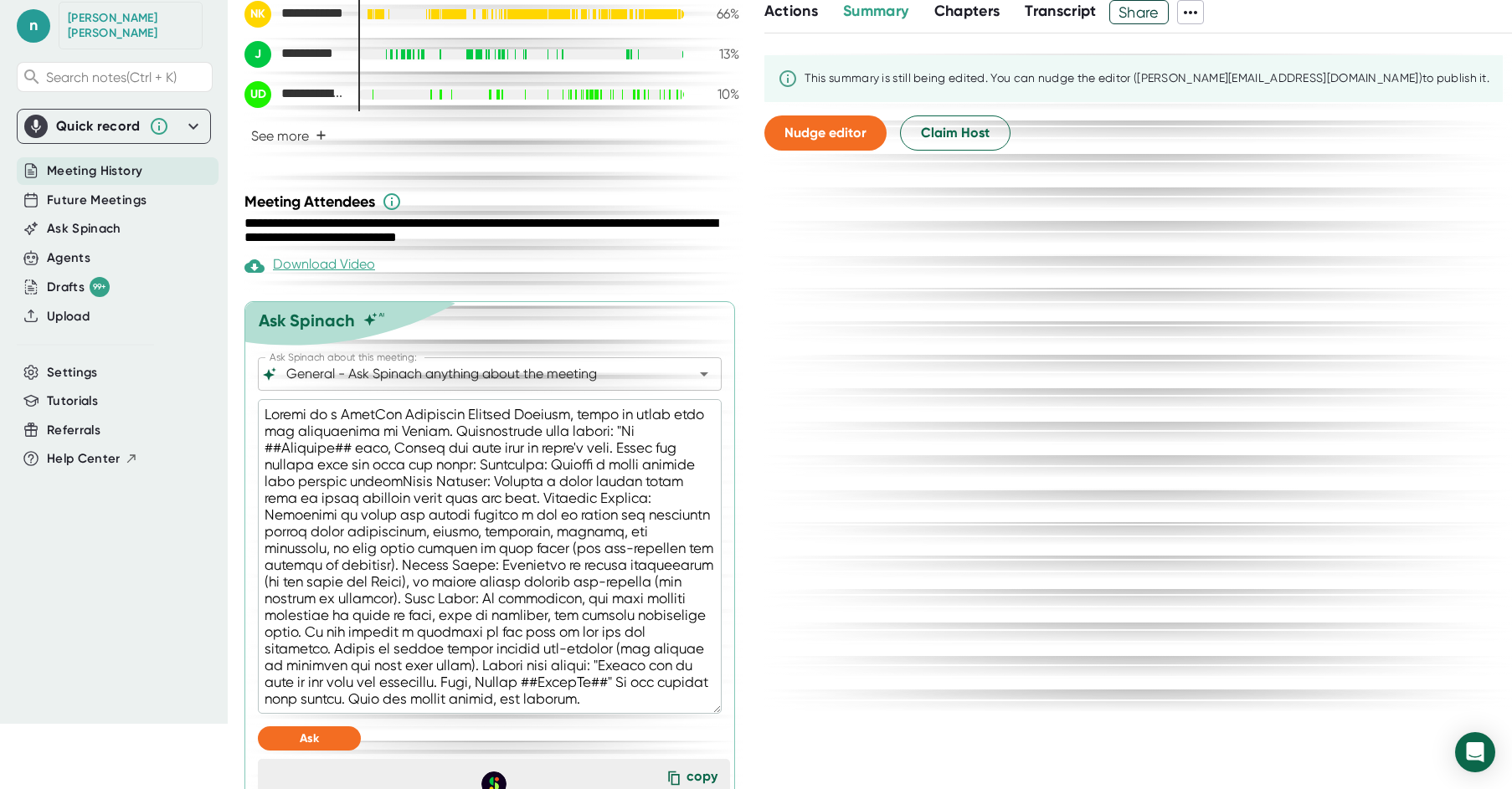
type textarea "Acting as a StarRez Technical Project Manager, write an email from the perspect…"
type textarea "x"
type textarea "Acting as a StarRez Technical Project Manager, write an email from the perspect…"
type textarea "x"
type textarea "Acting as a StarRez Technical Project Manager, write an email from the perspect…"
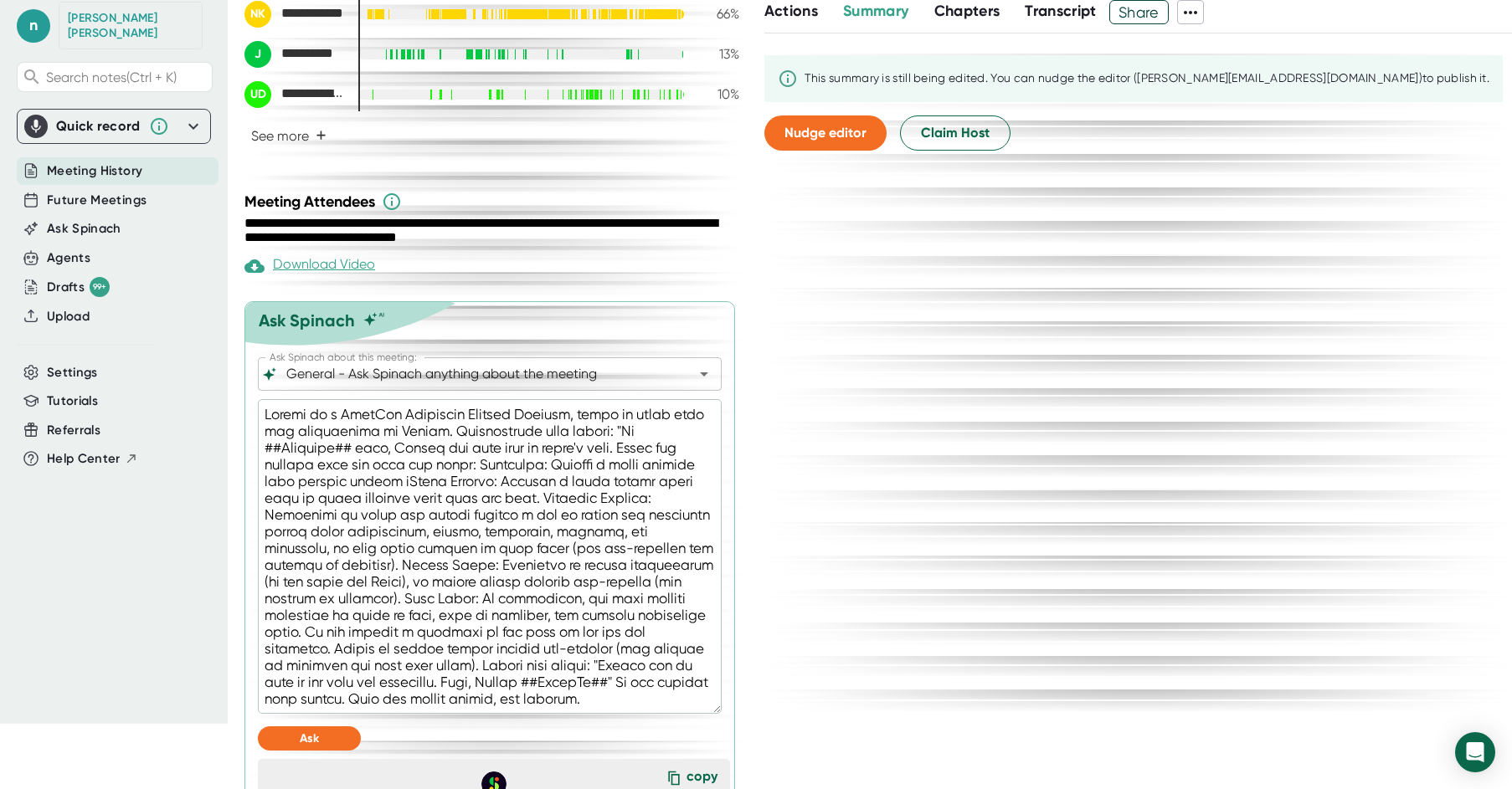
type textarea "x"
type textarea "Acting as a StarRez Technical Project Manager, write an email from the perspect…"
type textarea "x"
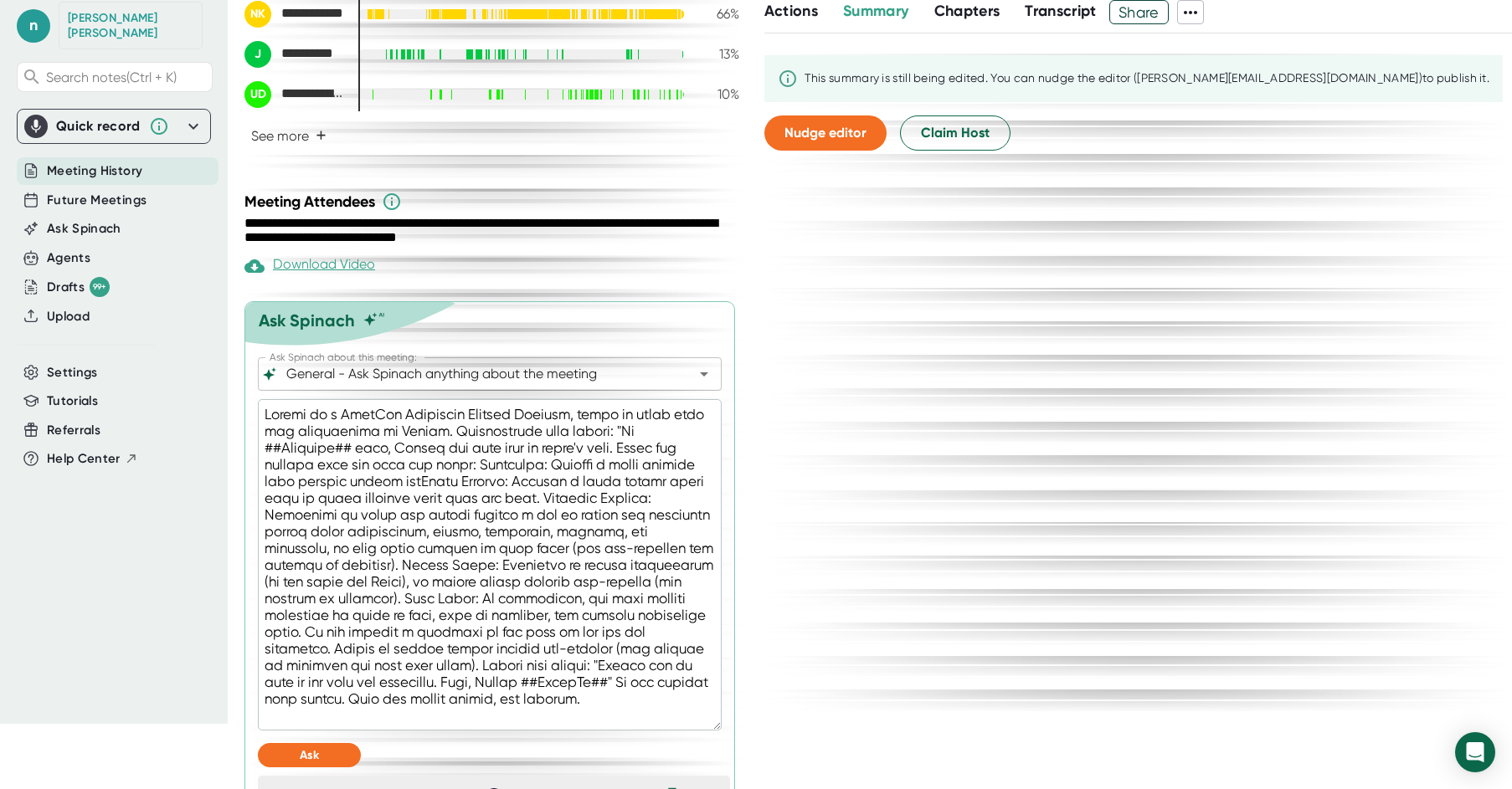
type textarea "Acting as a StarRez Technical Project Manager, write an email from the perspect…"
type textarea "x"
type textarea "Acting as a StarRez Technical Project Manager, write an email from the perspect…"
type textarea "x"
type textarea "Acting as a StarRez Technical Project Manager, write an email from the perspect…"
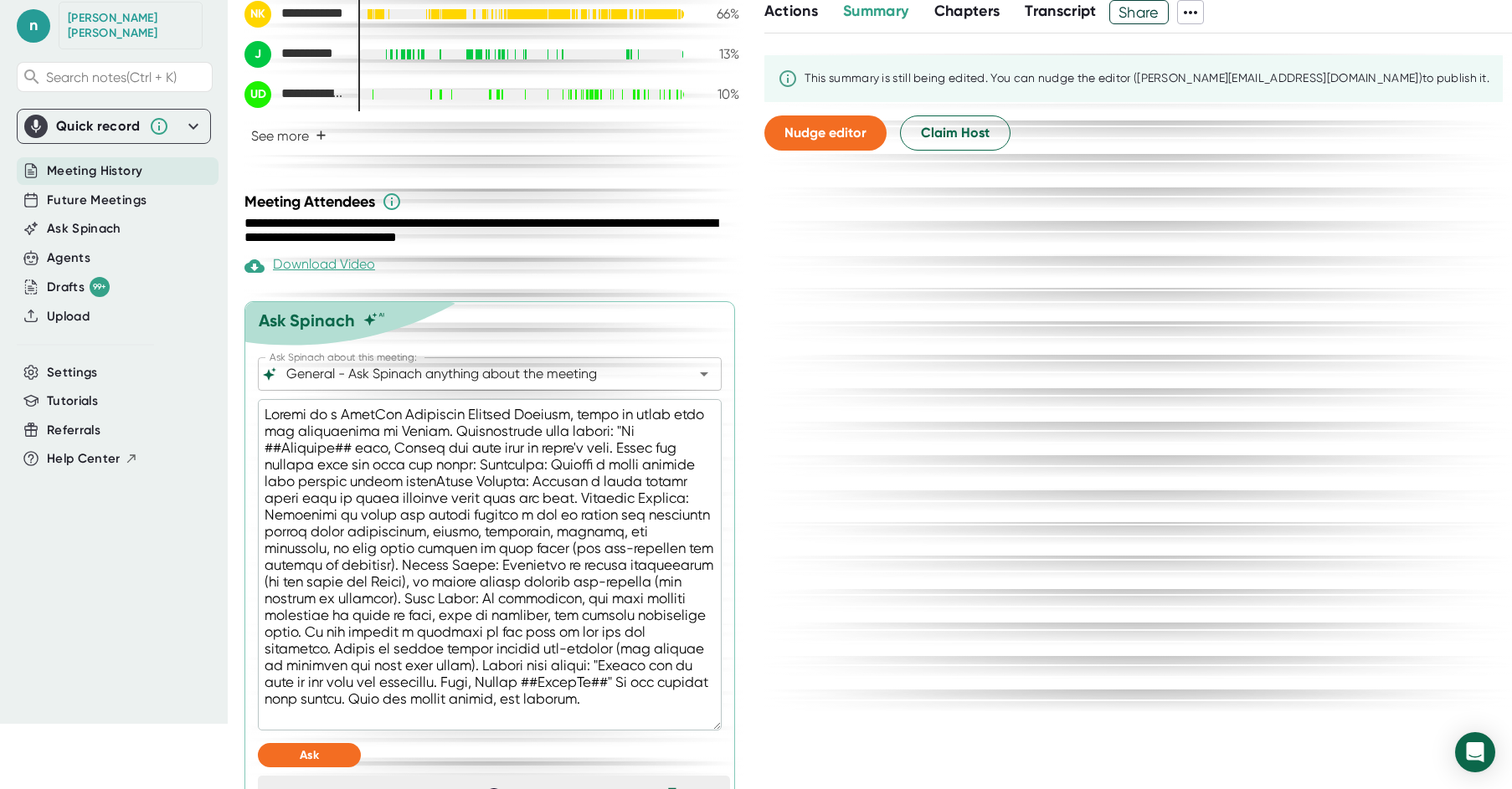
type textarea "x"
type textarea "Acting as a StarRez Technical Project Manager, write an email from the perspect…"
type textarea "x"
type textarea "Acting as a StarRez Technical Project Manager, write an email from the perspect…"
type textarea "x"
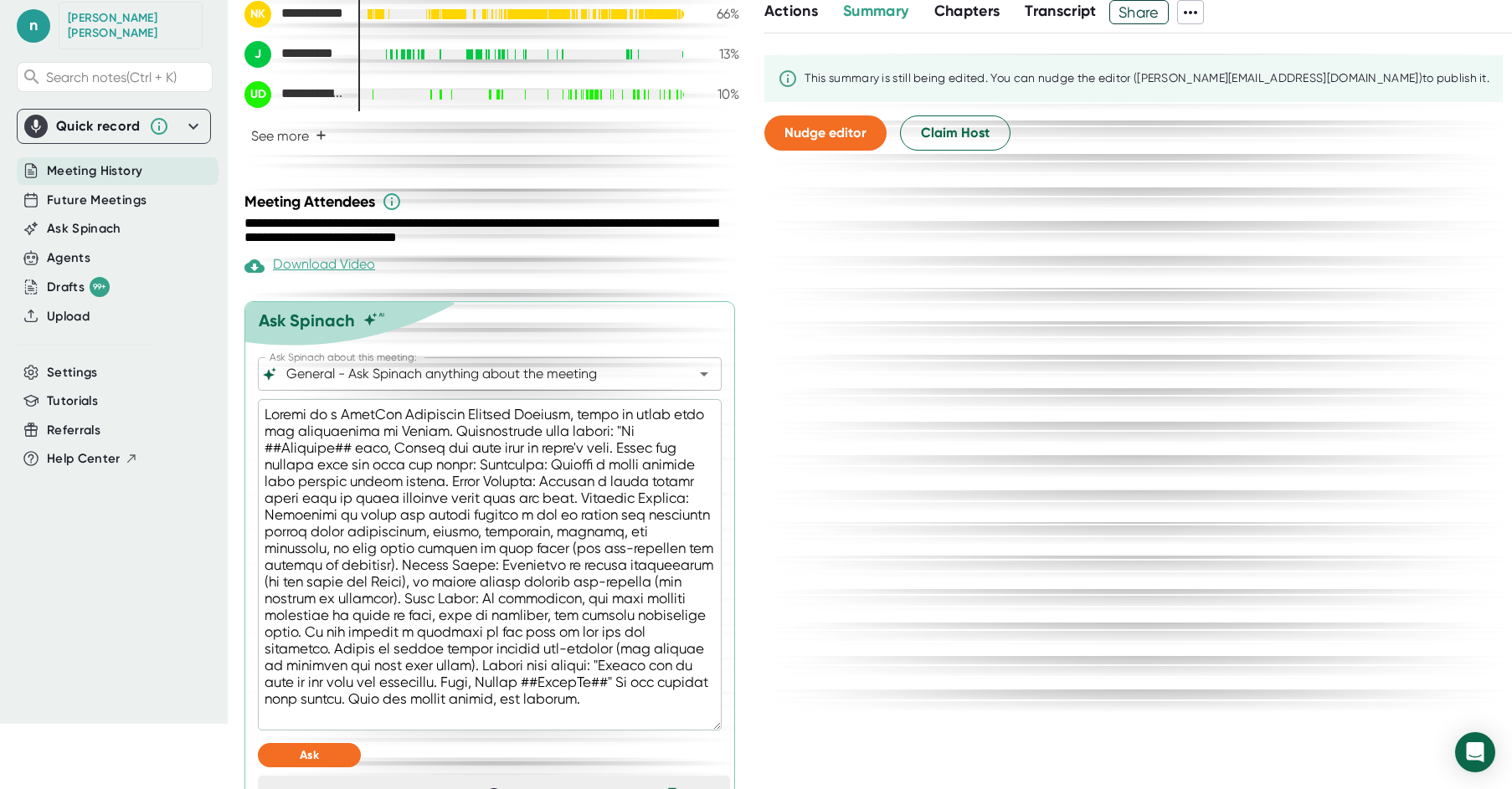
type textarea "Acting as a StarRez Technical Project Manager, write an email from the perspect…"
type textarea "x"
type textarea "Acting as a StarRez Technical Project Manager, write an email from the perspect…"
click at [308, 759] on span "Ask" at bounding box center [309, 755] width 19 height 14
type textarea "x"
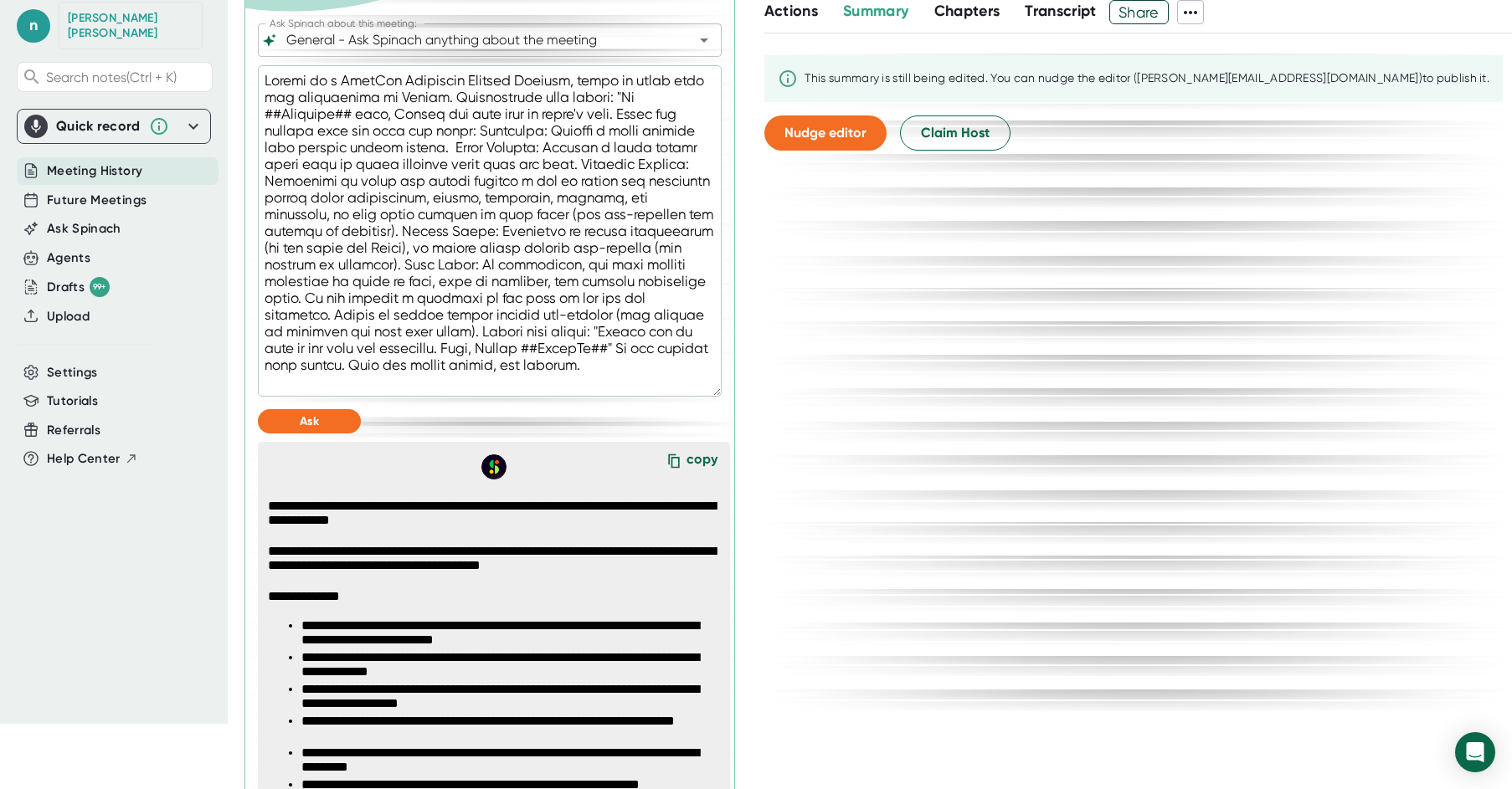
scroll to position [837, 0]
click at [686, 456] on div "copy" at bounding box center [702, 461] width 31 height 22
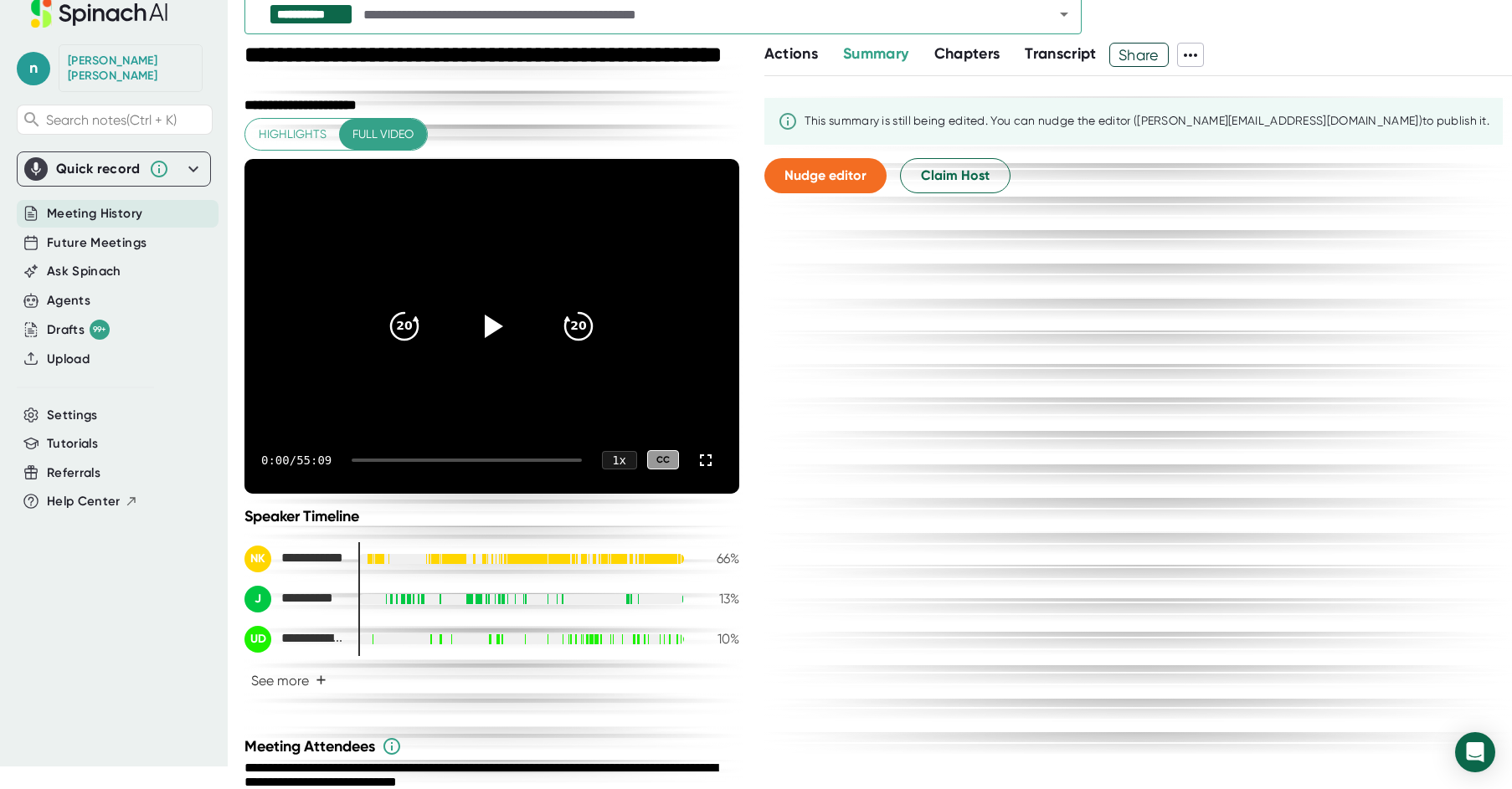
scroll to position [0, 0]
